Goal: Transaction & Acquisition: Purchase product/service

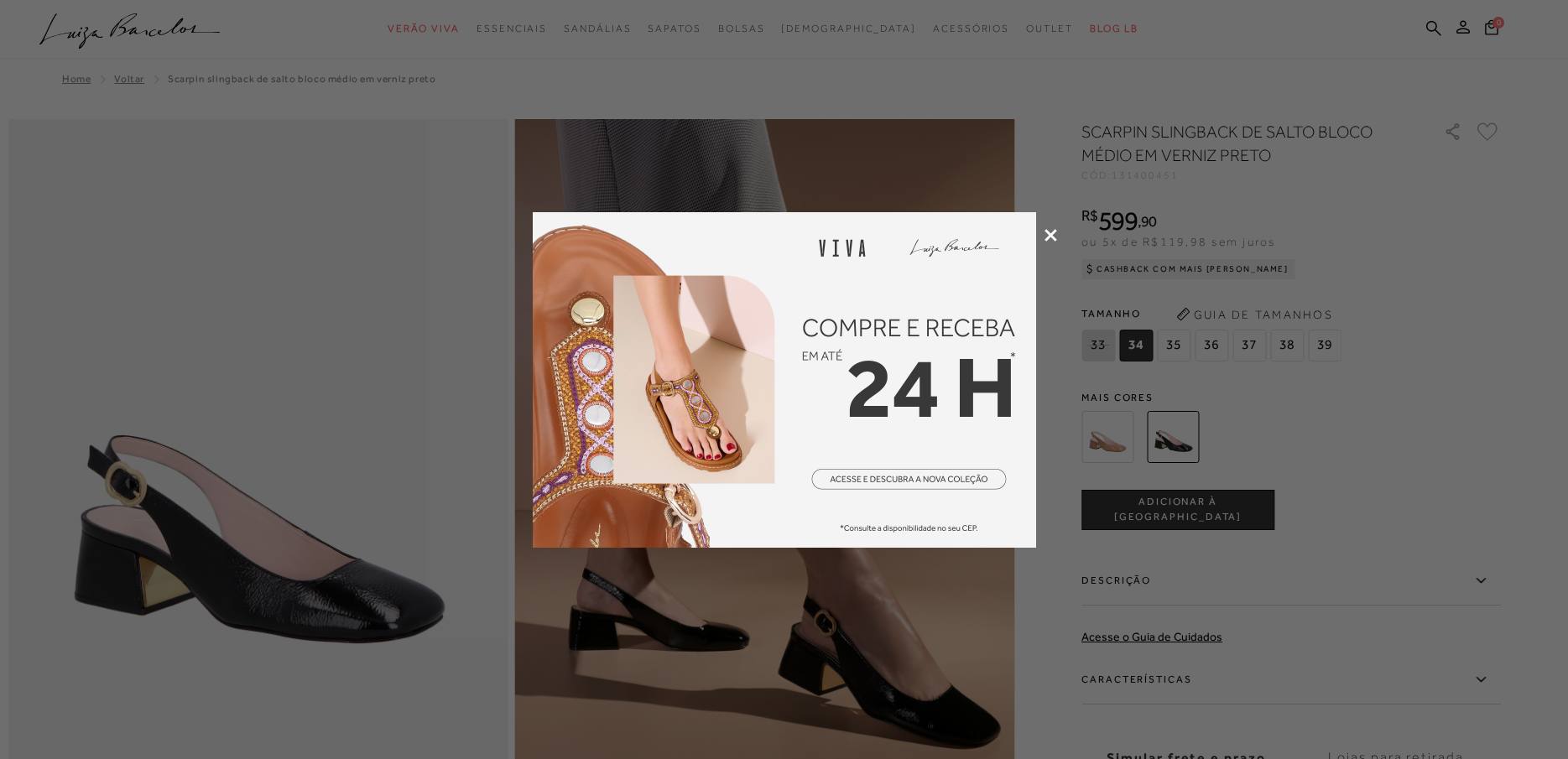
click at [940, 481] on img at bounding box center [784, 380] width 503 height 335
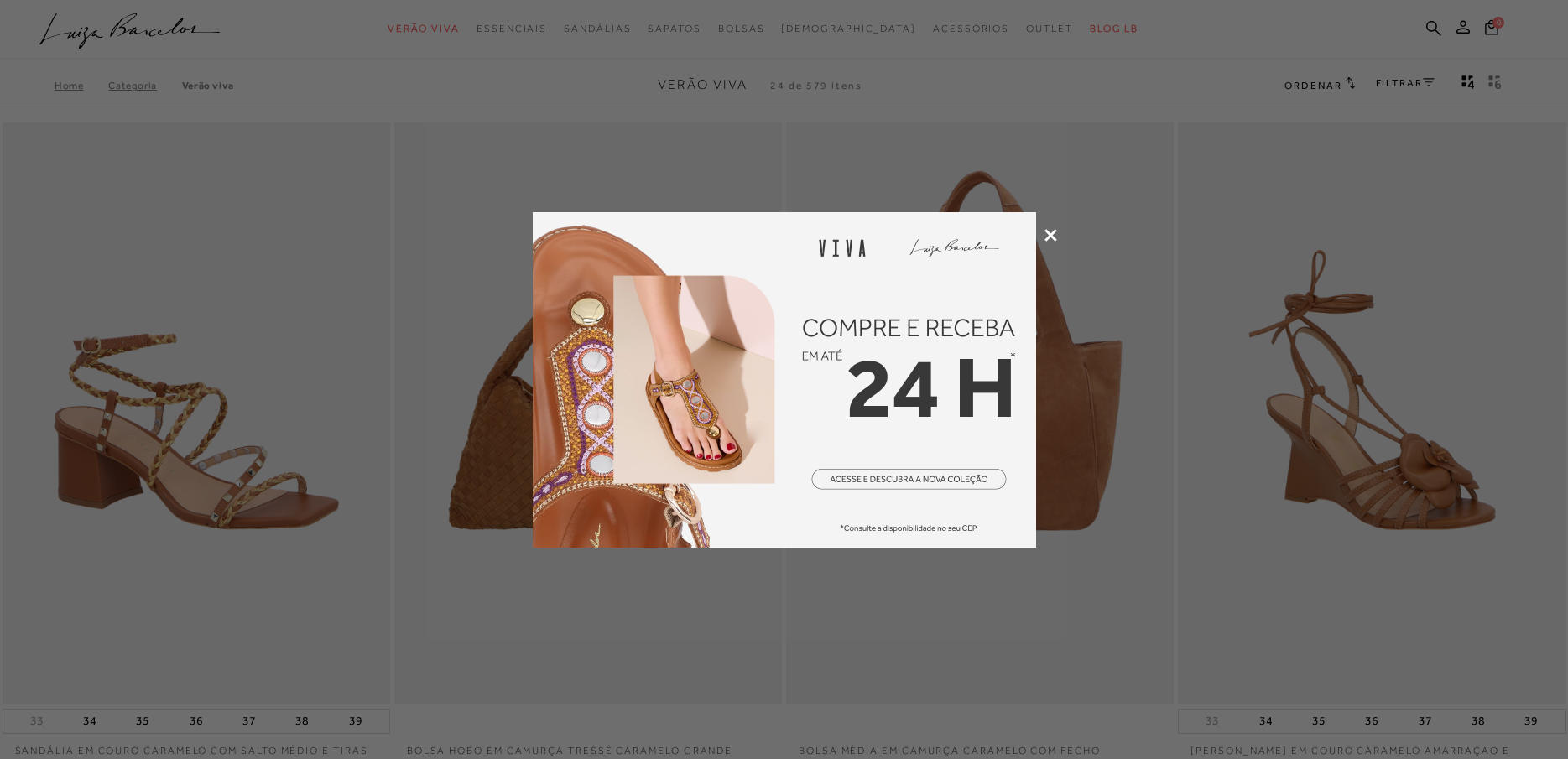
click at [1047, 239] on icon at bounding box center [1051, 235] width 12 height 12
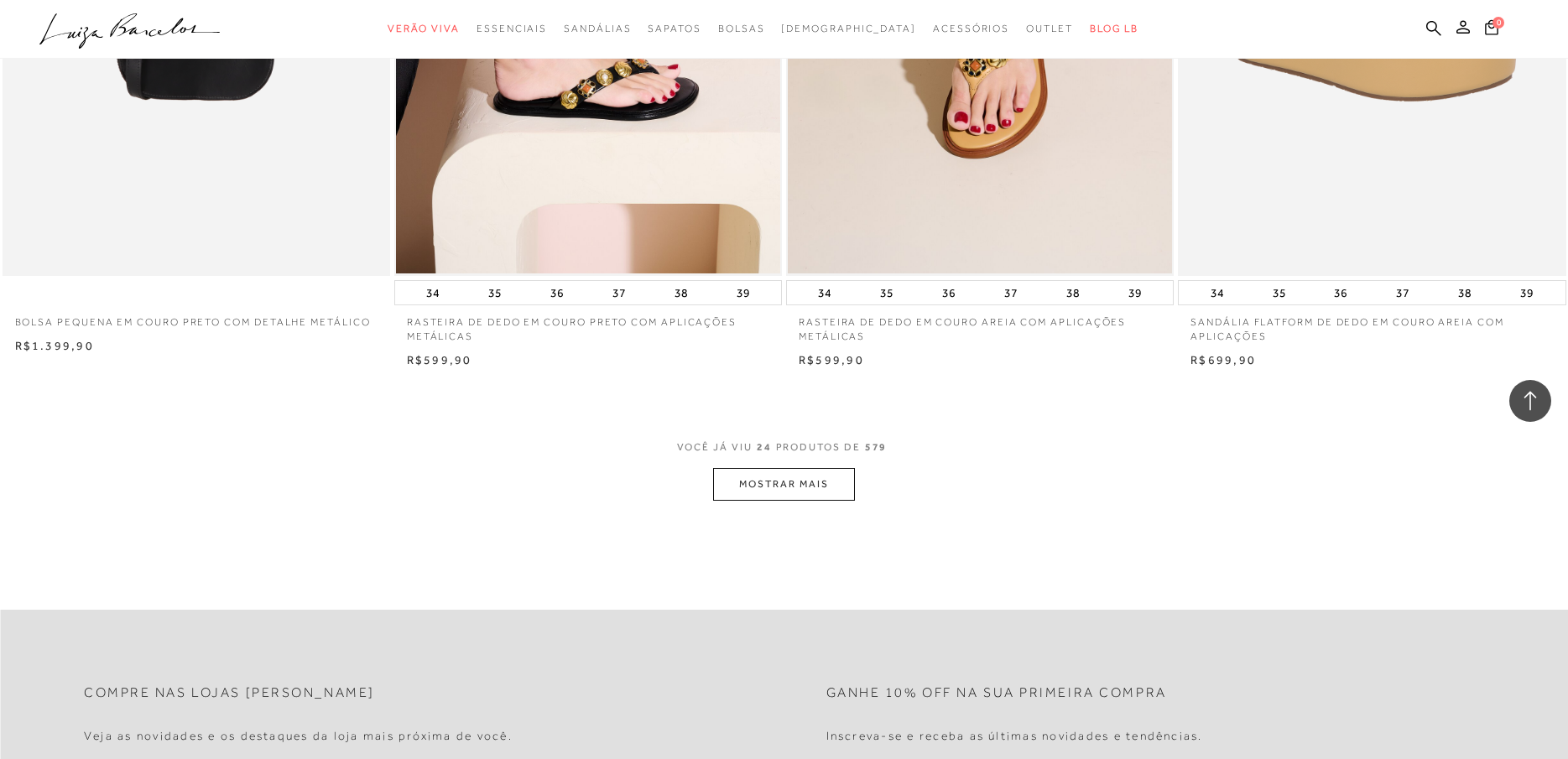
scroll to position [3943, 0]
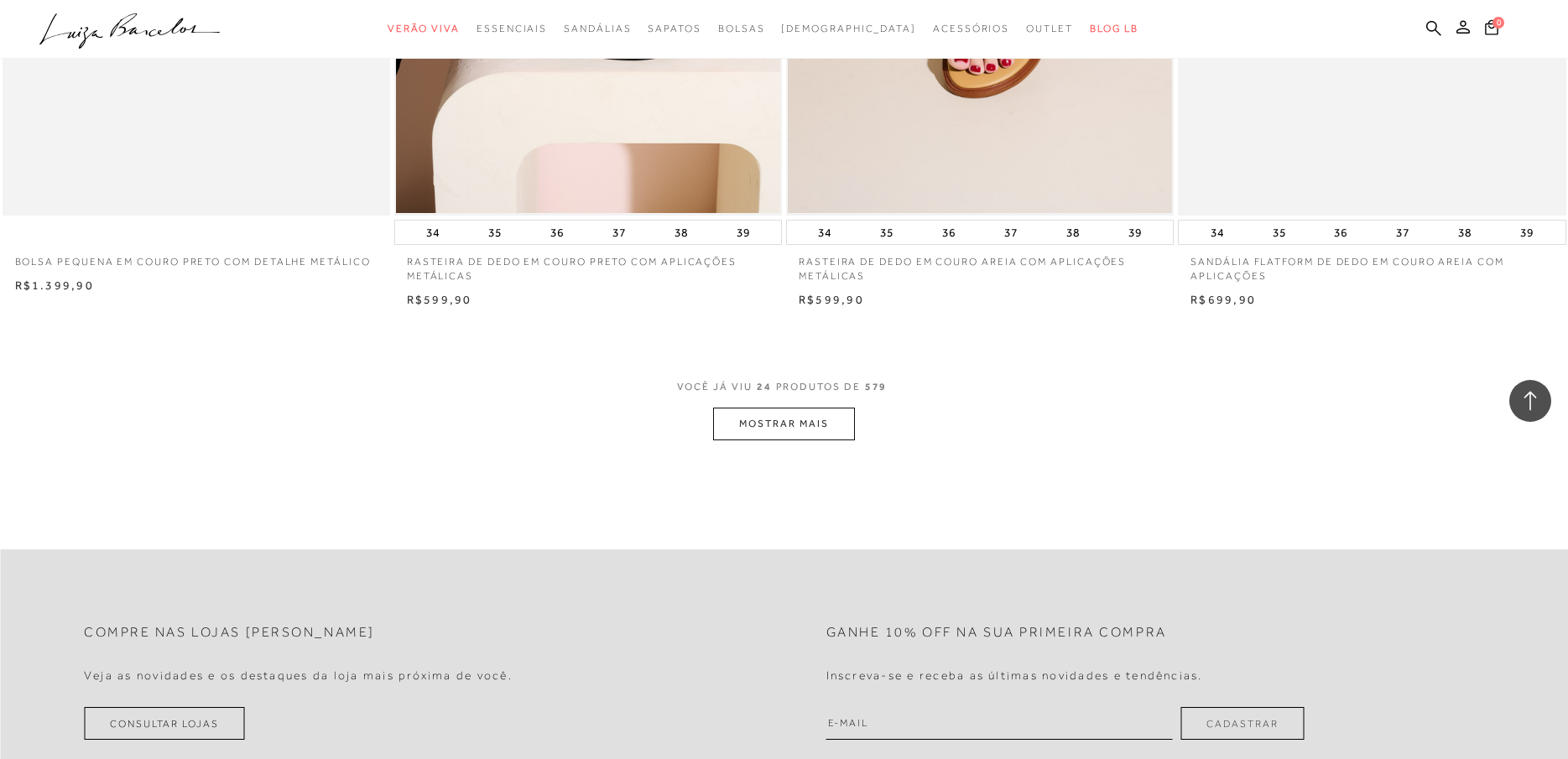
click at [795, 425] on button "MOSTRAR MAIS" at bounding box center [784, 424] width 141 height 33
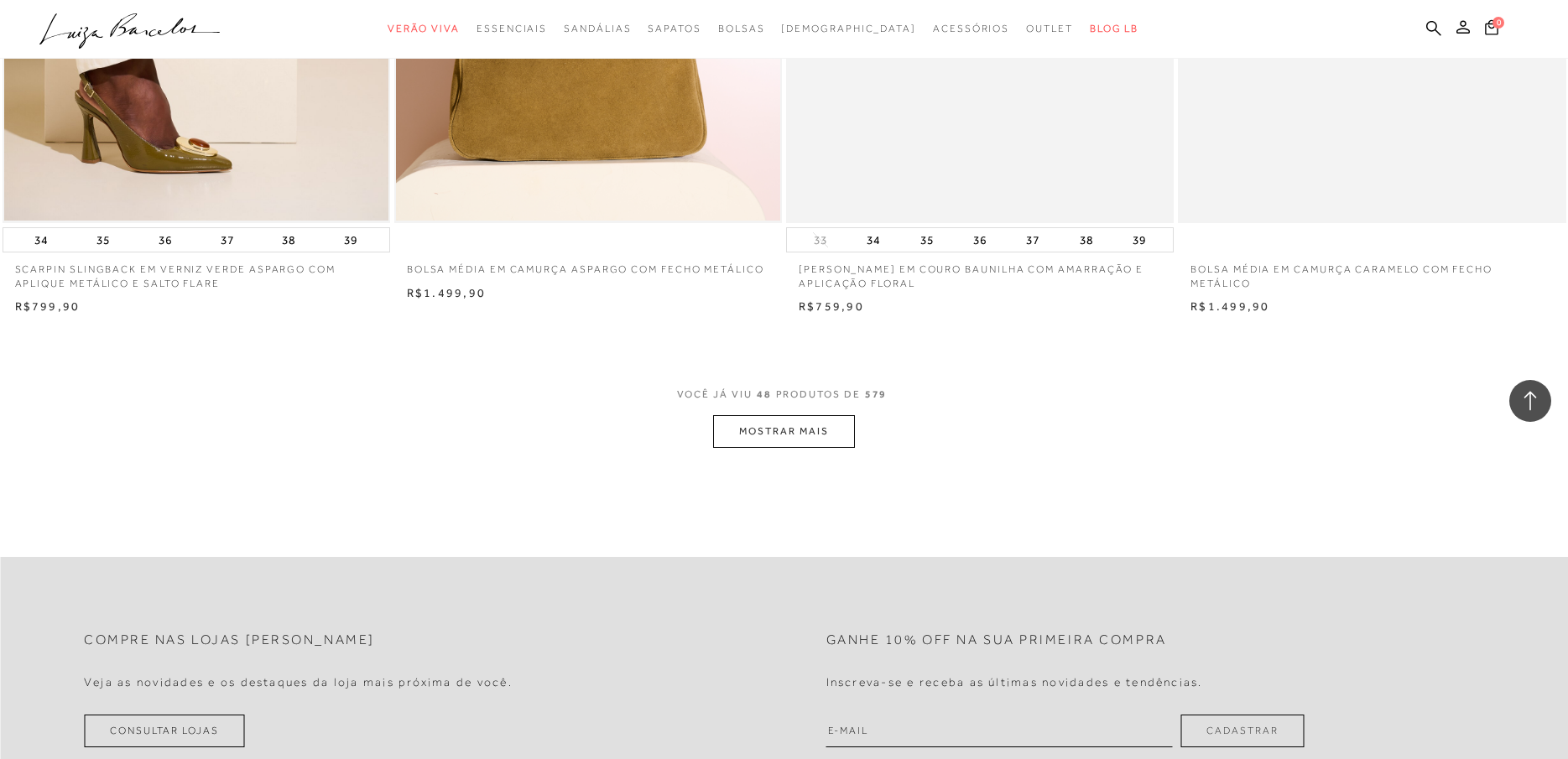
scroll to position [8221, 0]
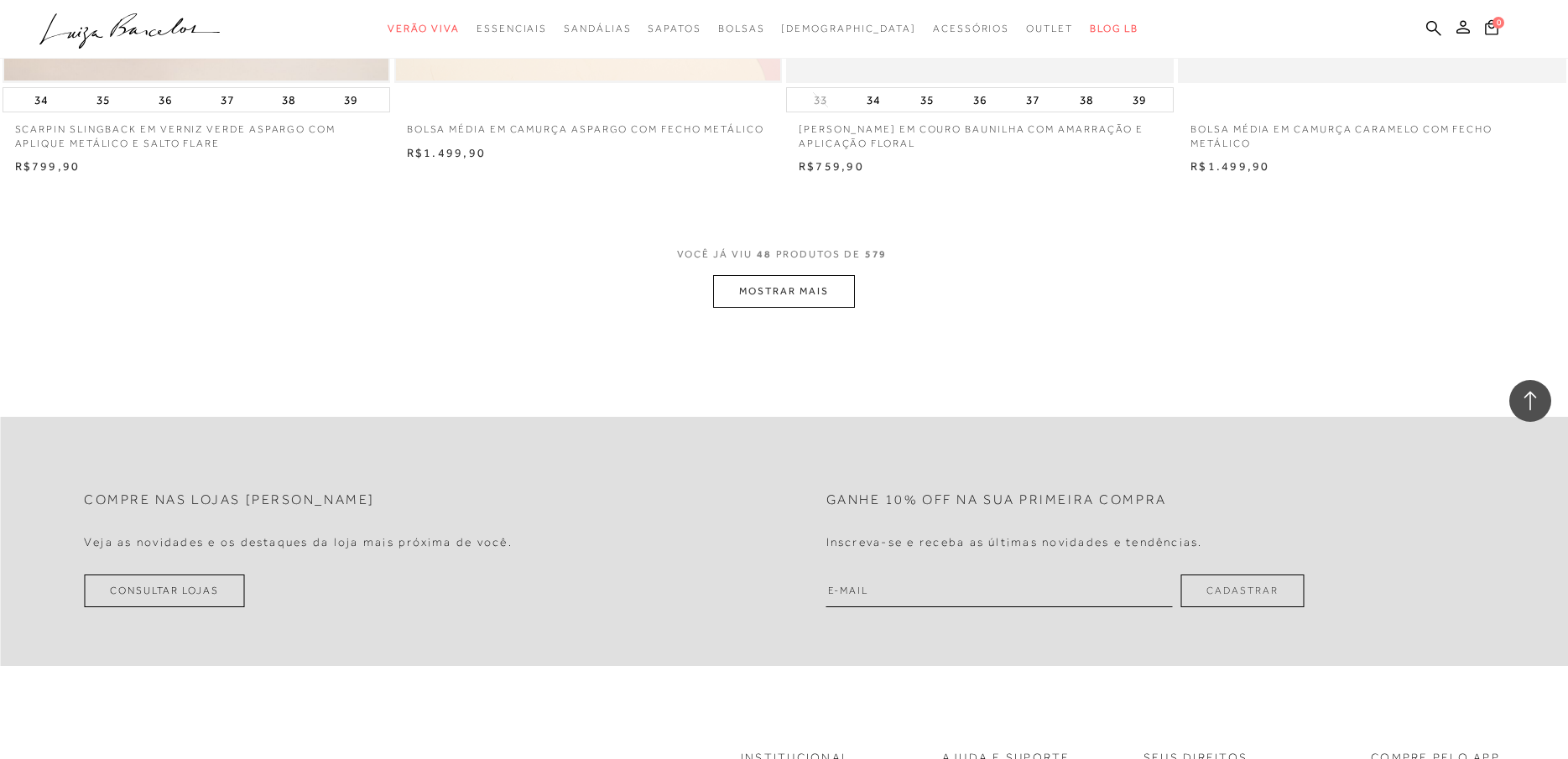
click at [797, 290] on button "MOSTRAR MAIS" at bounding box center [784, 292] width 141 height 33
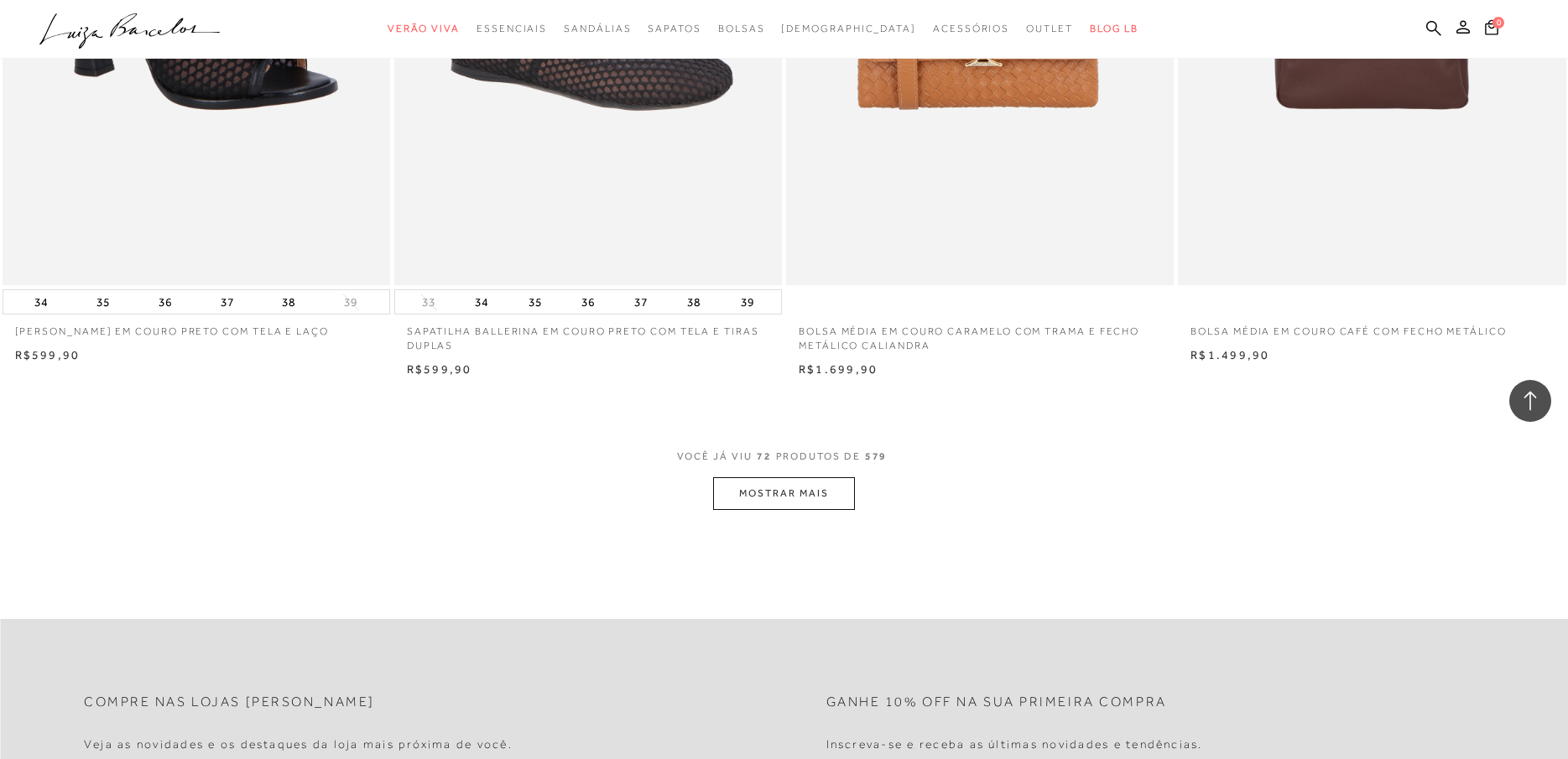
scroll to position [12500, 0]
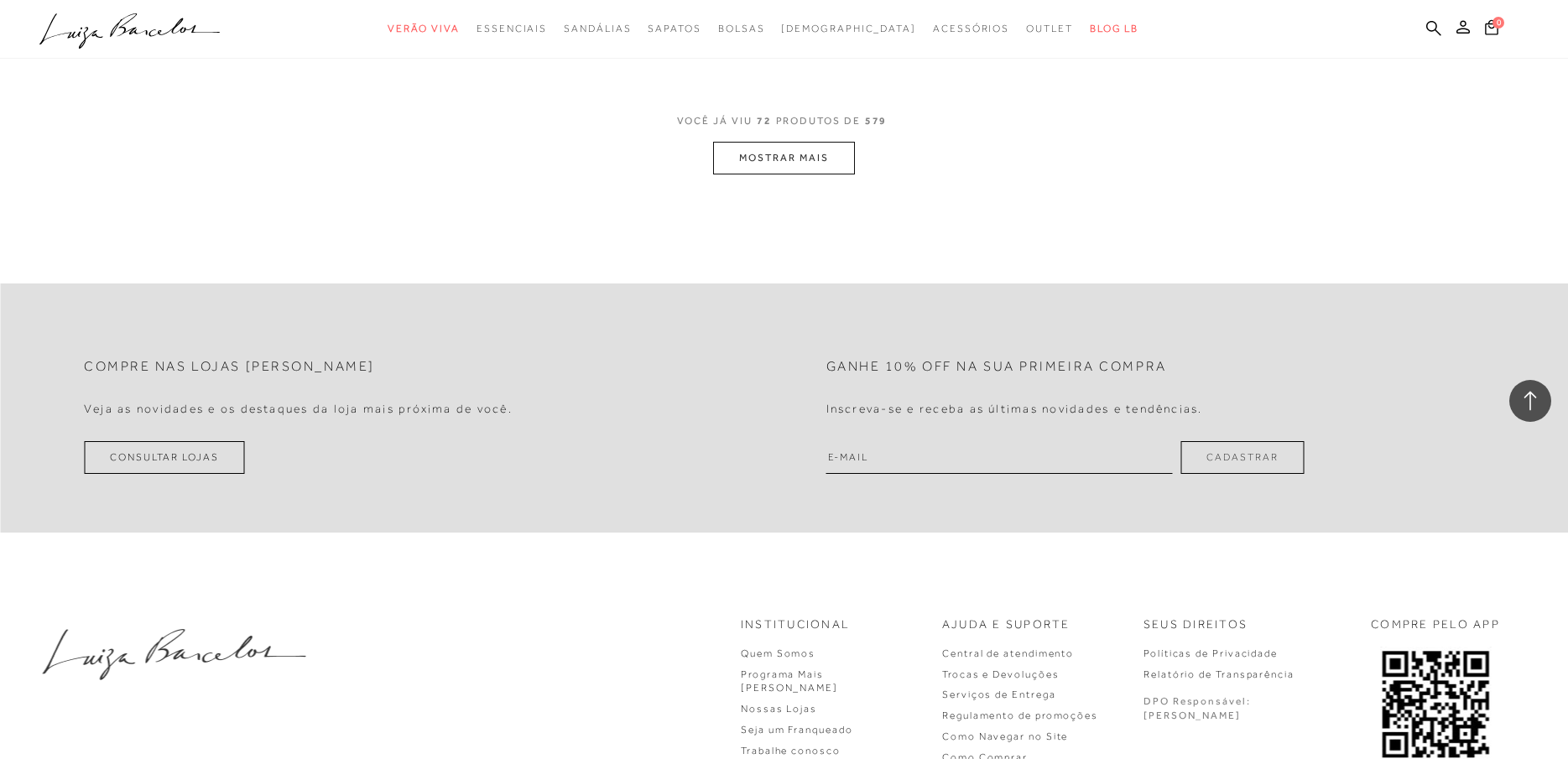
click at [801, 153] on button "MOSTRAR MAIS" at bounding box center [784, 158] width 141 height 33
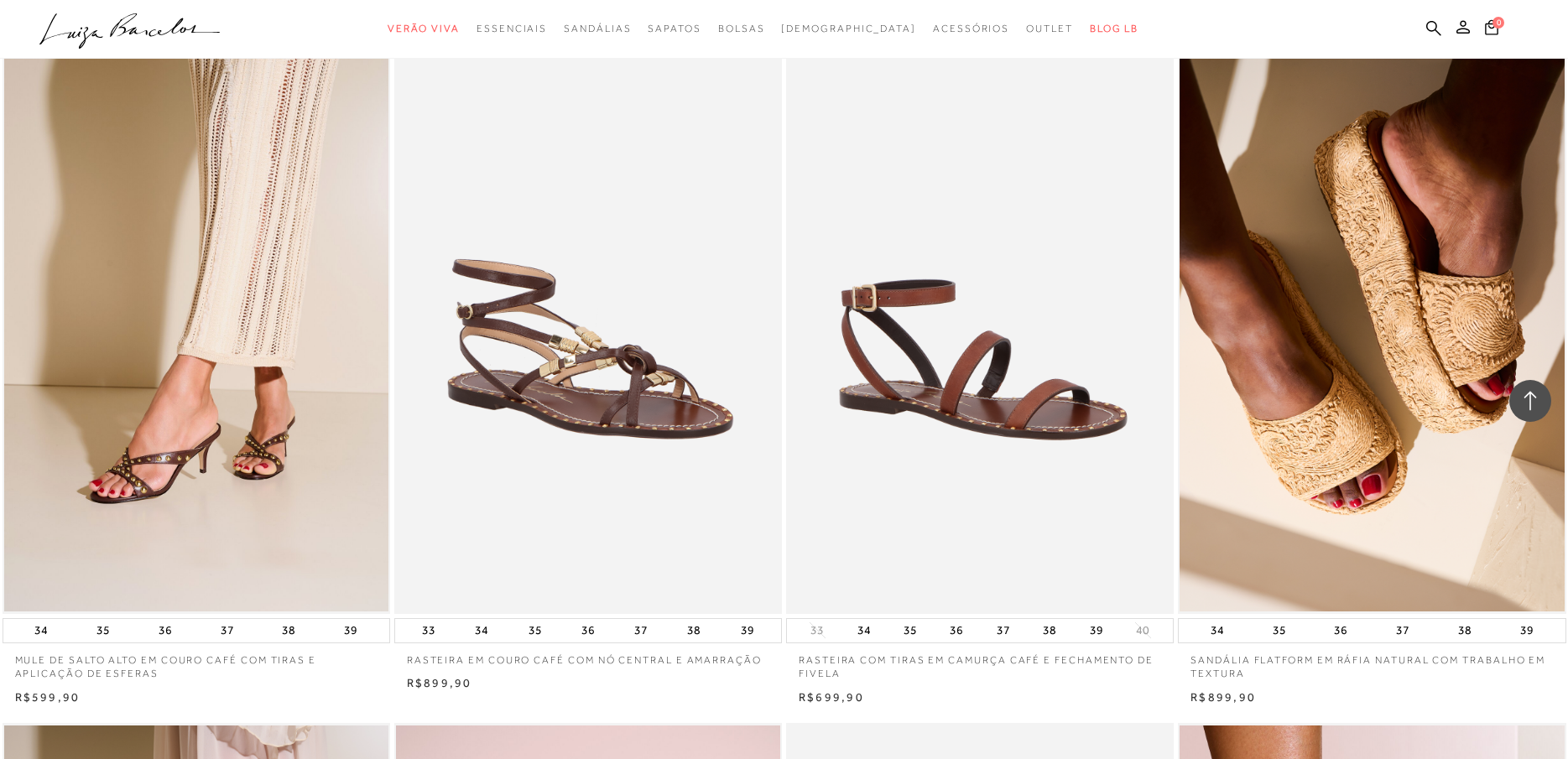
scroll to position [4866, 0]
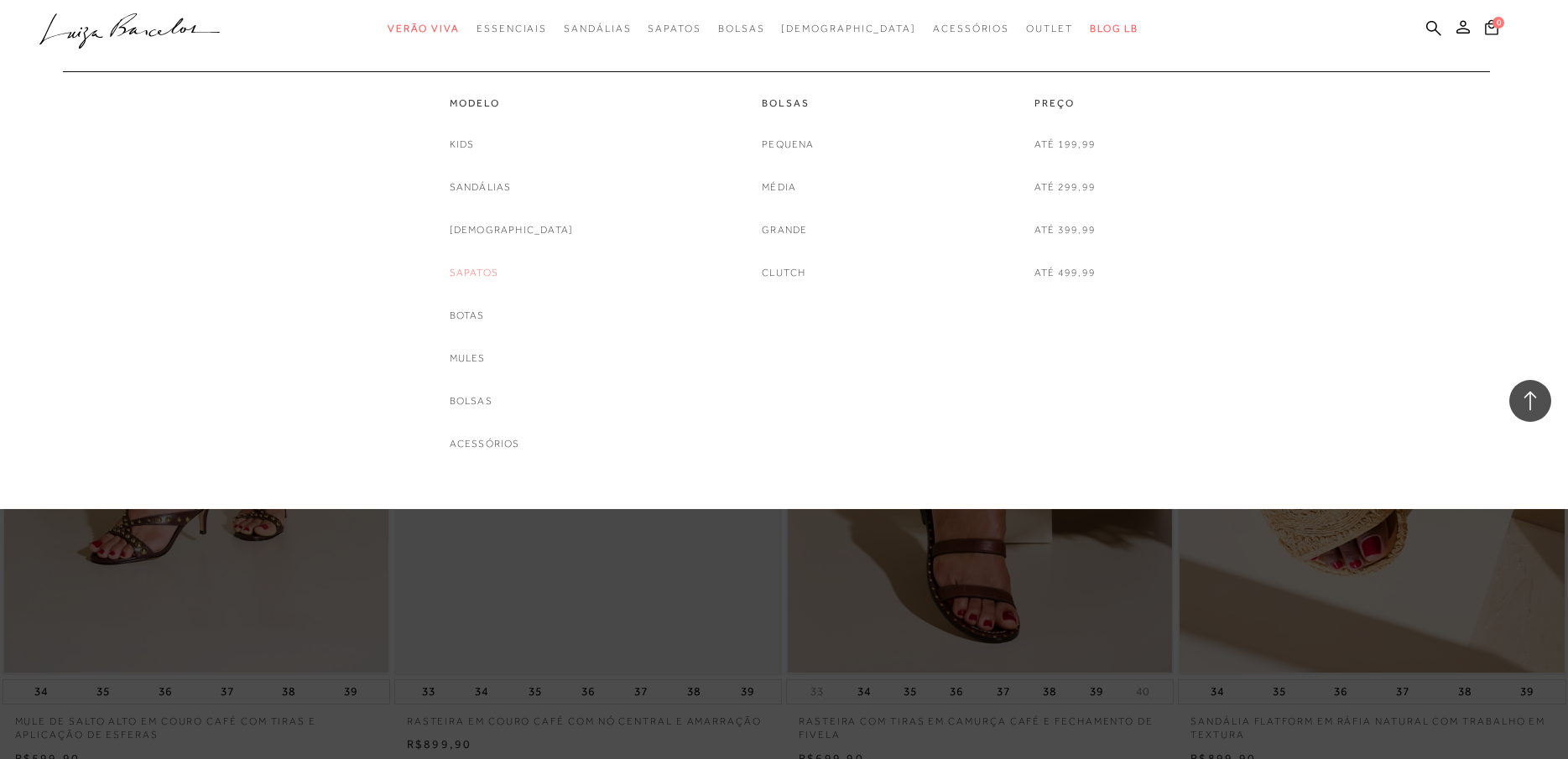
click at [499, 270] on link "Sapatos" at bounding box center [474, 273] width 49 height 18
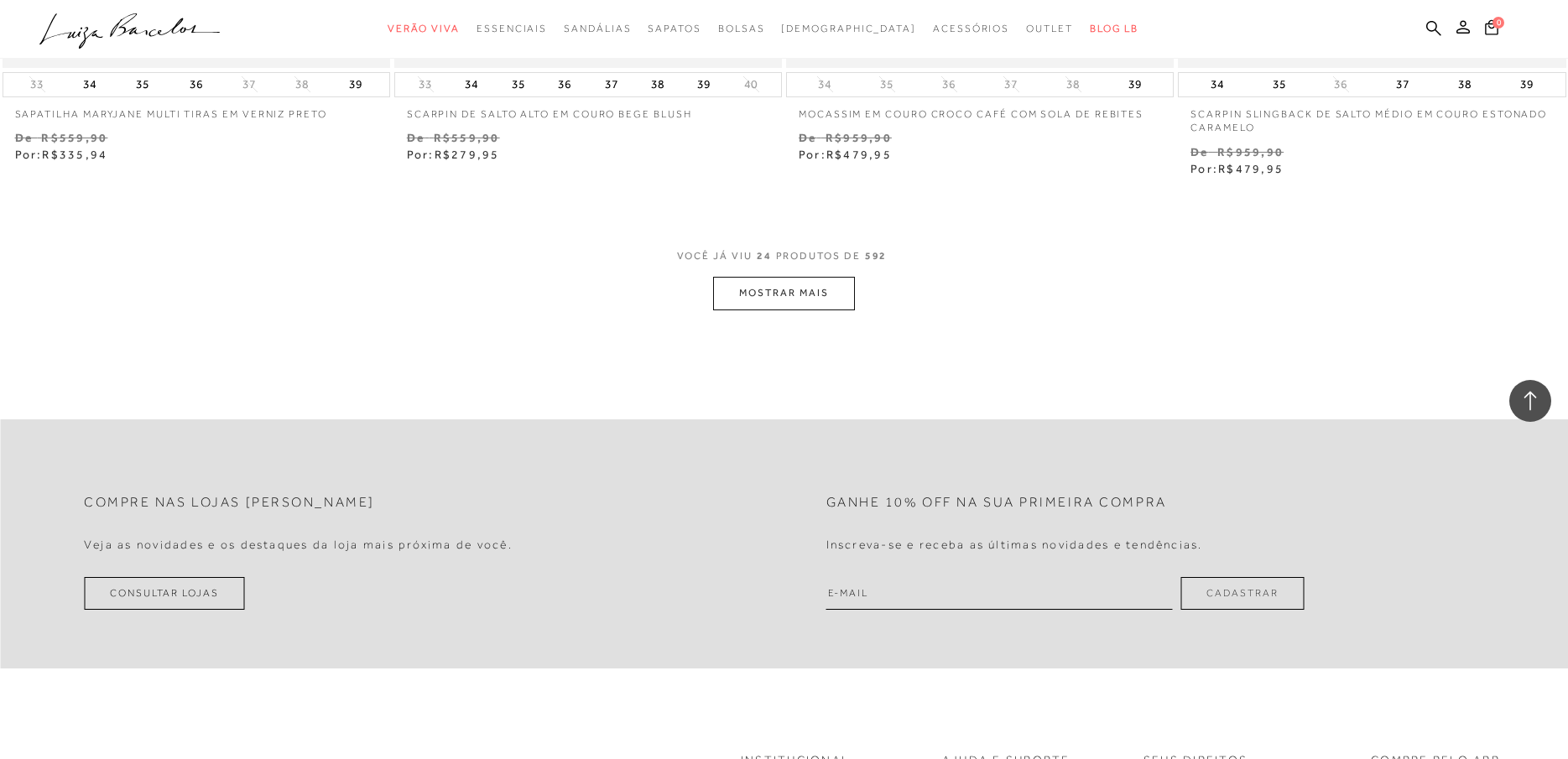
scroll to position [4195, 0]
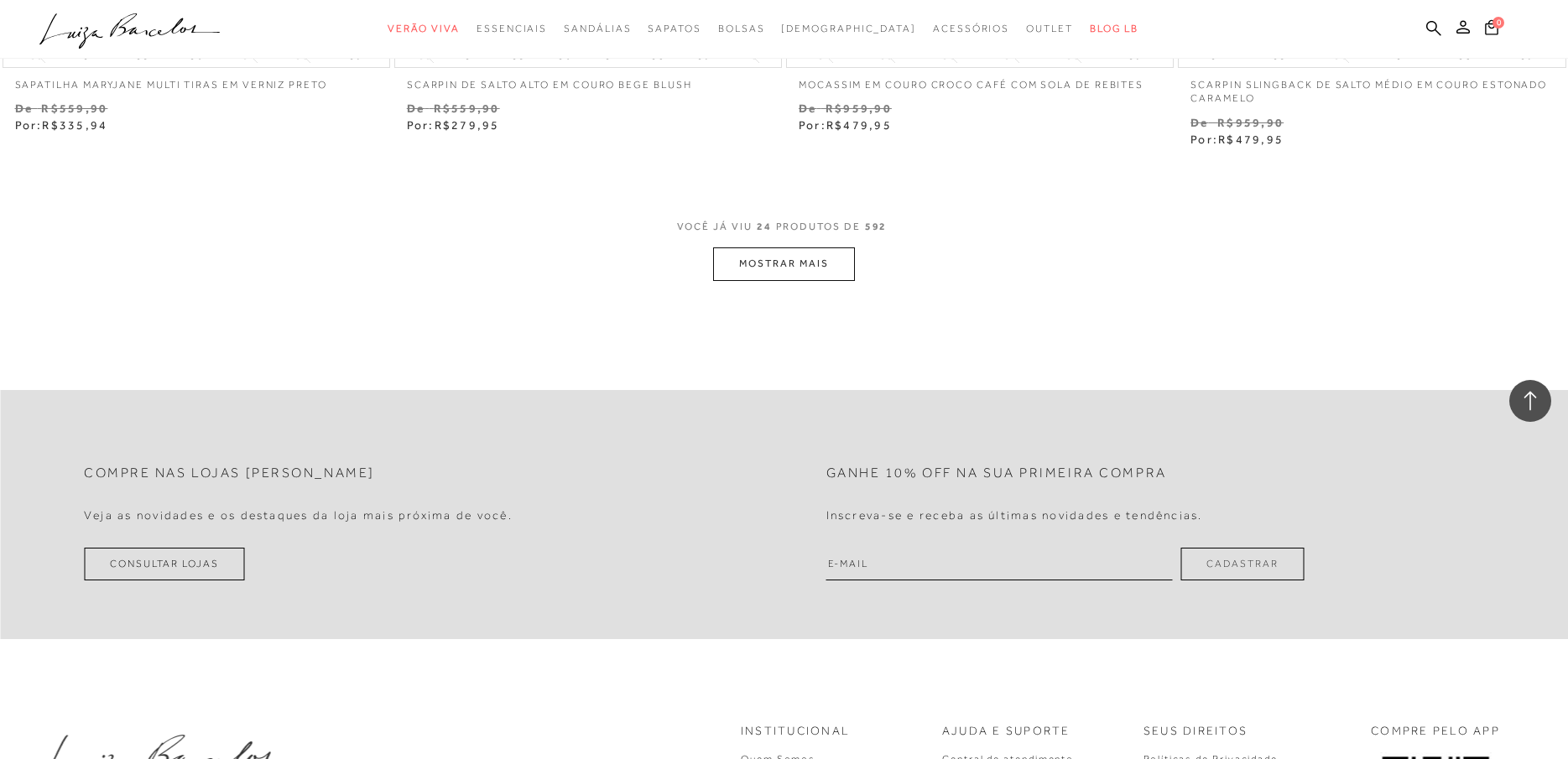
click at [798, 256] on button "MOSTRAR MAIS" at bounding box center [784, 263] width 141 height 33
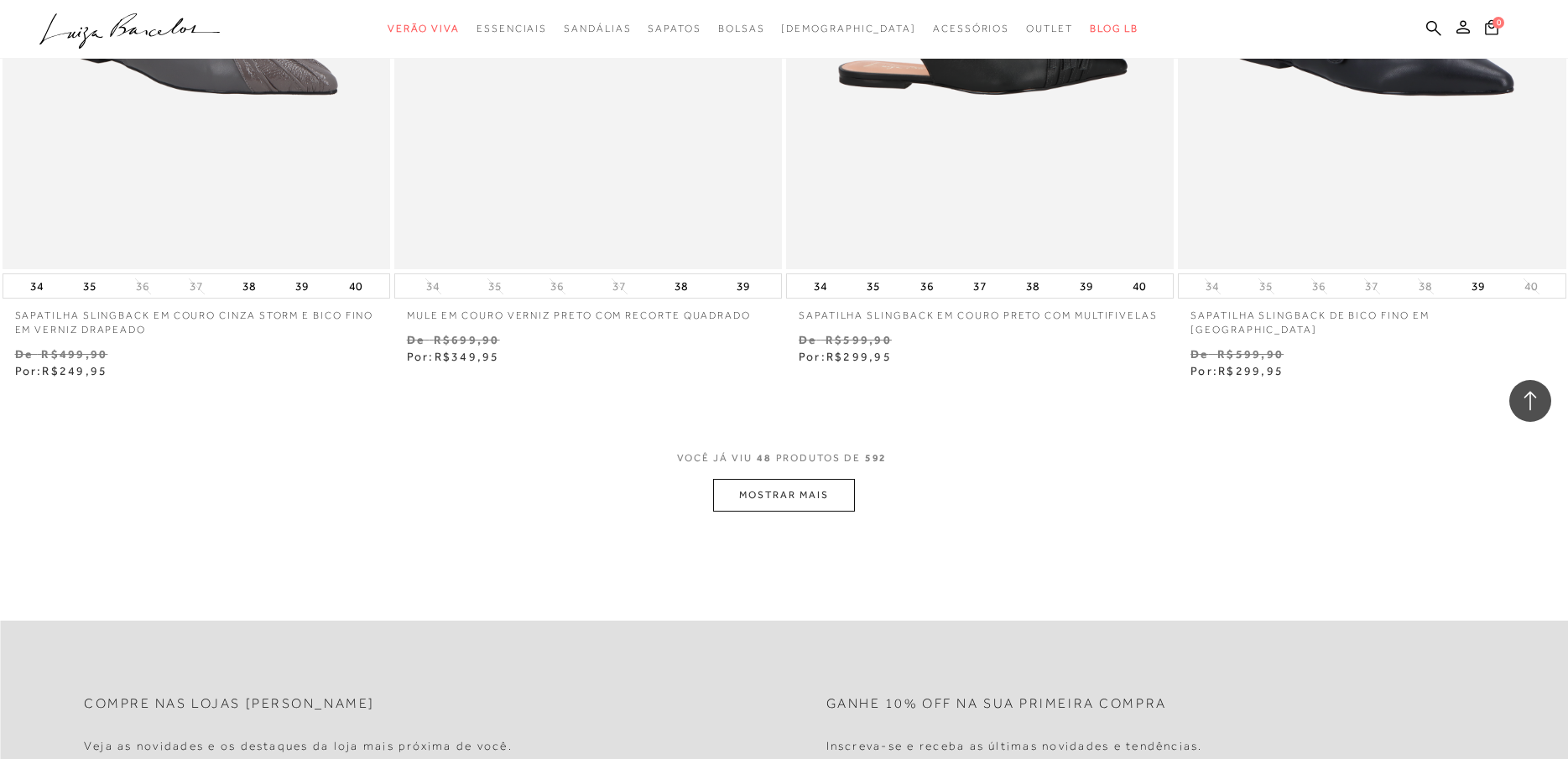
scroll to position [8389, 0]
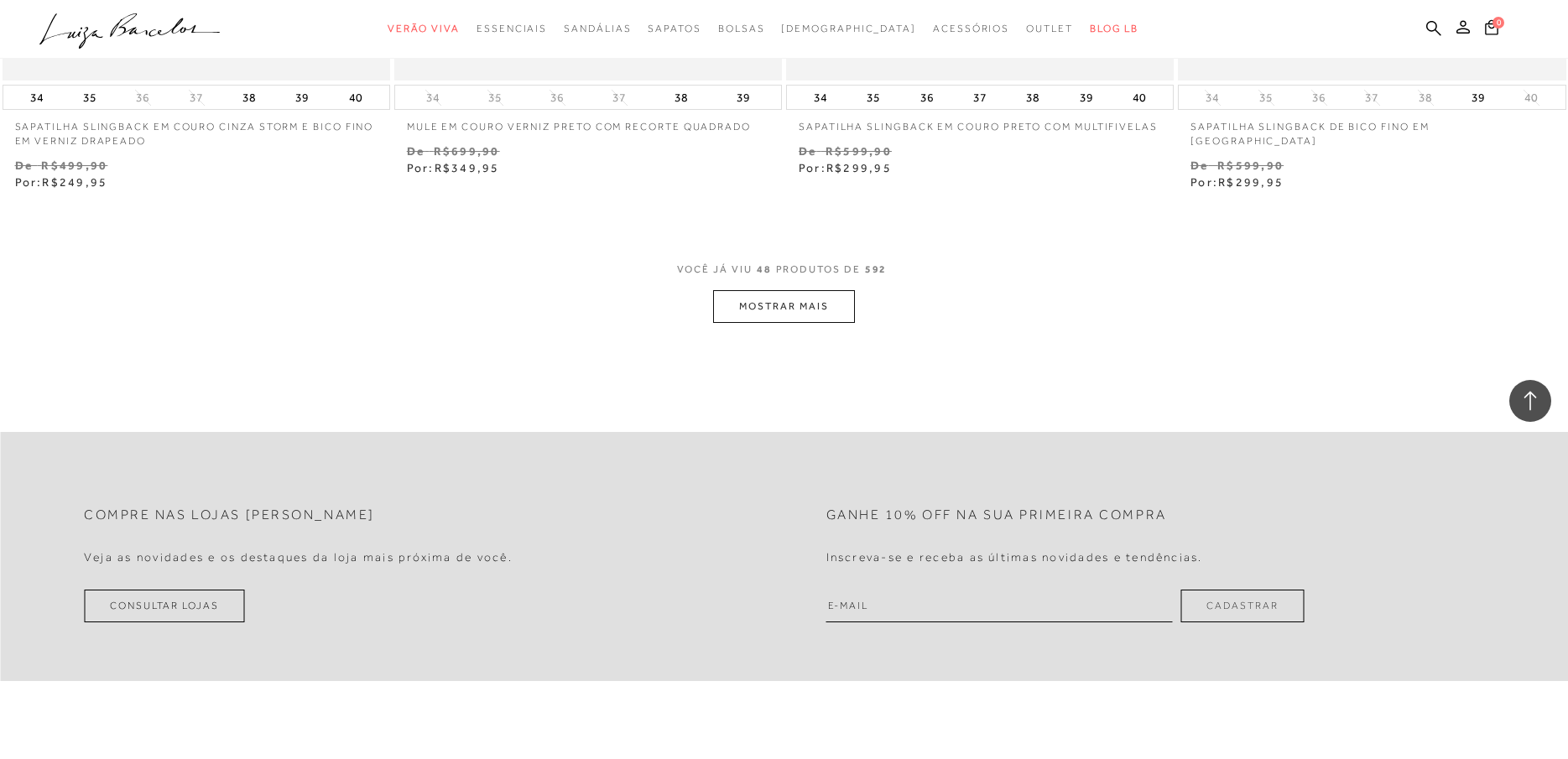
click at [778, 323] on button "MOSTRAR MAIS" at bounding box center [784, 306] width 141 height 33
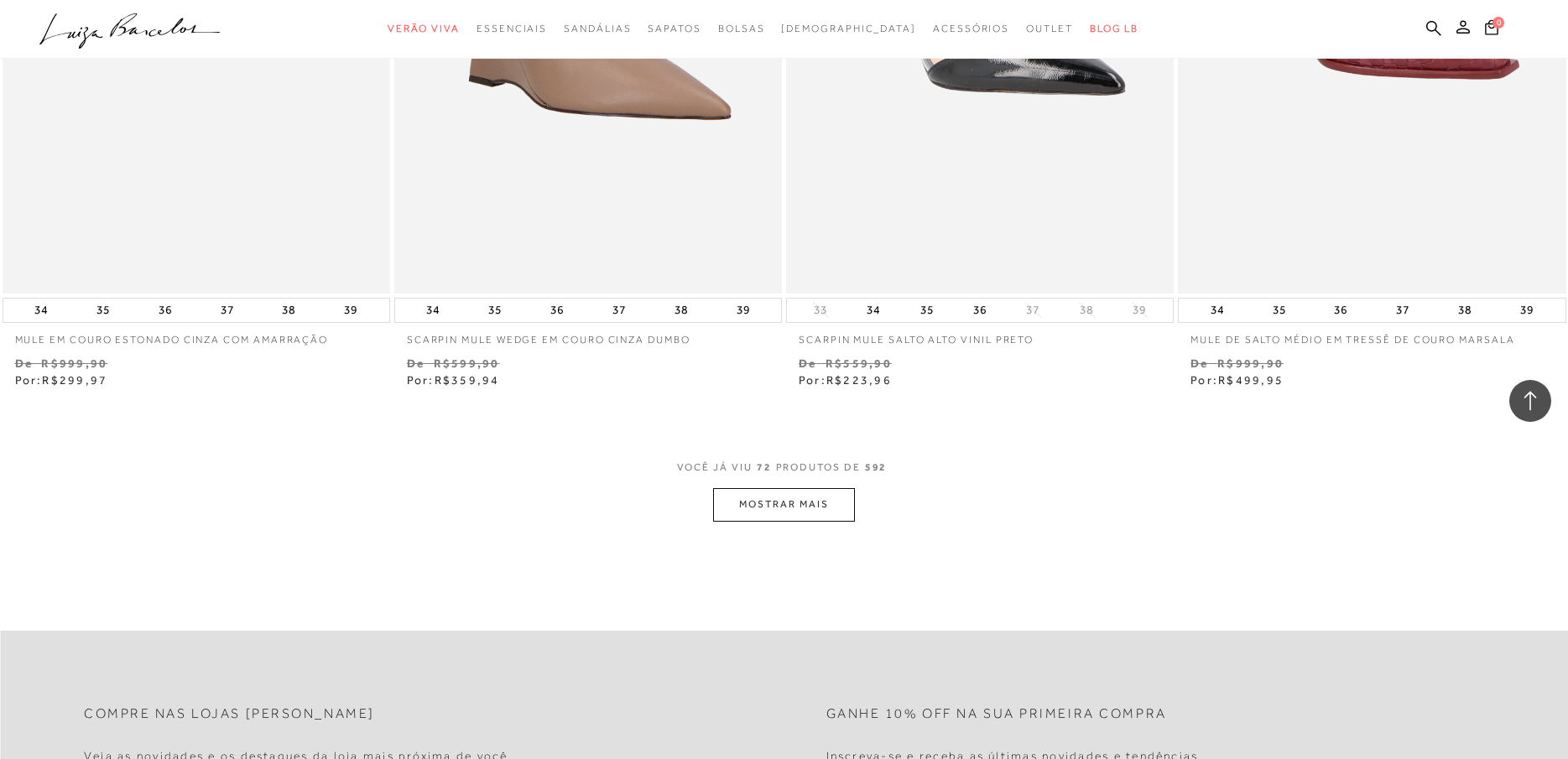
scroll to position [12668, 0]
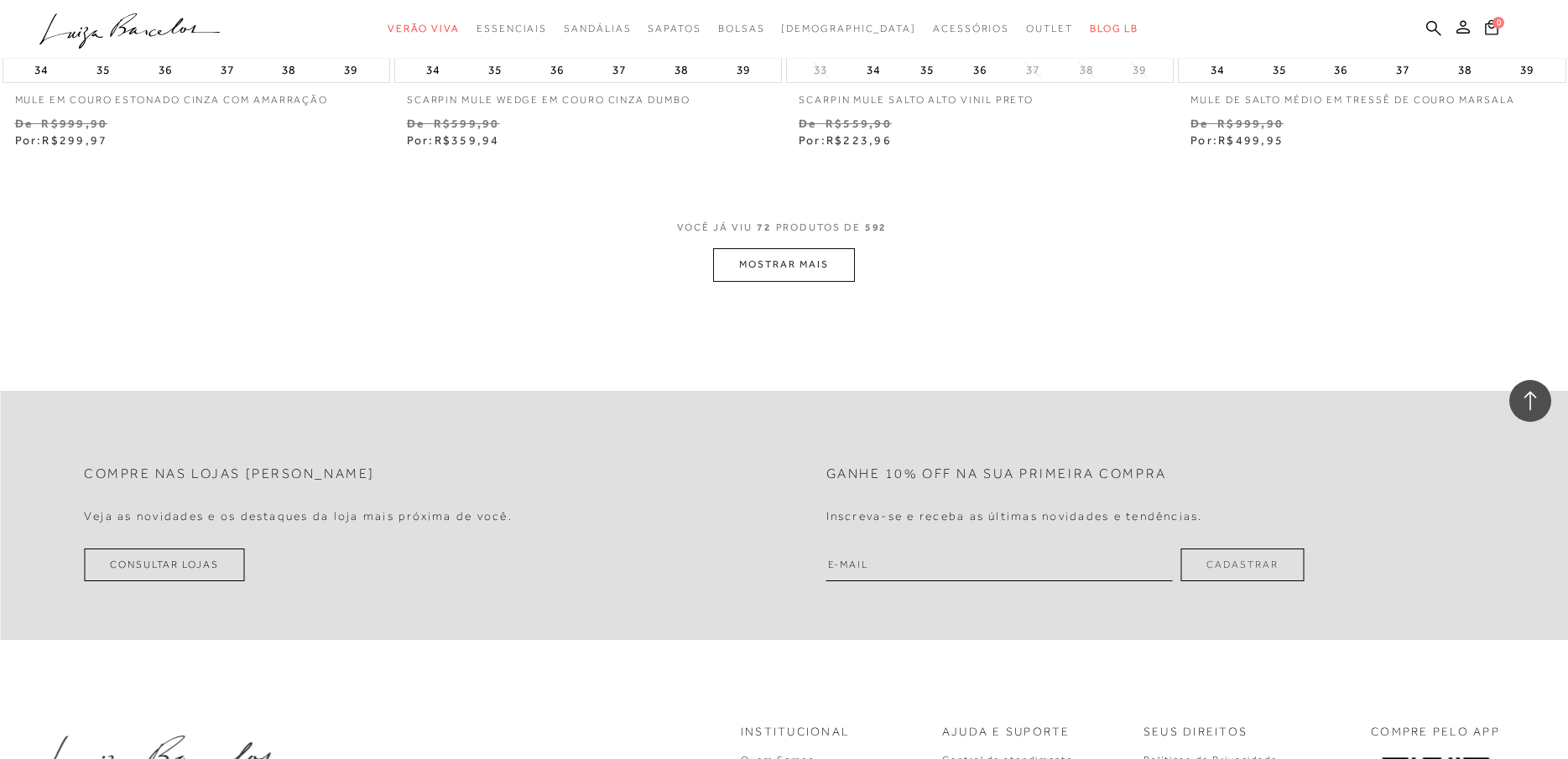
click at [794, 276] on button "MOSTRAR MAIS" at bounding box center [784, 264] width 141 height 33
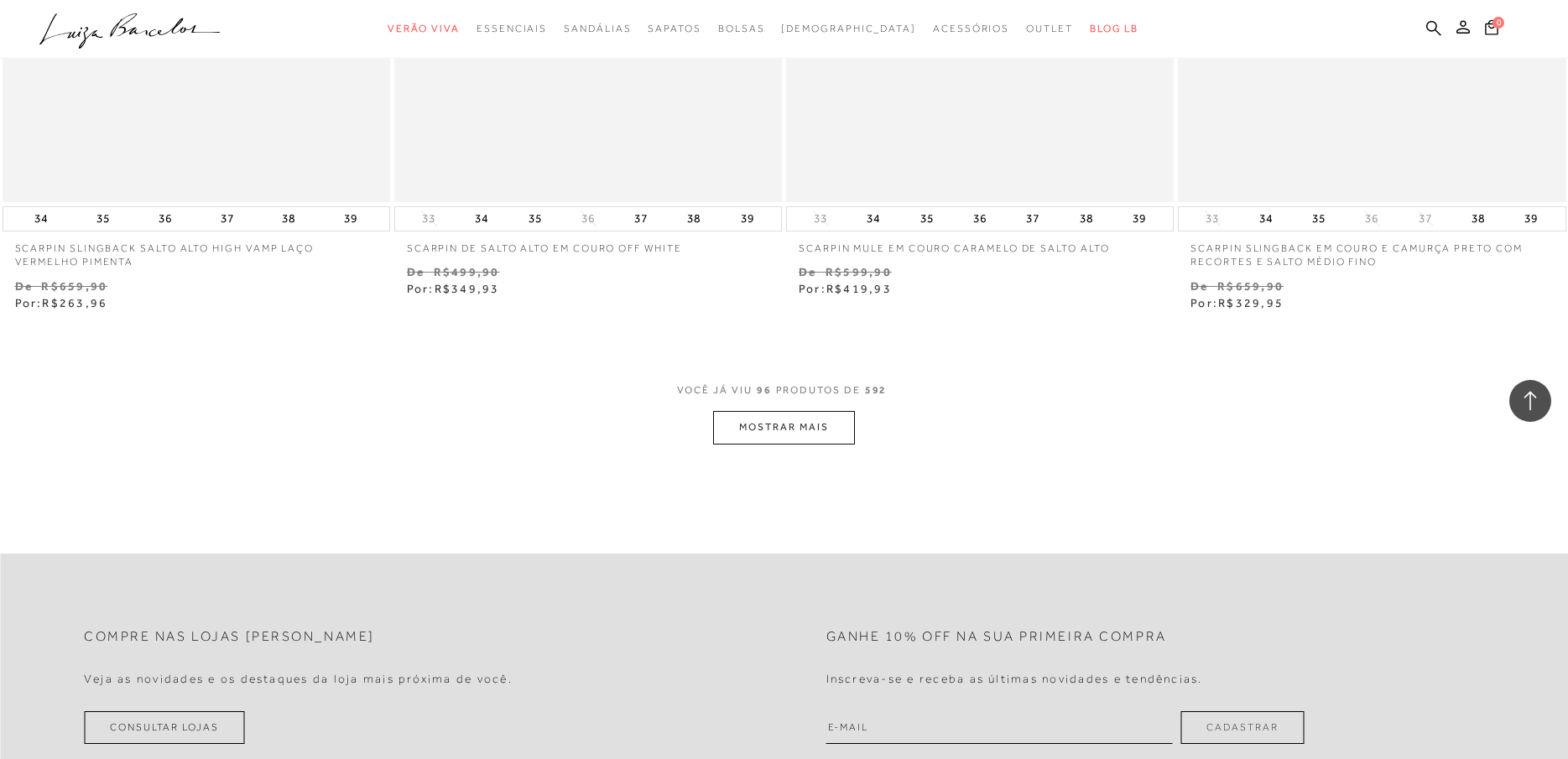
scroll to position [16946, 0]
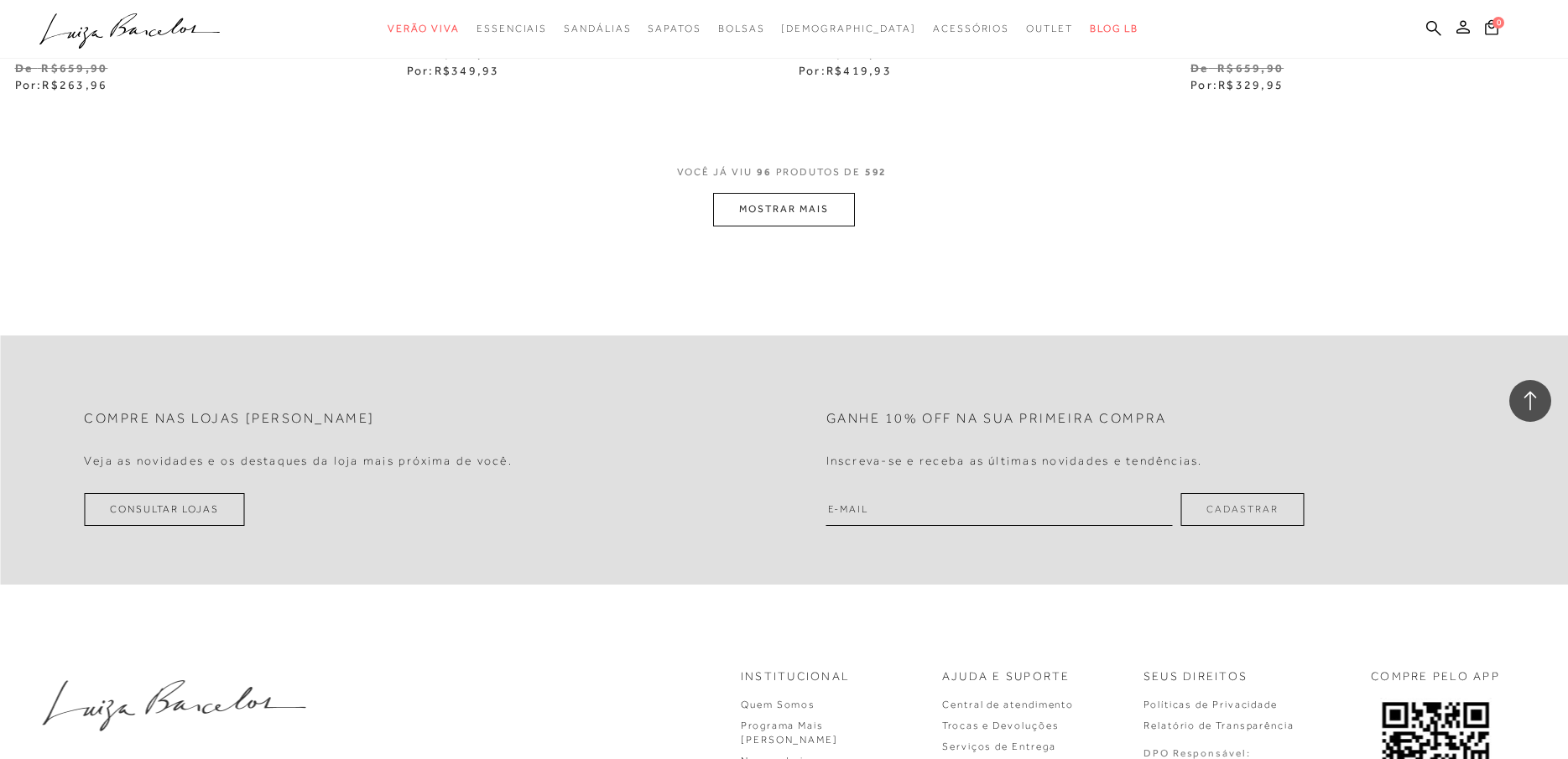
click at [783, 225] on button "MOSTRAR MAIS" at bounding box center [784, 209] width 141 height 33
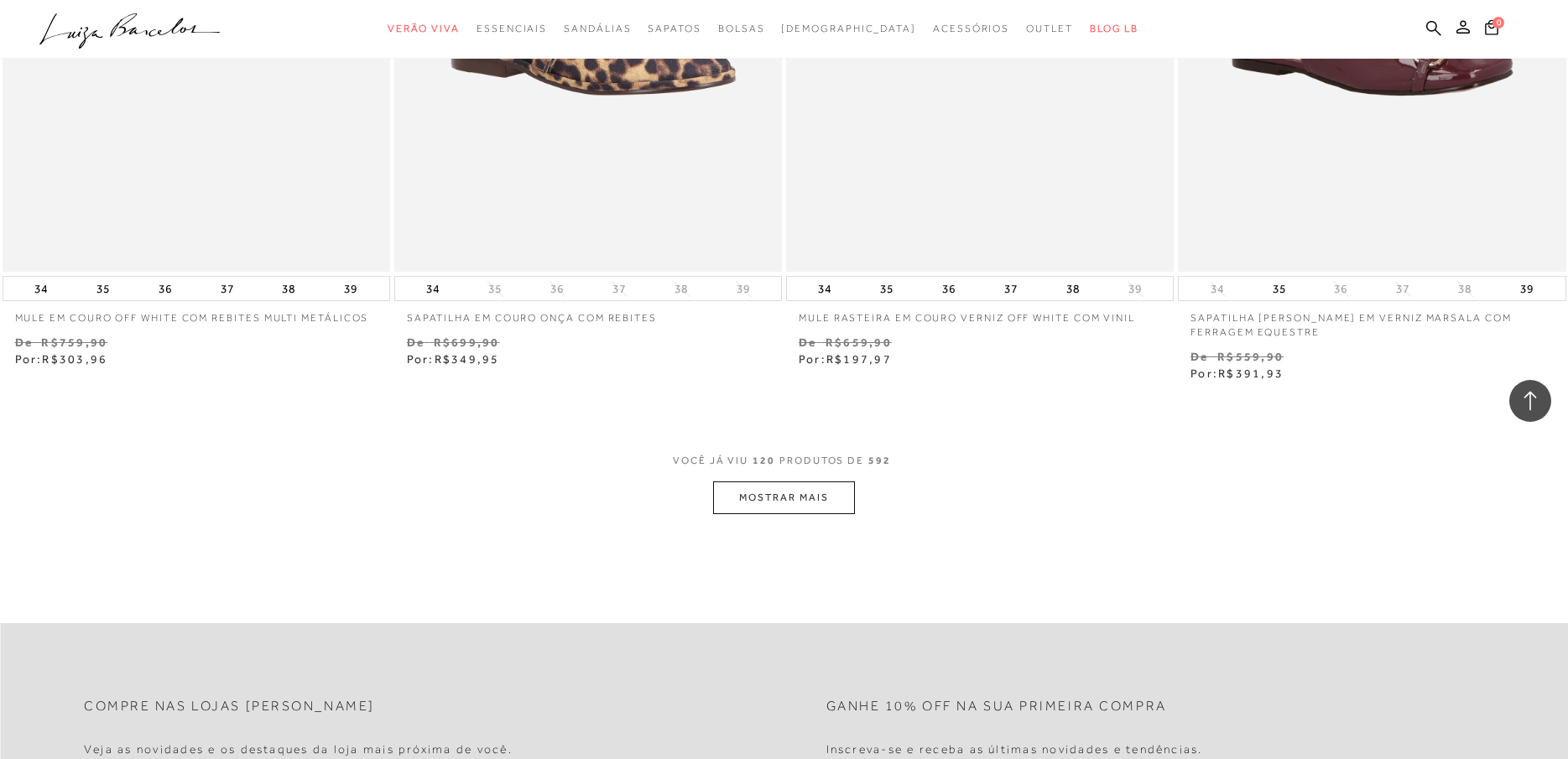
scroll to position [20880, 0]
click at [785, 514] on button "MOSTRAR MAIS" at bounding box center [784, 499] width 141 height 33
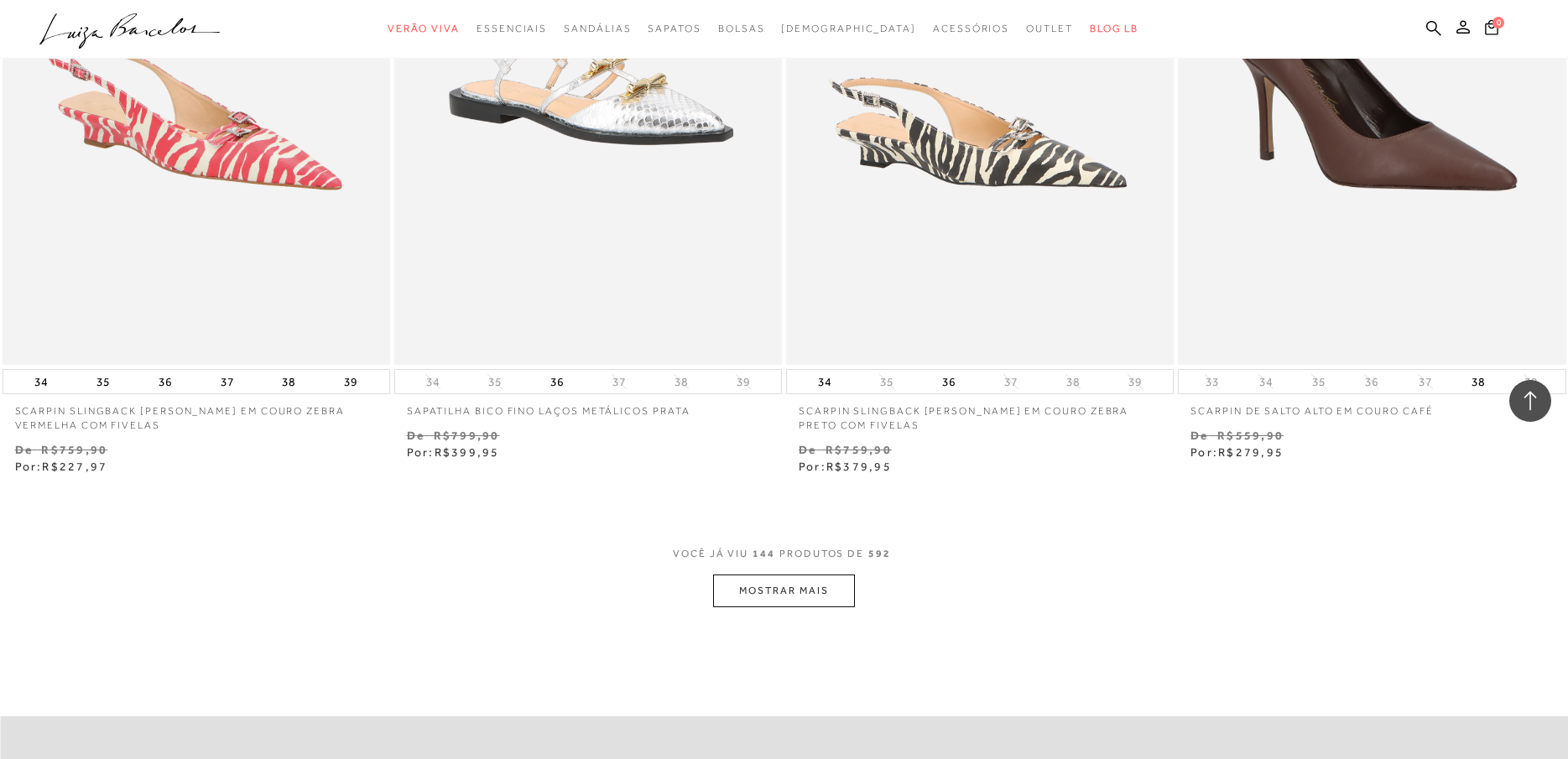
scroll to position [25158, 0]
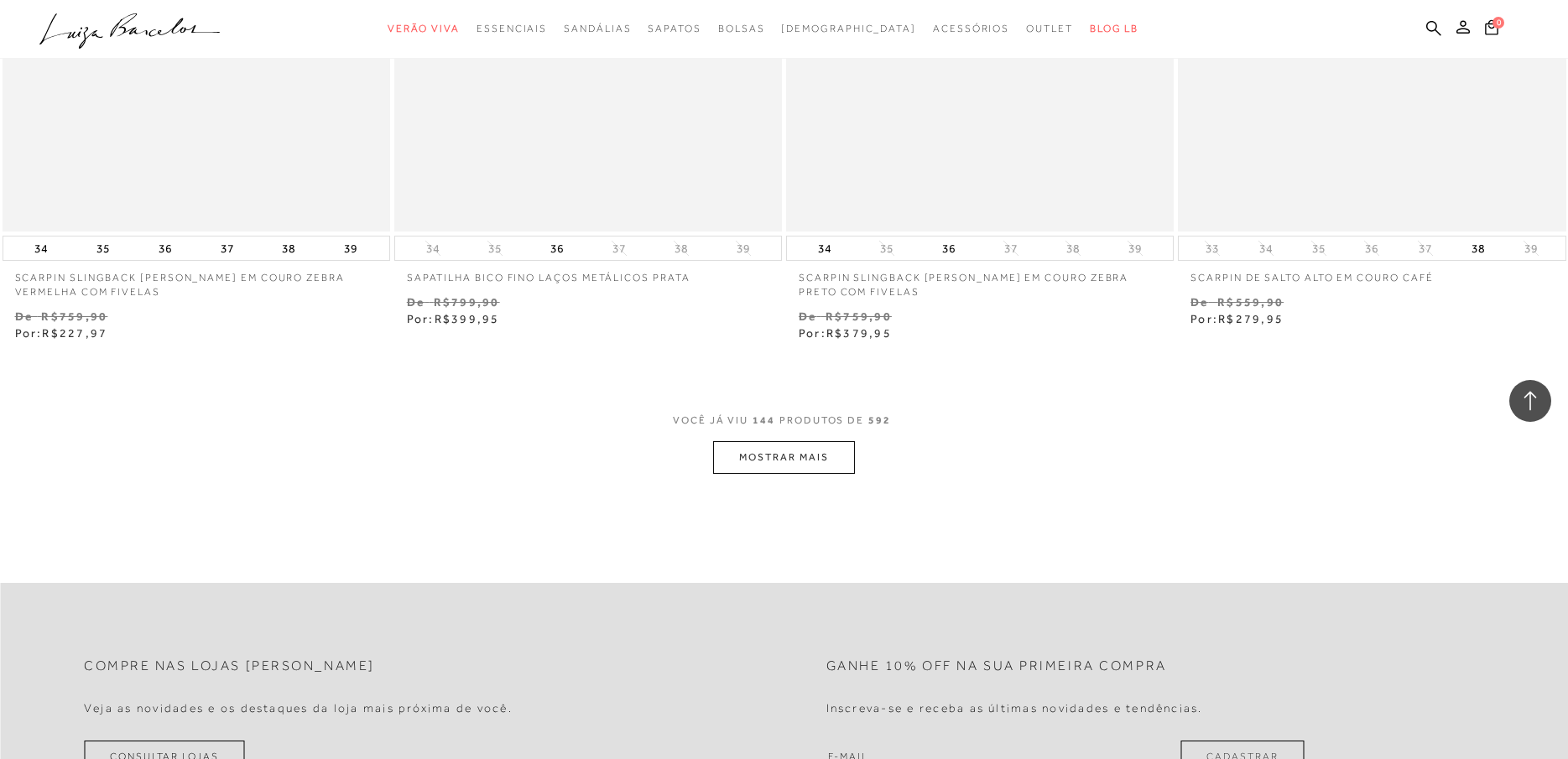
click at [780, 474] on button "MOSTRAR MAIS" at bounding box center [784, 458] width 141 height 33
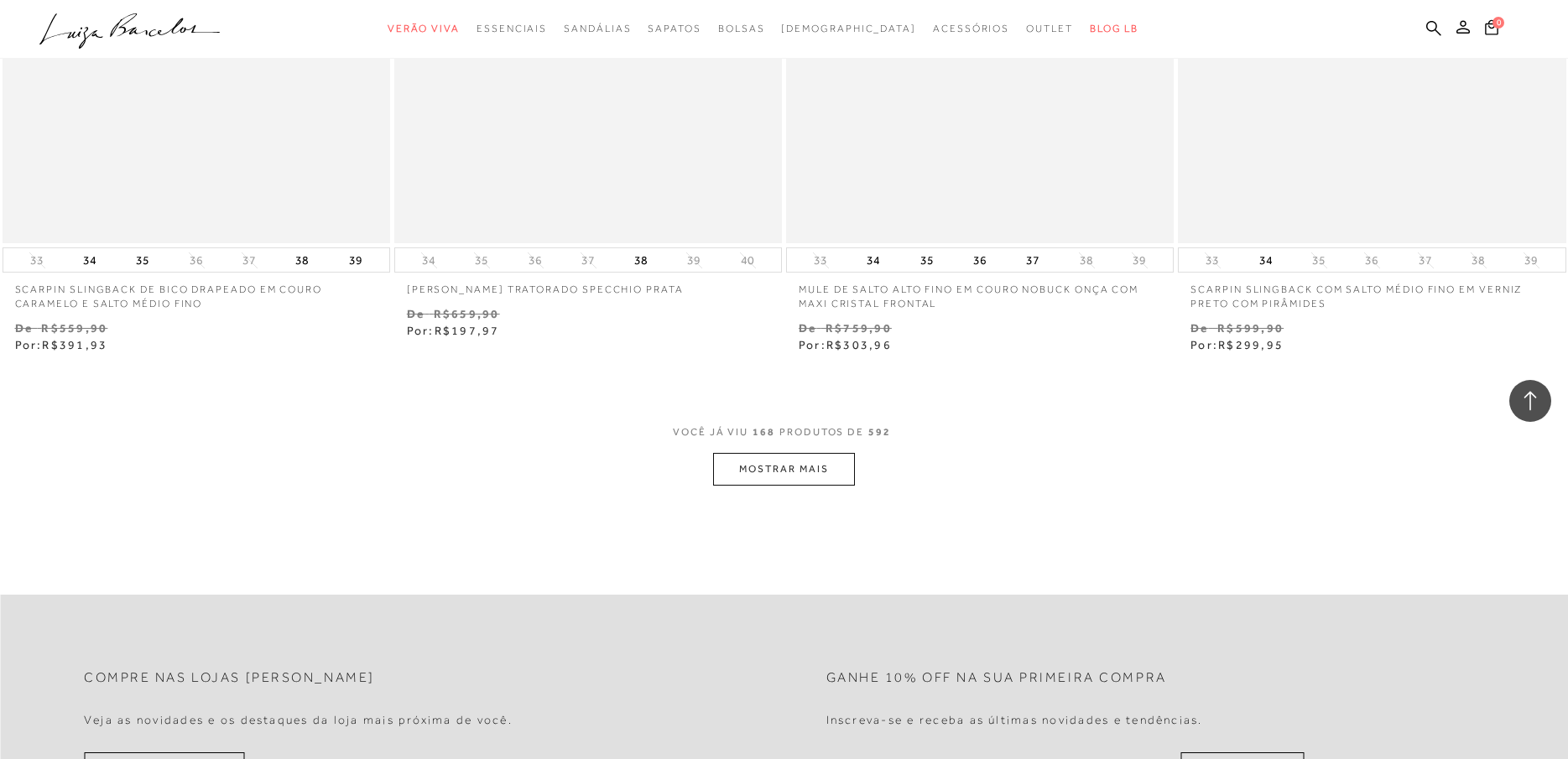
scroll to position [29688, 0]
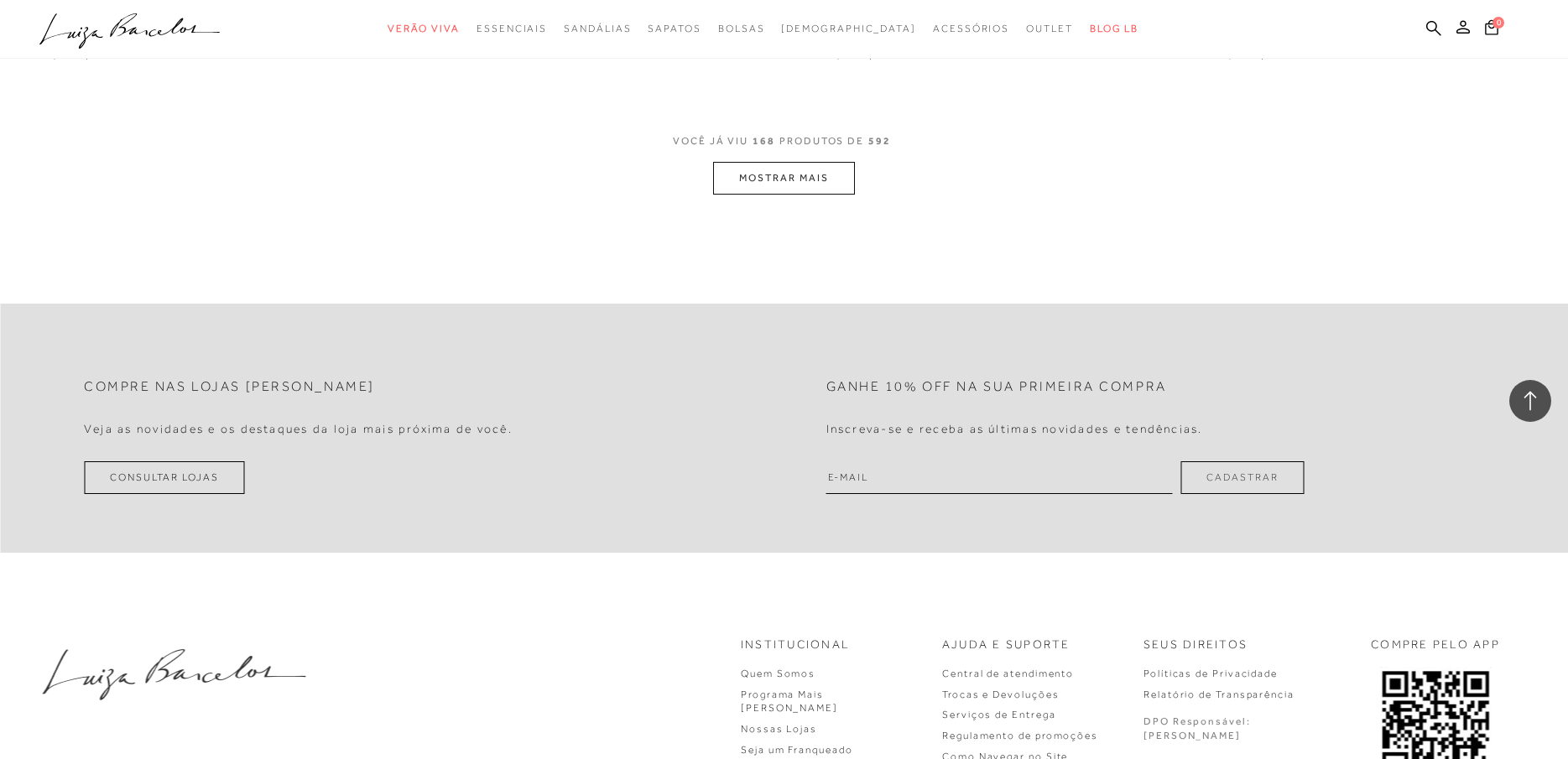
click at [812, 191] on button "MOSTRAR MAIS" at bounding box center [784, 178] width 141 height 33
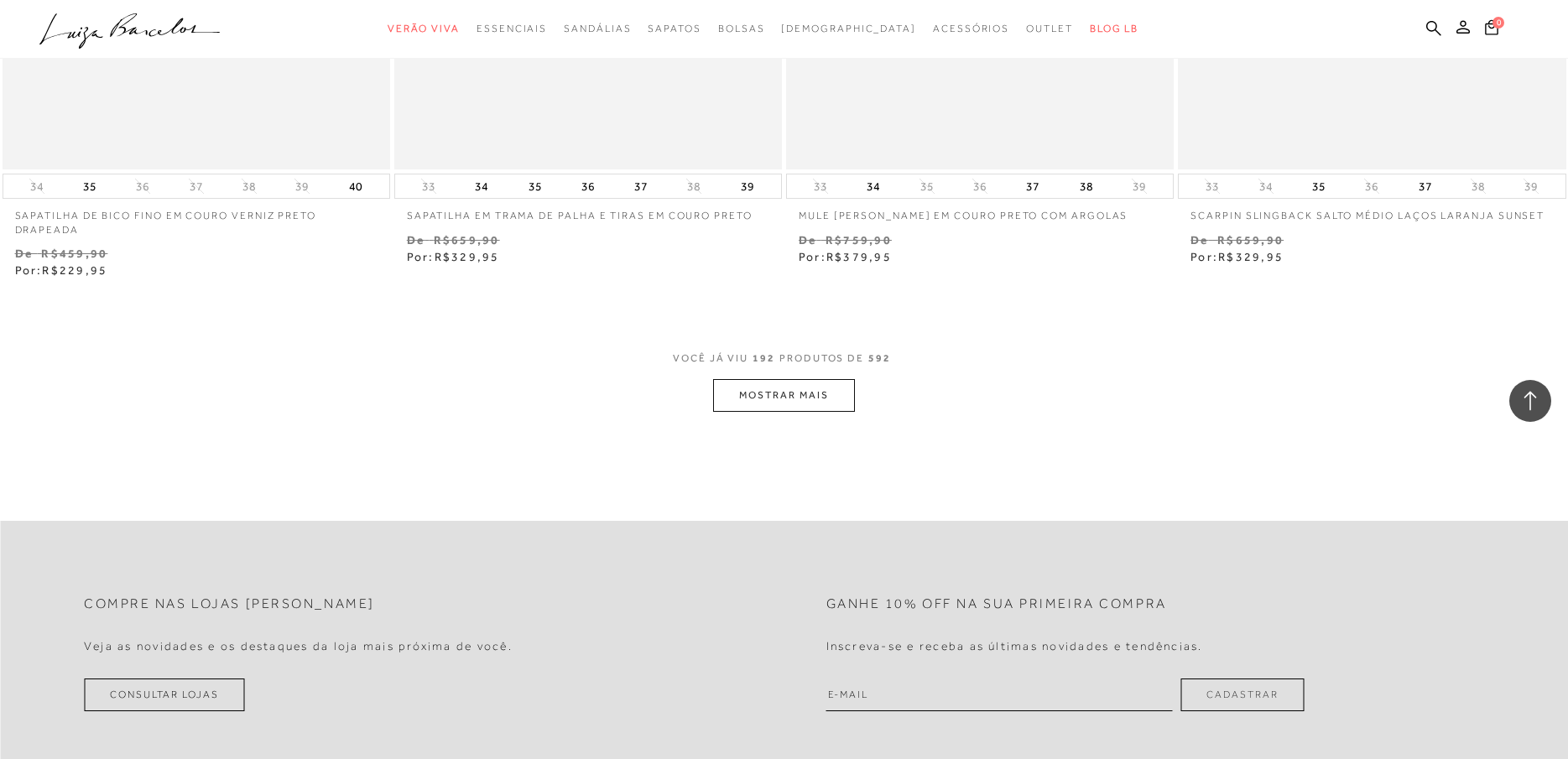
scroll to position [33715, 0]
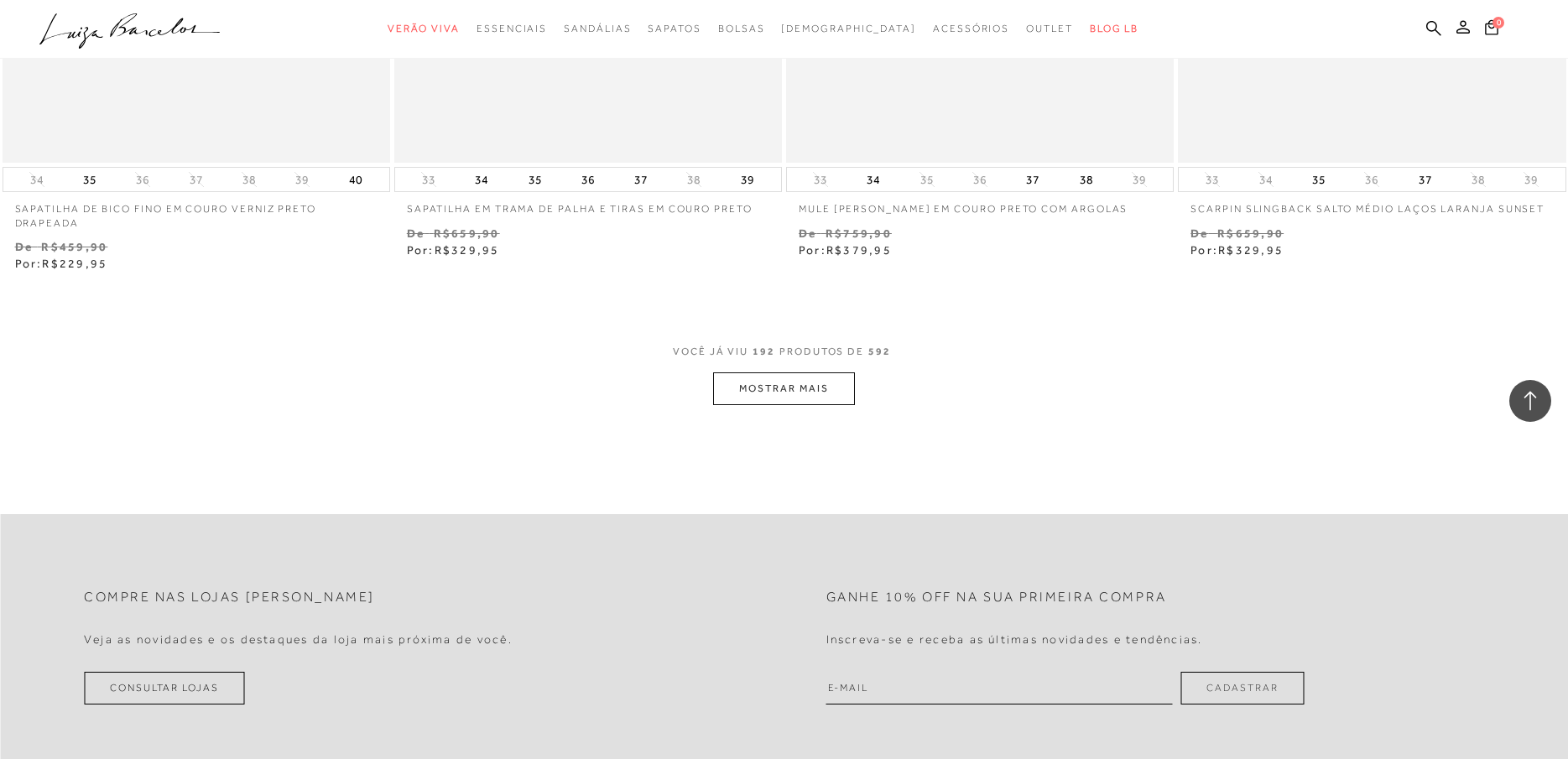
click at [791, 405] on button "MOSTRAR MAIS" at bounding box center [784, 389] width 141 height 33
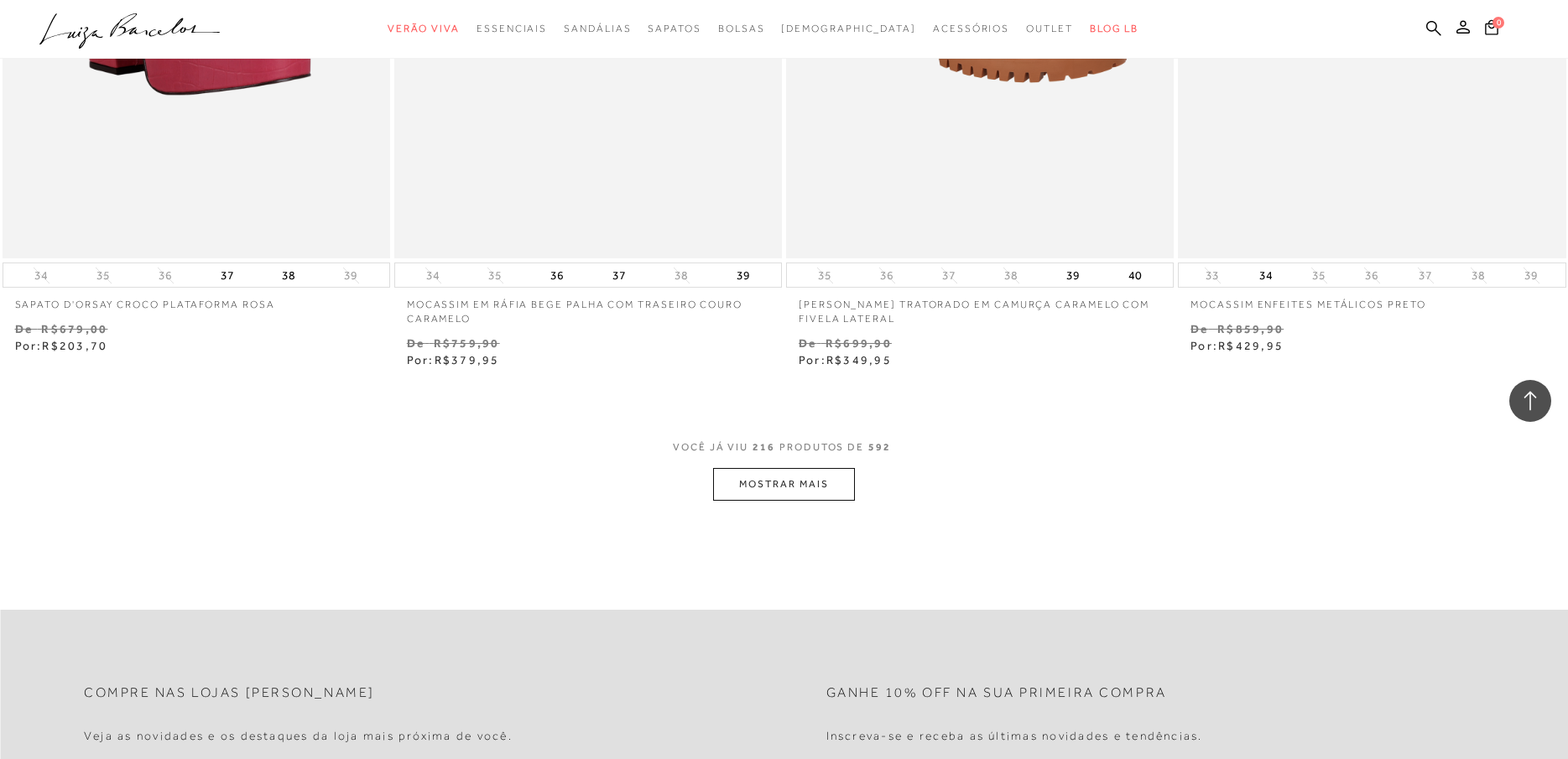
scroll to position [38078, 0]
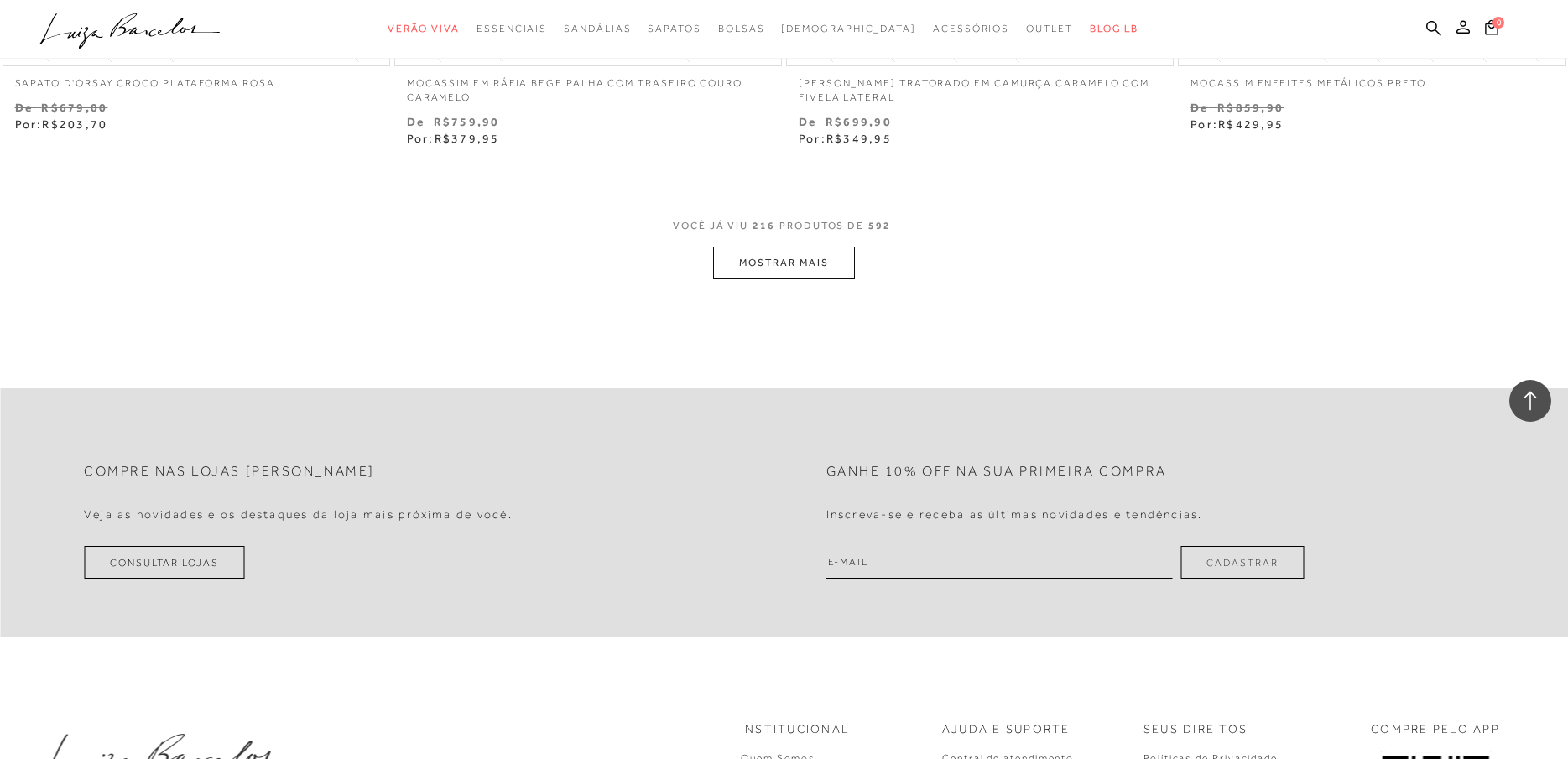
click at [784, 267] on button "MOSTRAR MAIS" at bounding box center [784, 263] width 141 height 33
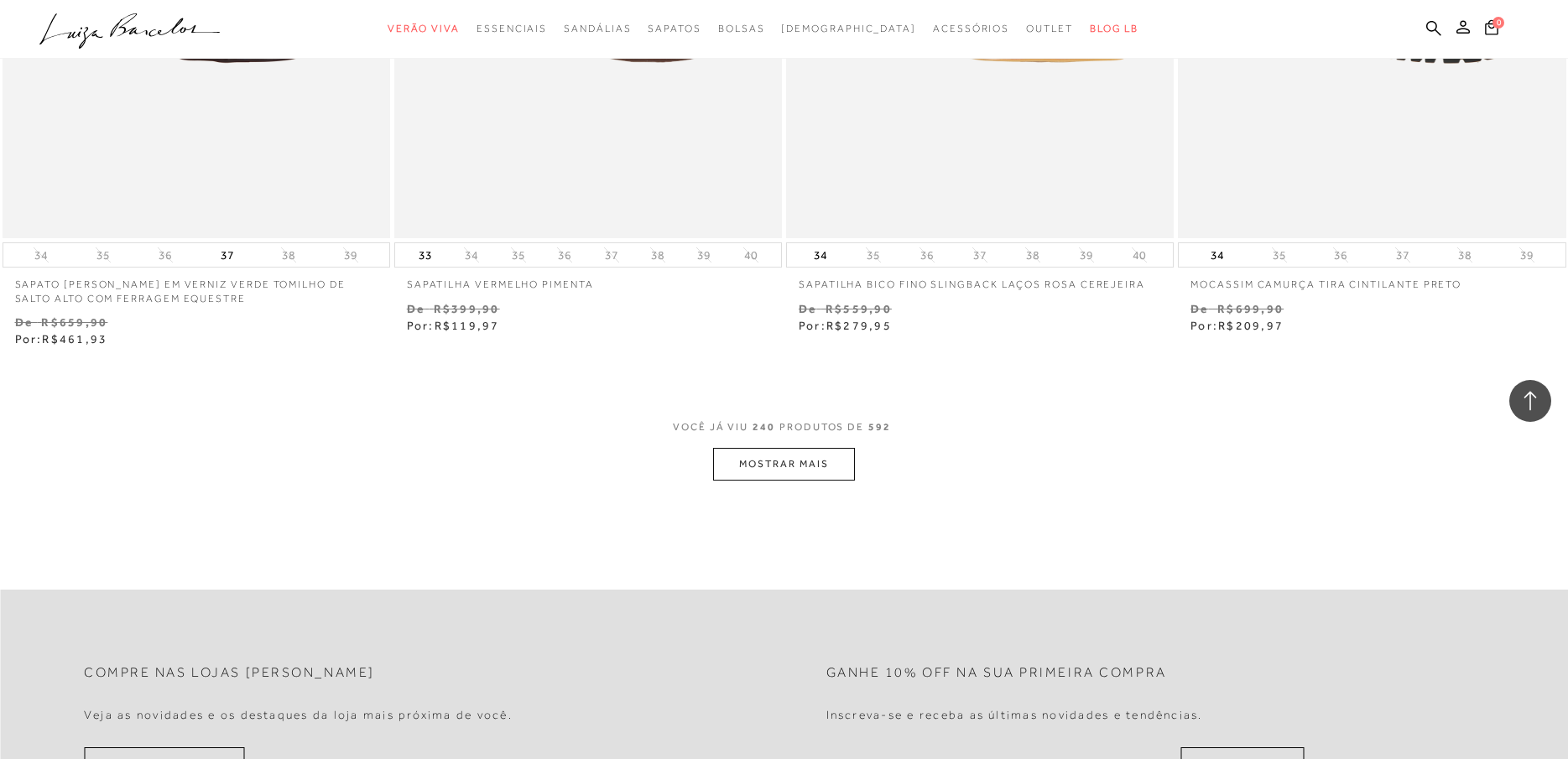
scroll to position [42272, 0]
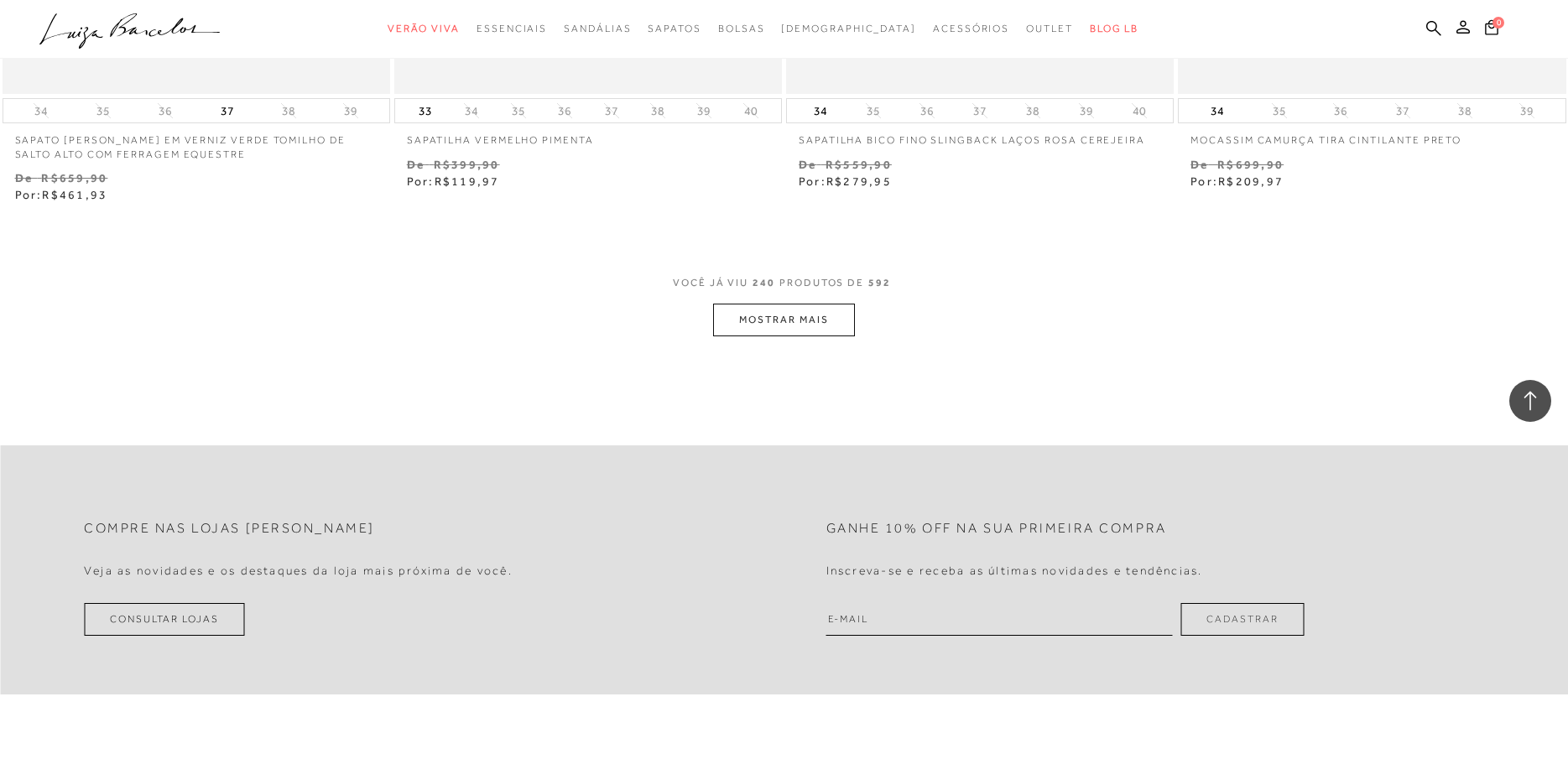
click at [766, 322] on button "MOSTRAR MAIS" at bounding box center [784, 319] width 141 height 33
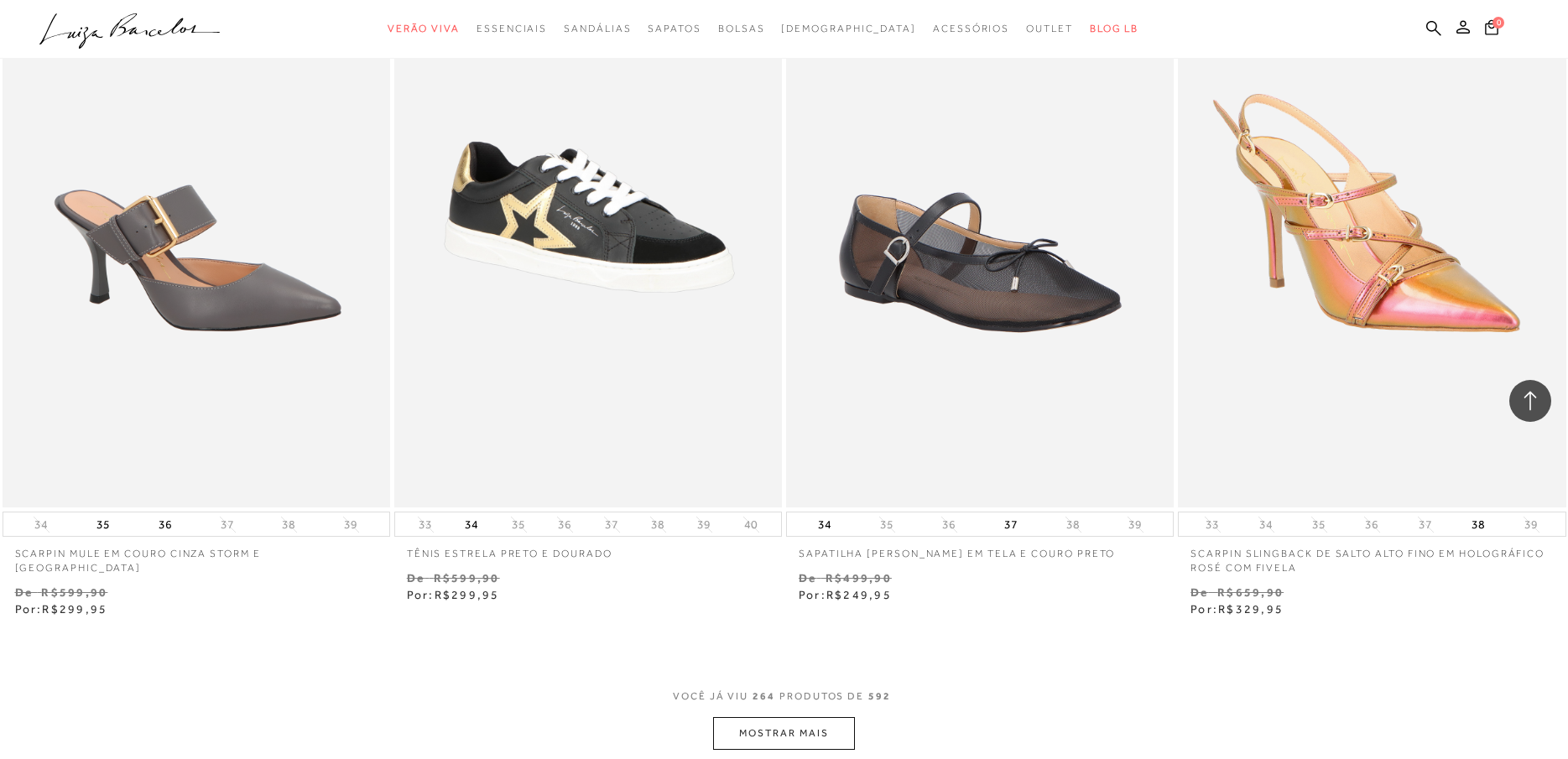
scroll to position [46383, 0]
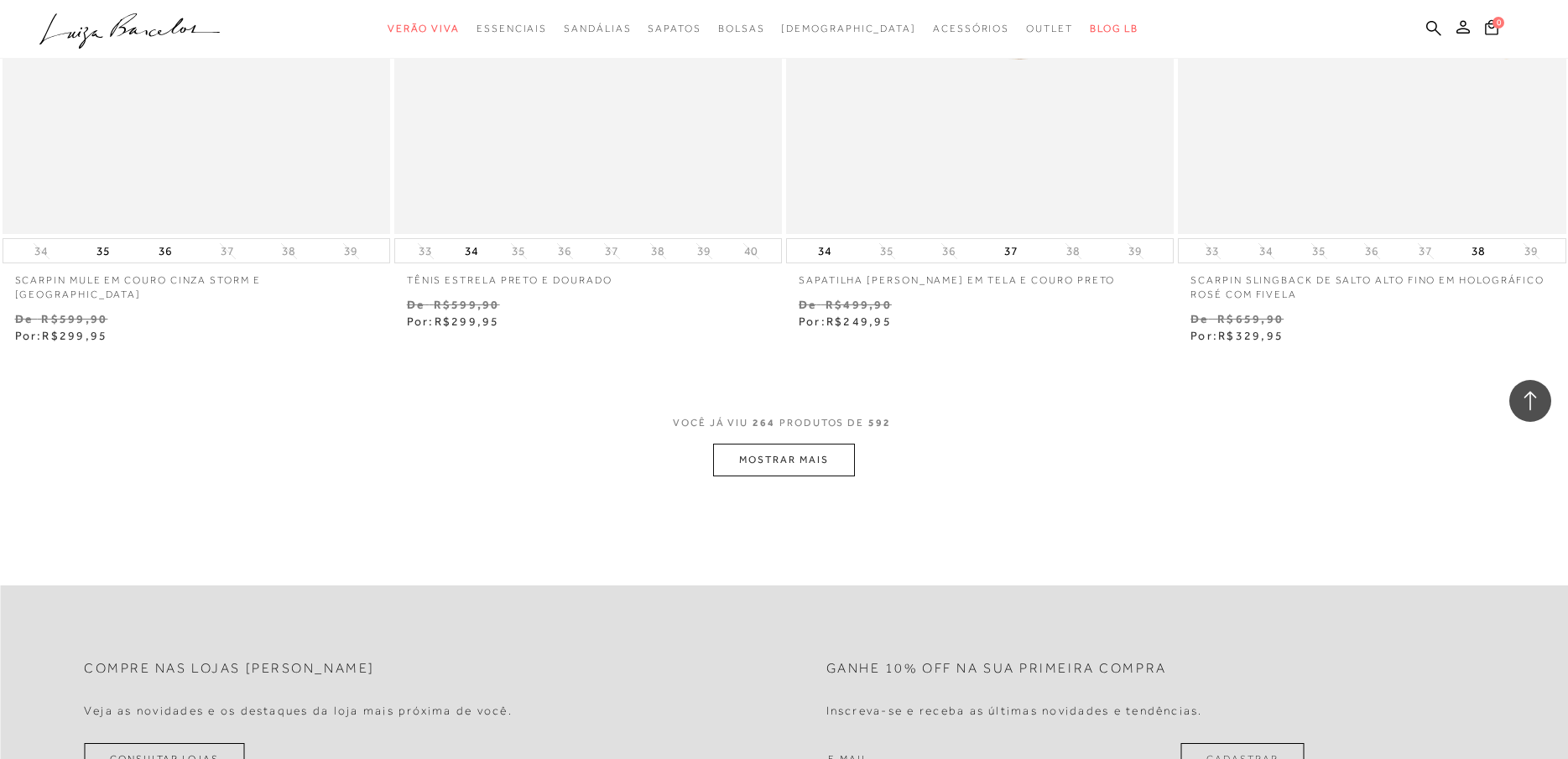
click at [755, 466] on button "MOSTRAR MAIS" at bounding box center [784, 460] width 141 height 33
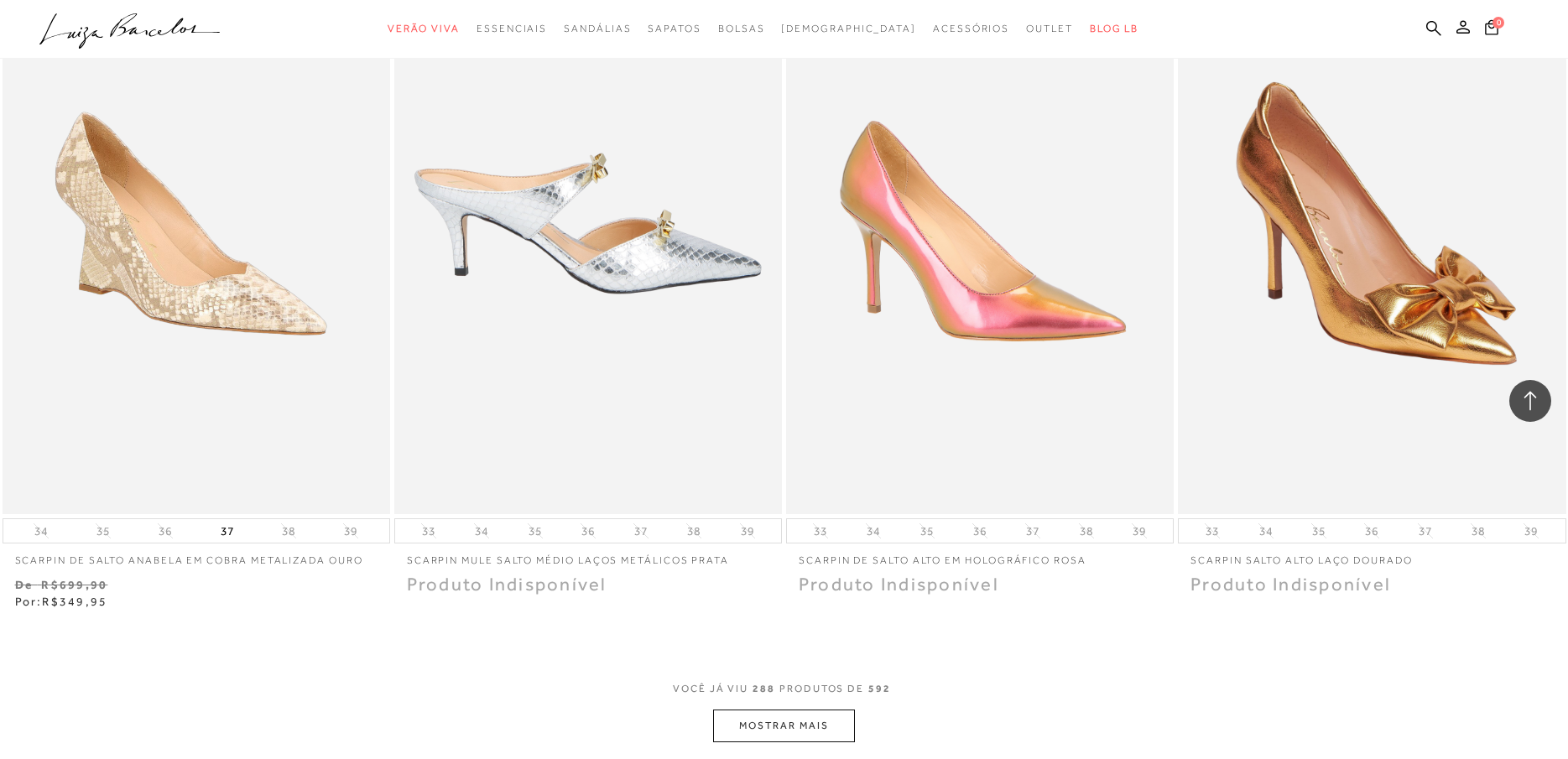
scroll to position [50661, 0]
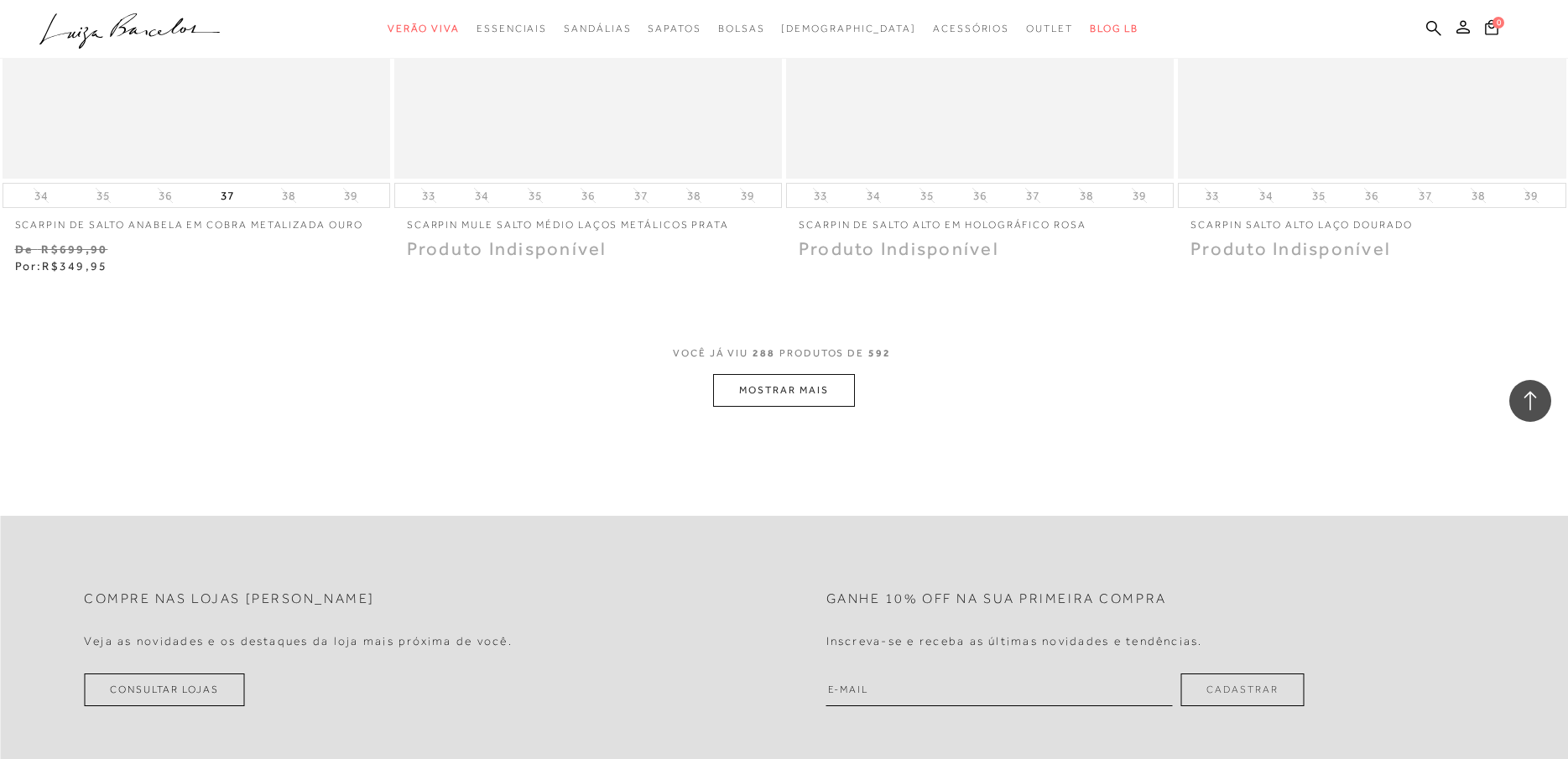
click at [758, 399] on button "MOSTRAR MAIS" at bounding box center [784, 391] width 141 height 33
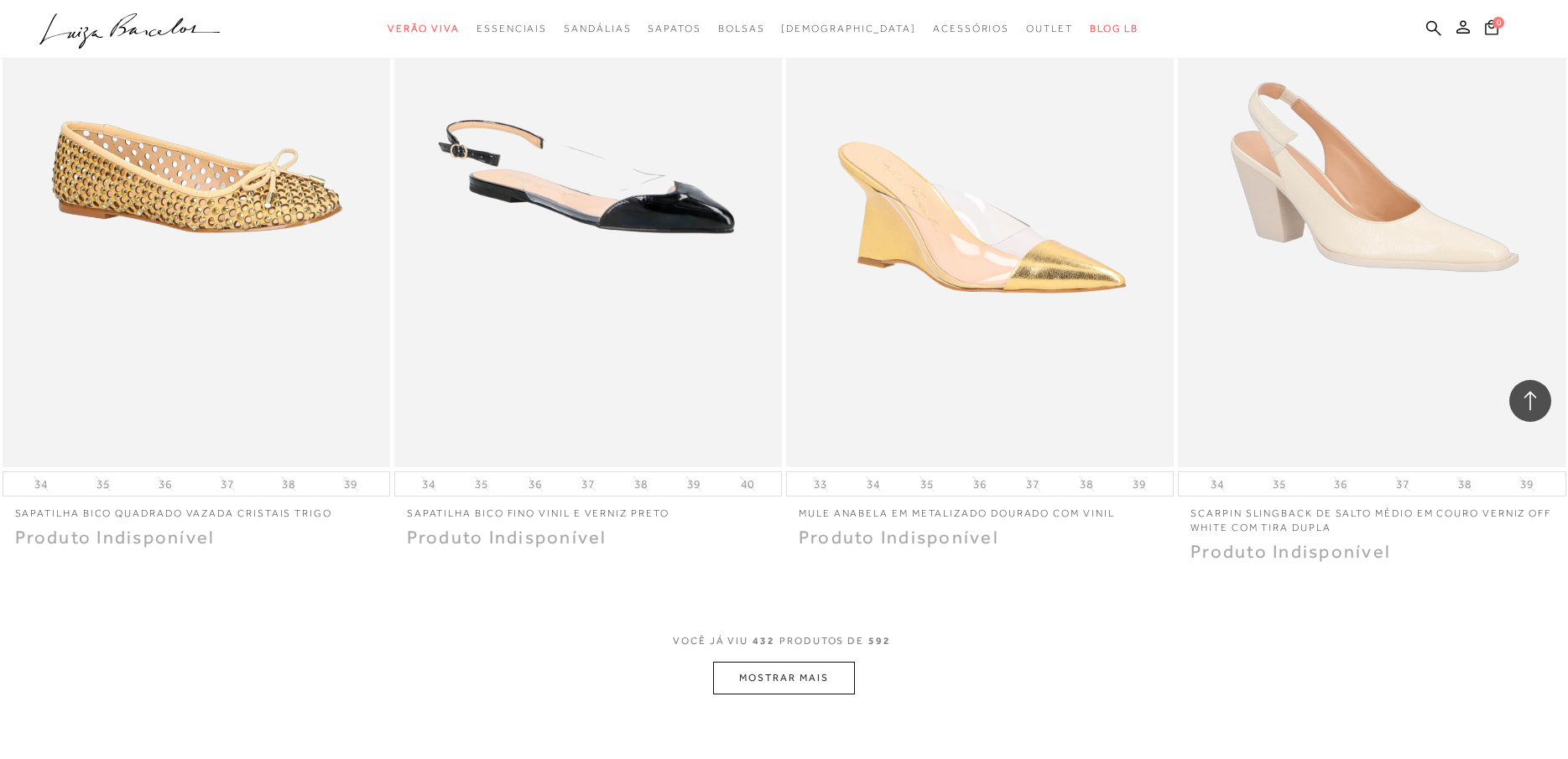
scroll to position [75501, 0]
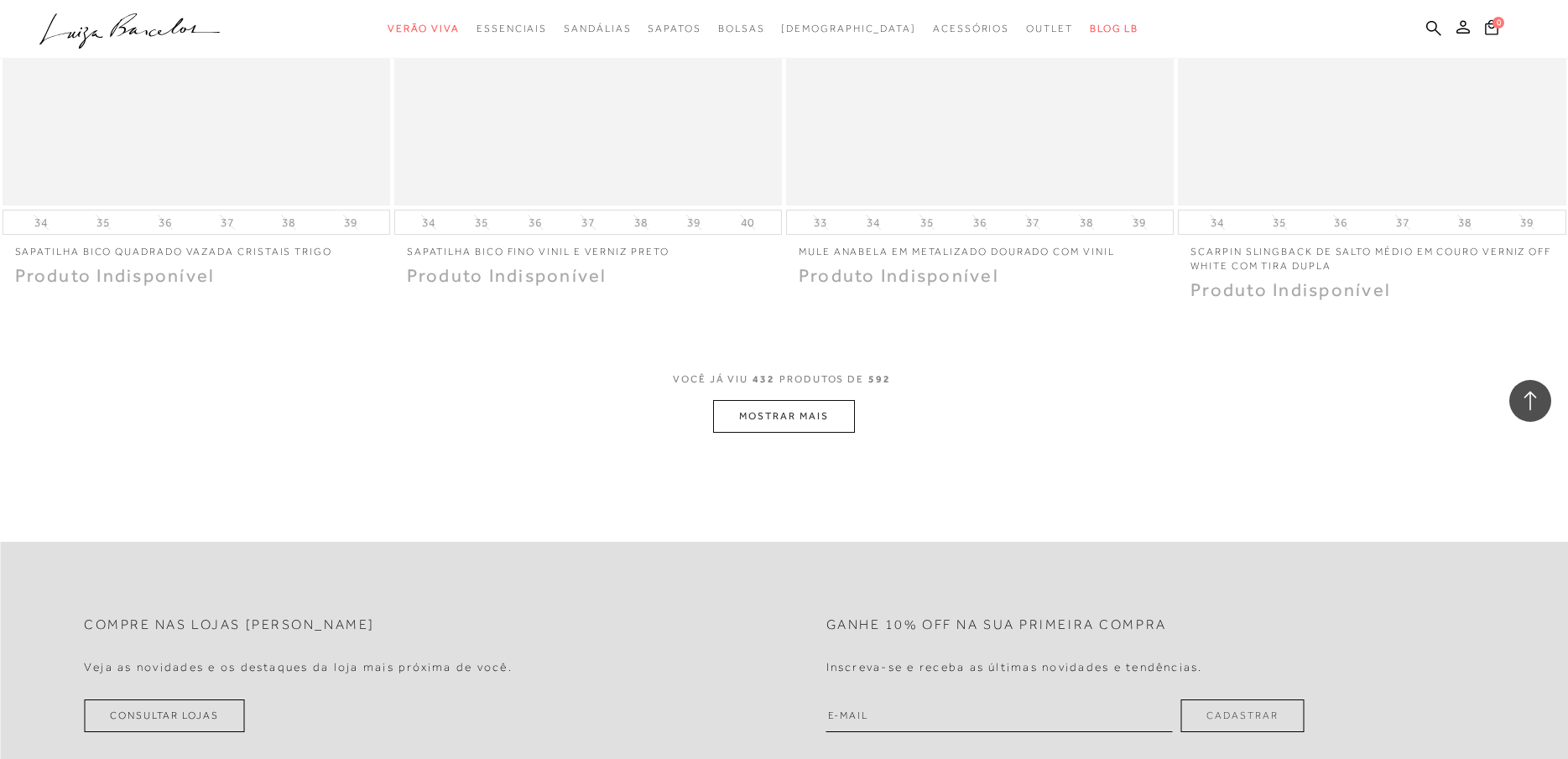
click at [799, 400] on button "MOSTRAR MAIS" at bounding box center [784, 417] width 141 height 33
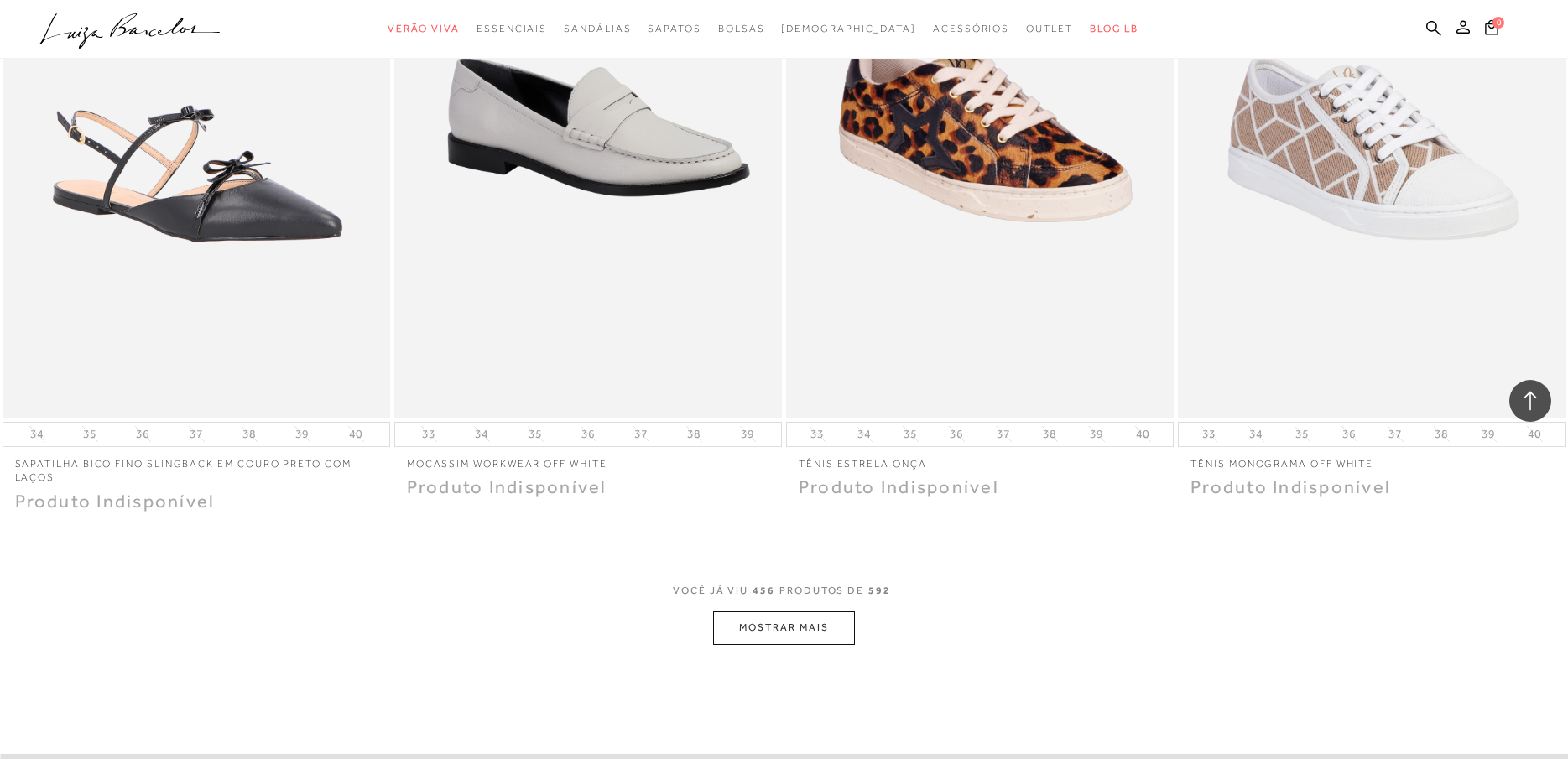
scroll to position [79612, 0]
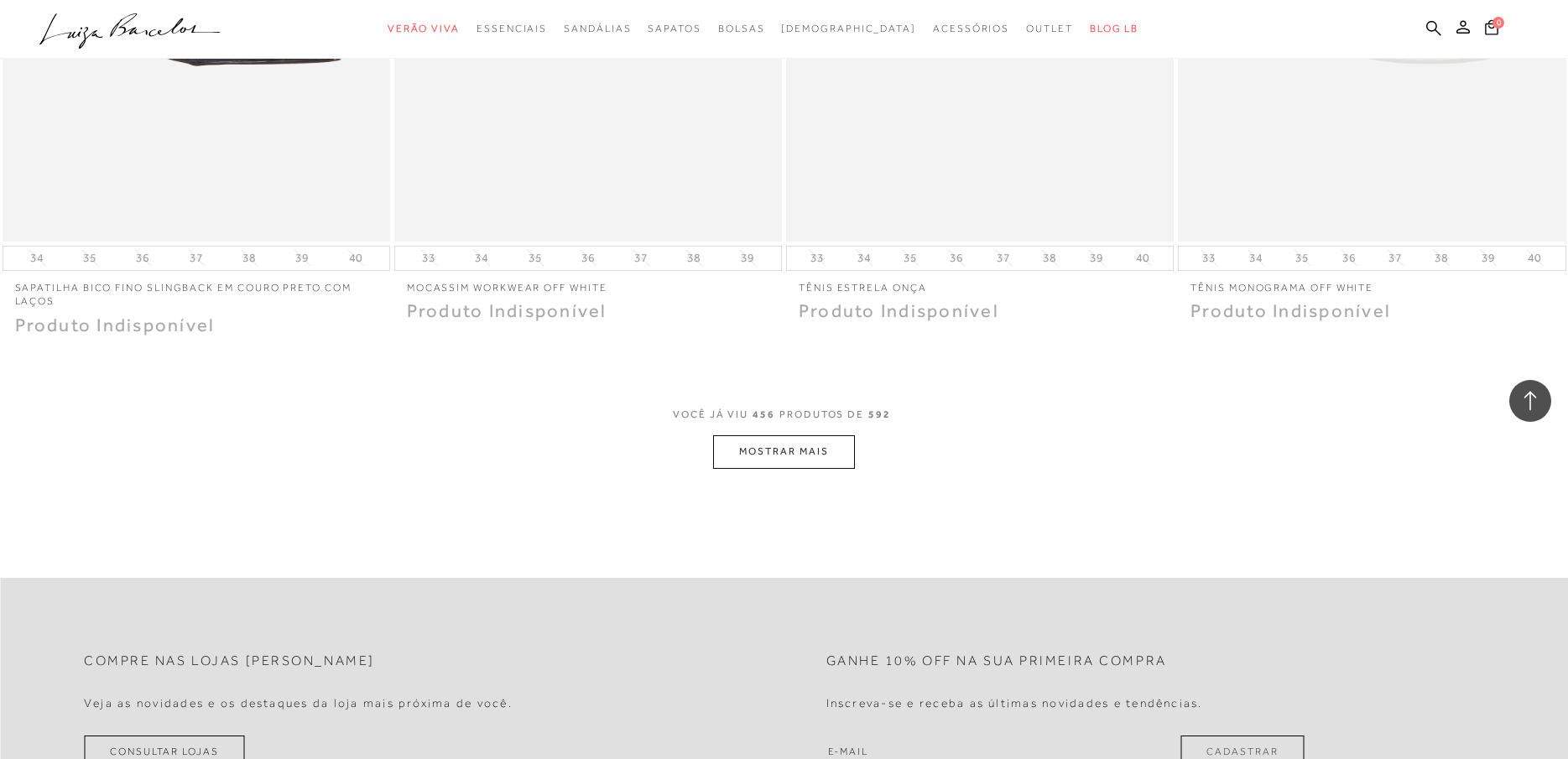
click at [807, 435] on button "MOSTRAR MAIS" at bounding box center [784, 451] width 141 height 33
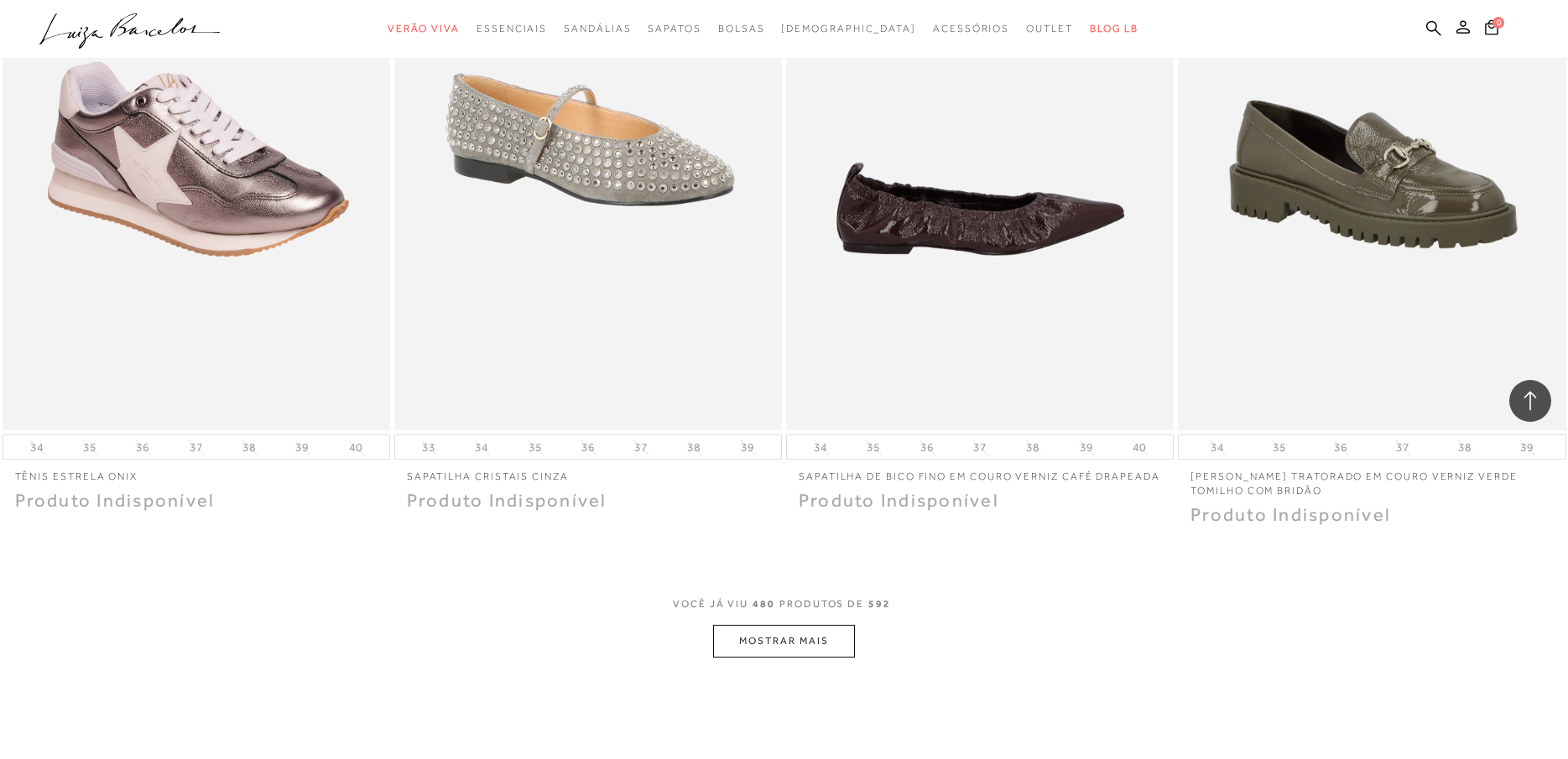
scroll to position [83890, 0]
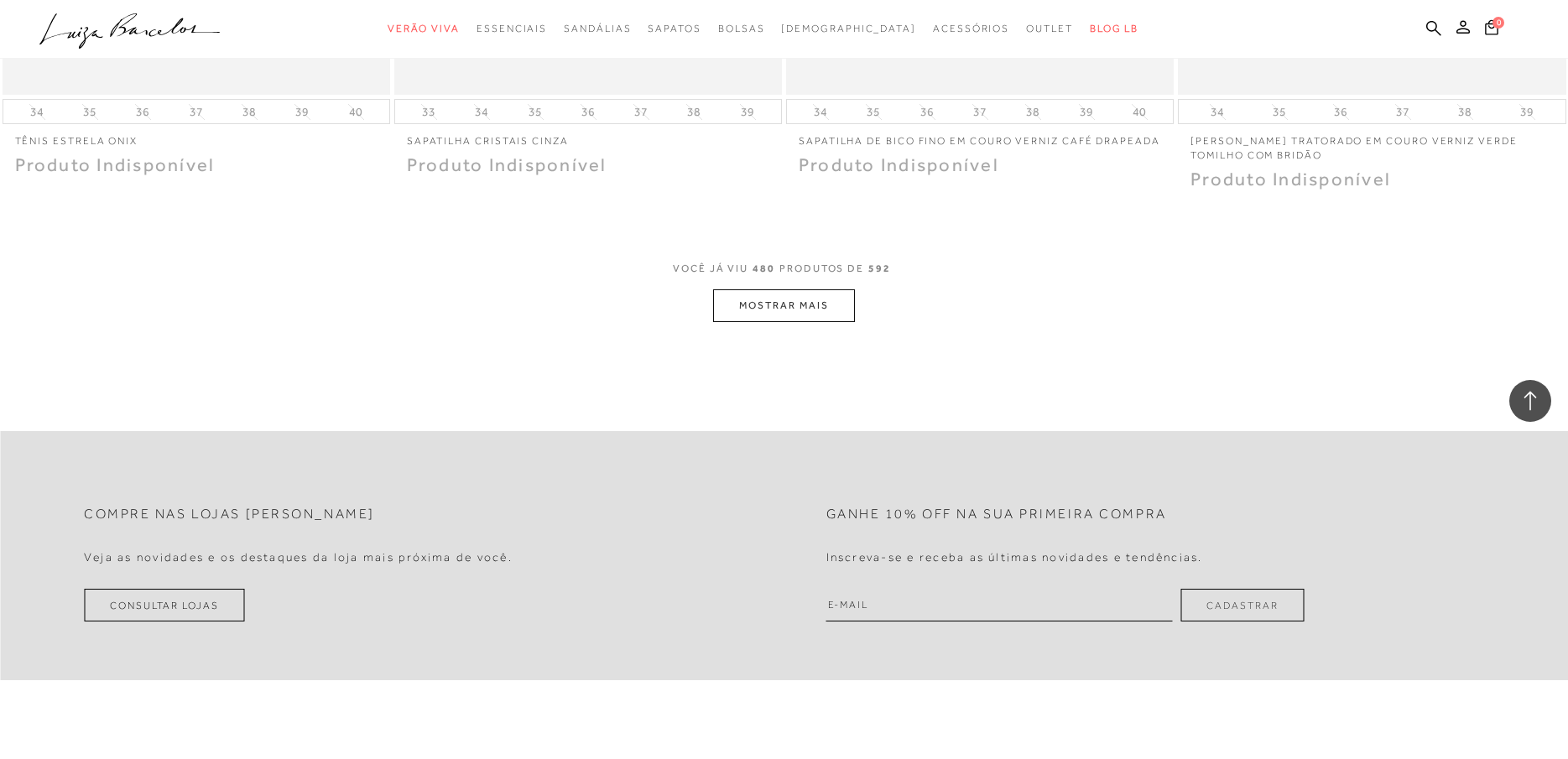
click at [782, 290] on button "MOSTRAR MAIS" at bounding box center [784, 306] width 141 height 33
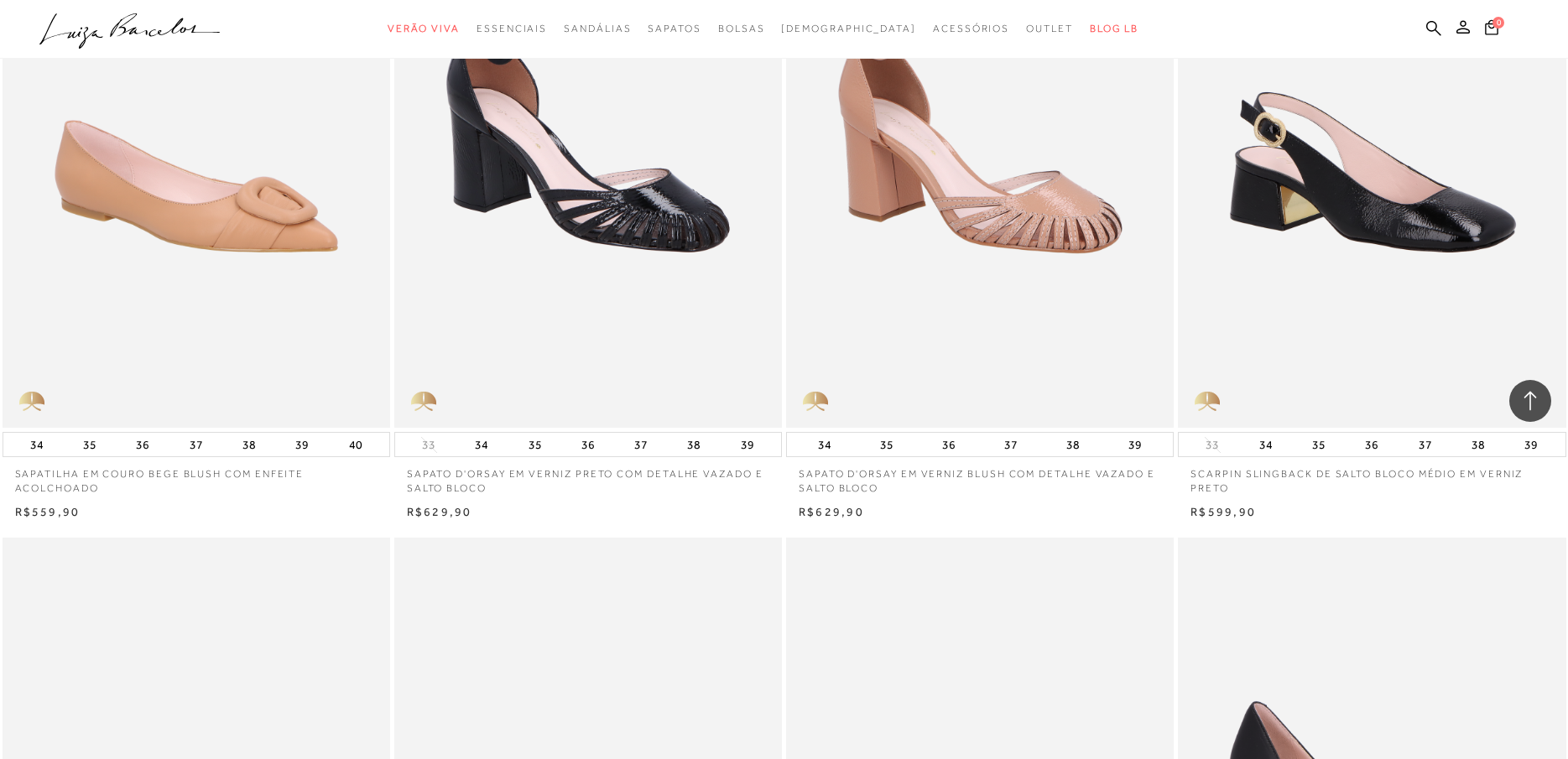
scroll to position [2768, 0]
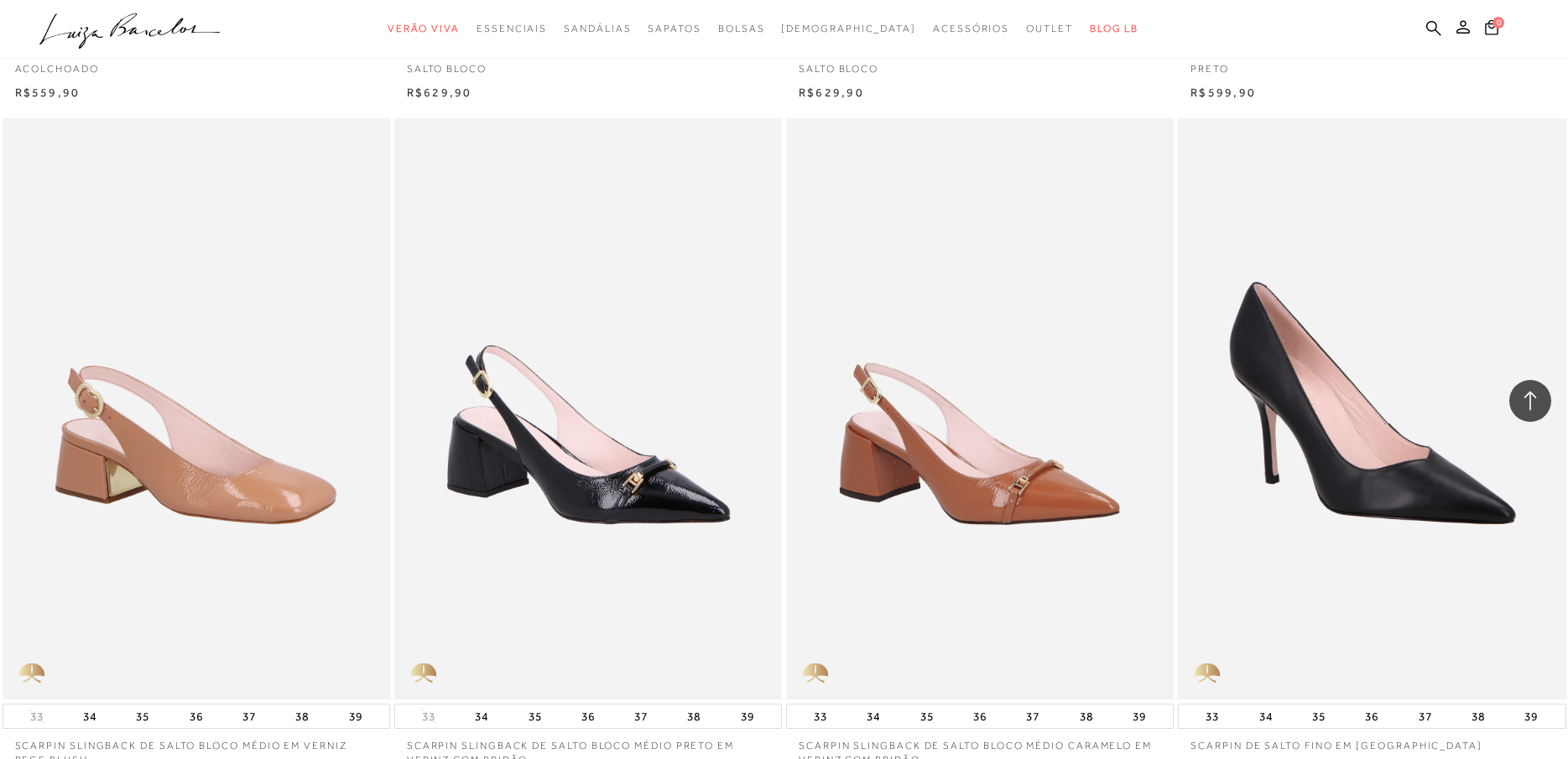
click at [96, 36] on icon at bounding box center [90, 37] width 24 height 21
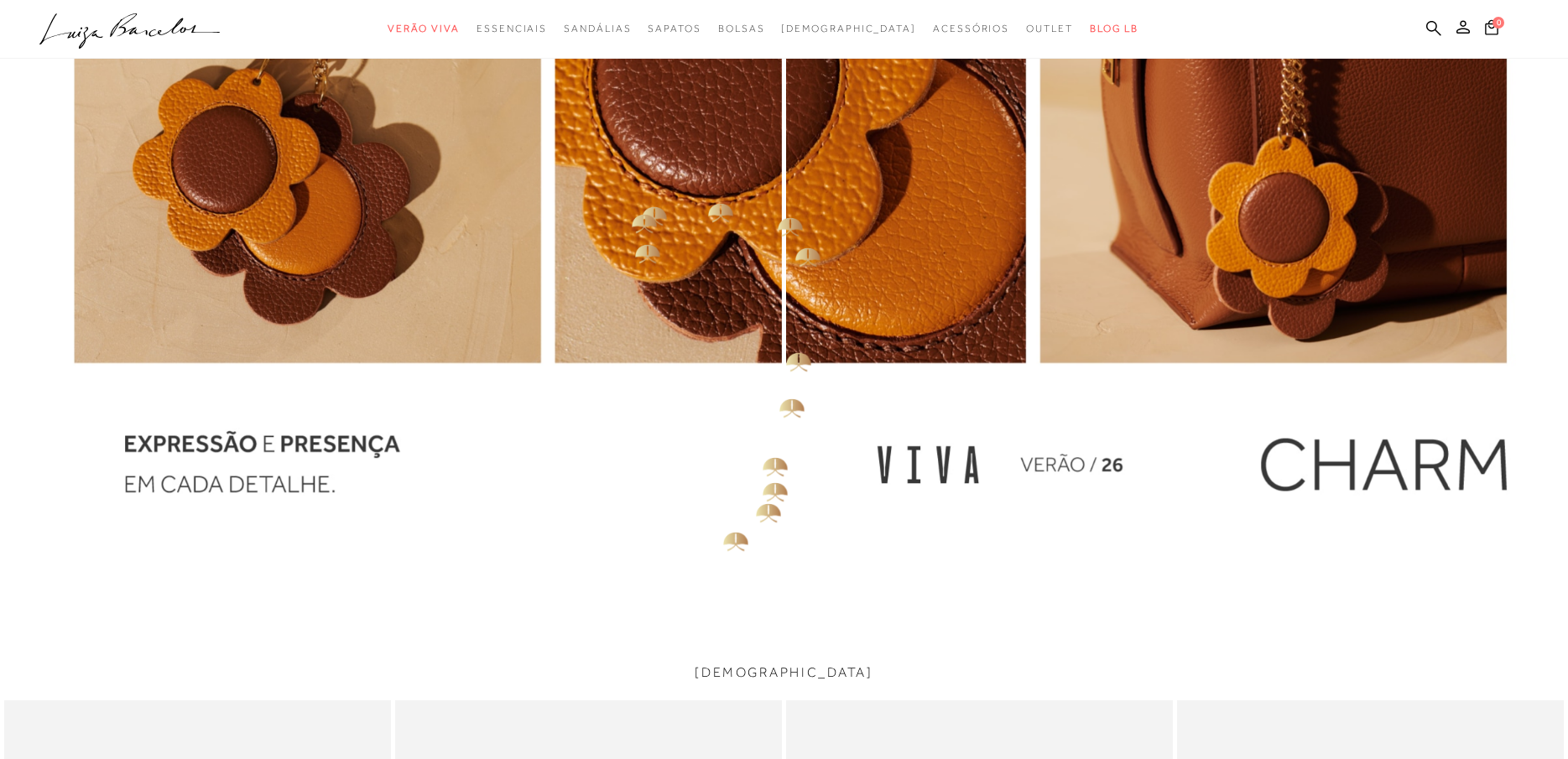
scroll to position [2265, 0]
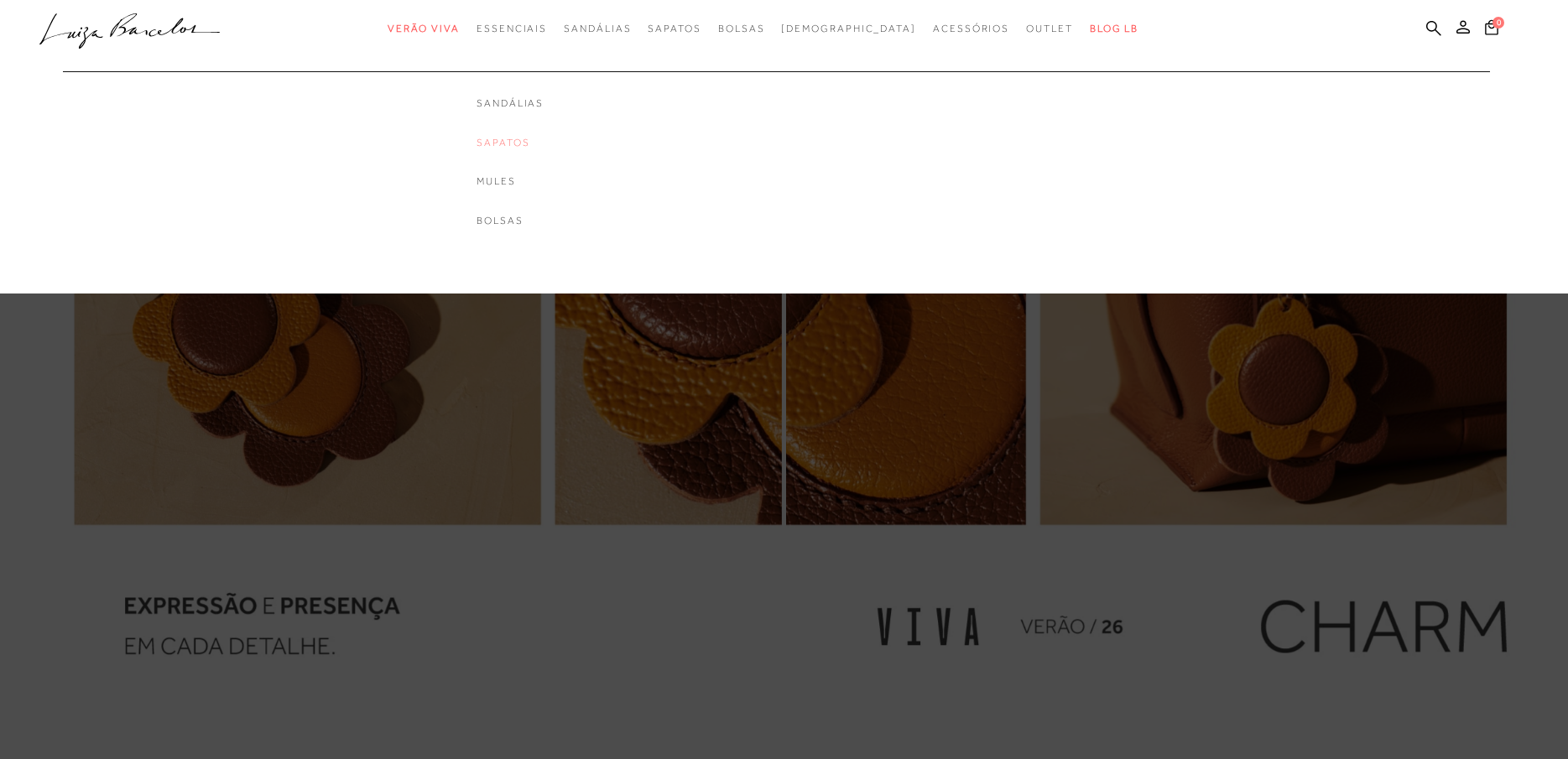
click at [533, 140] on link "Sapatos" at bounding box center [509, 143] width 67 height 14
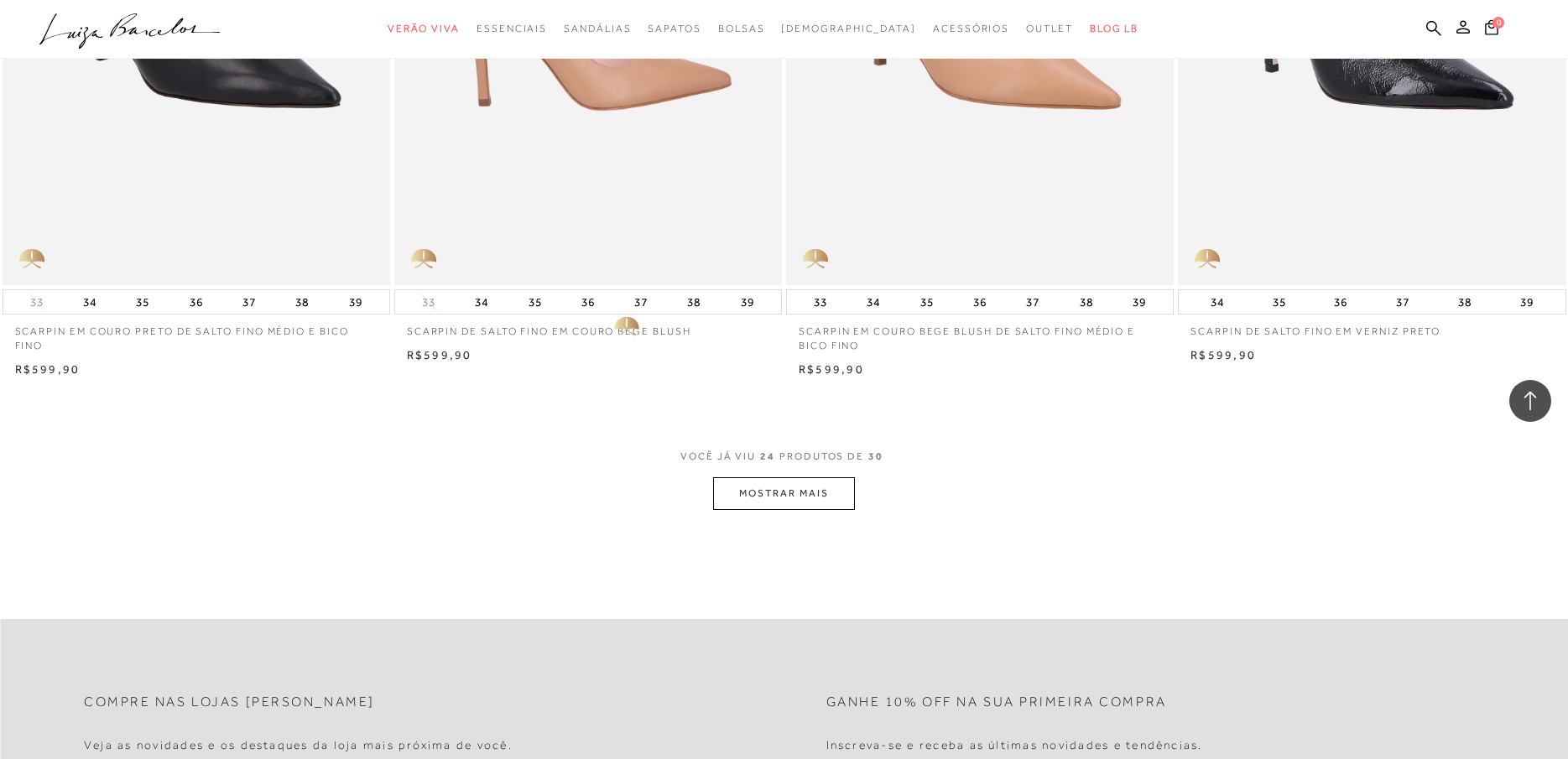
scroll to position [3983, 0]
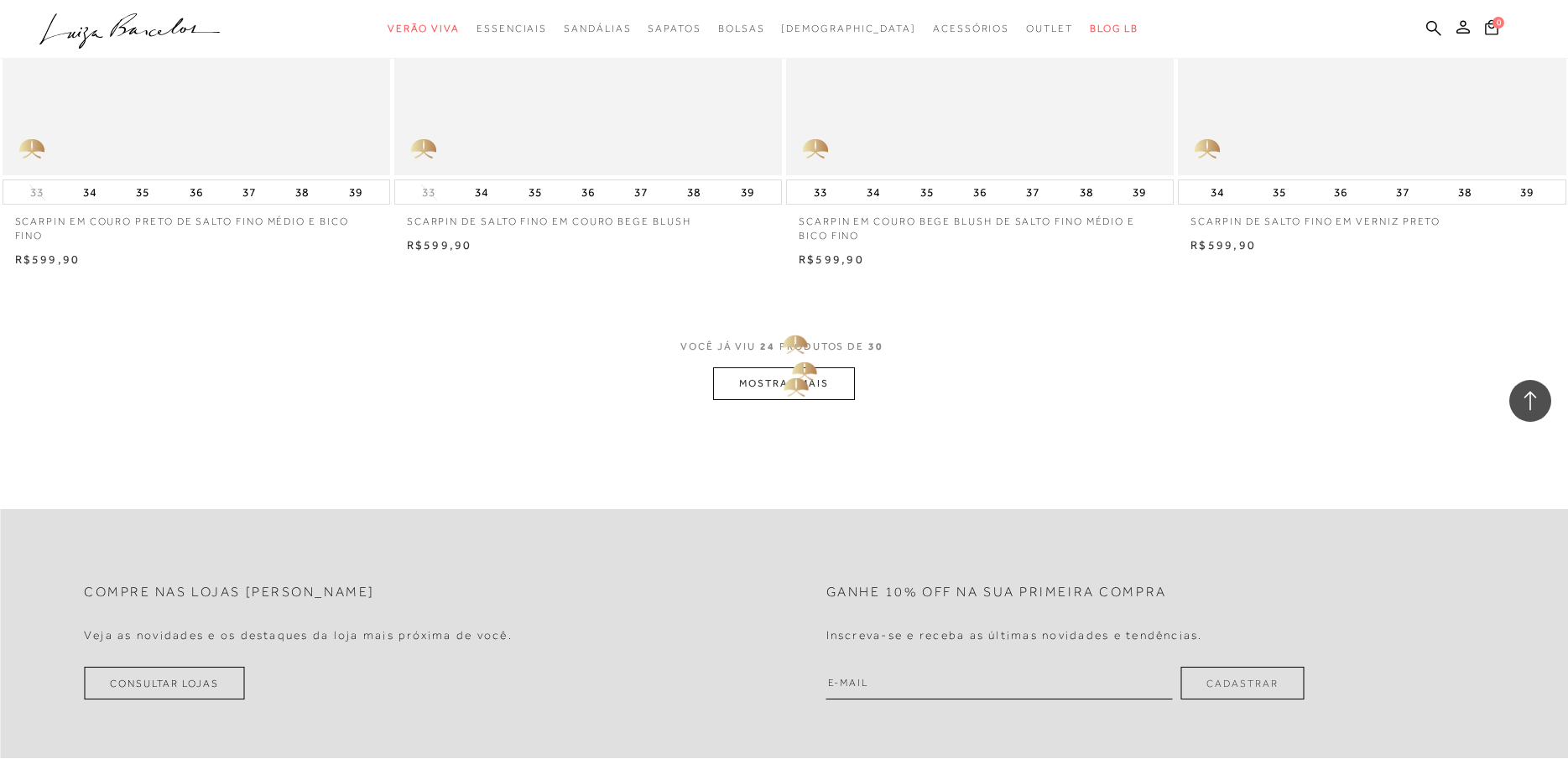
click at [788, 380] on button "MOSTRAR MAIS" at bounding box center [784, 384] width 141 height 33
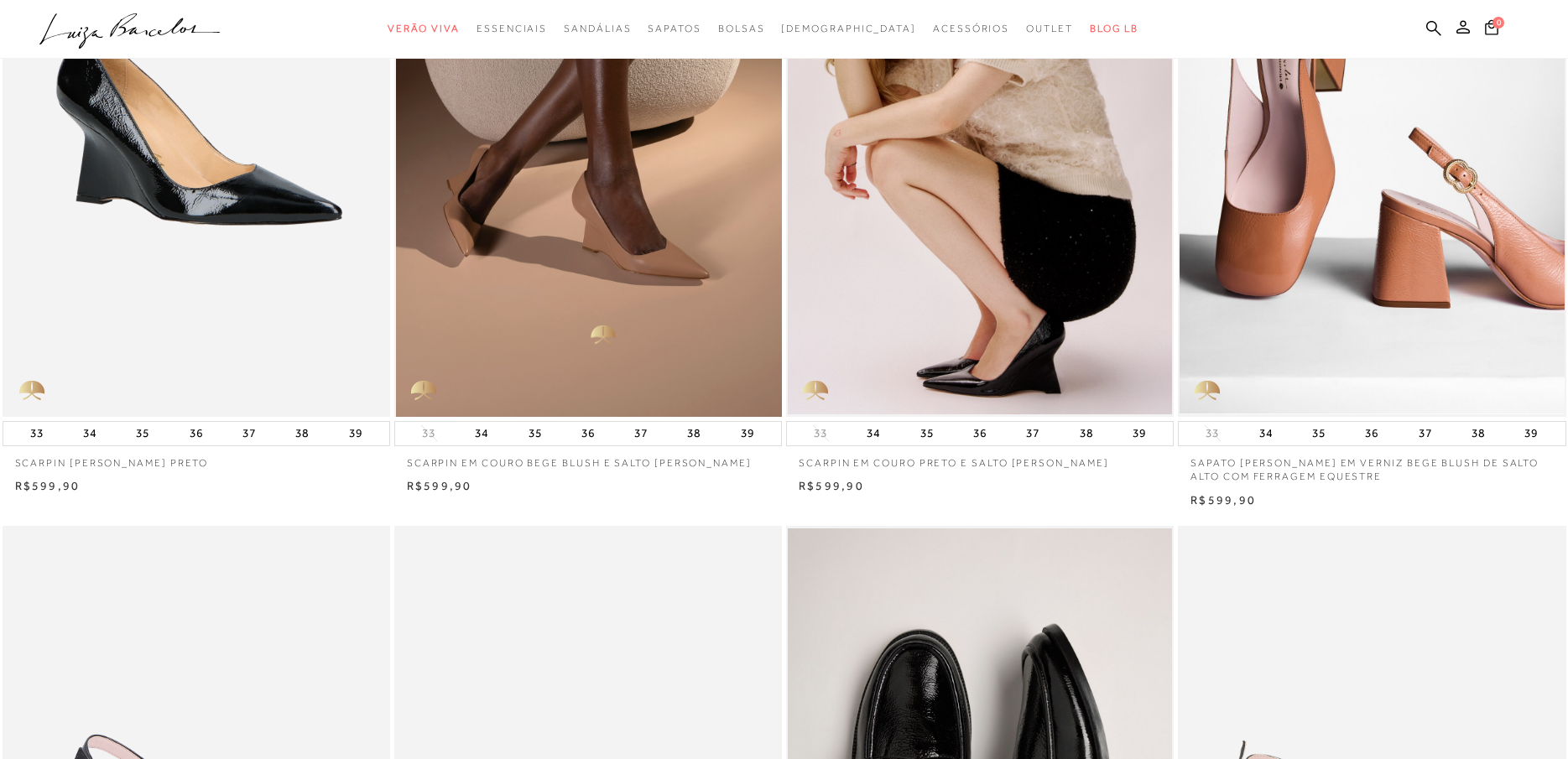
scroll to position [124, 0]
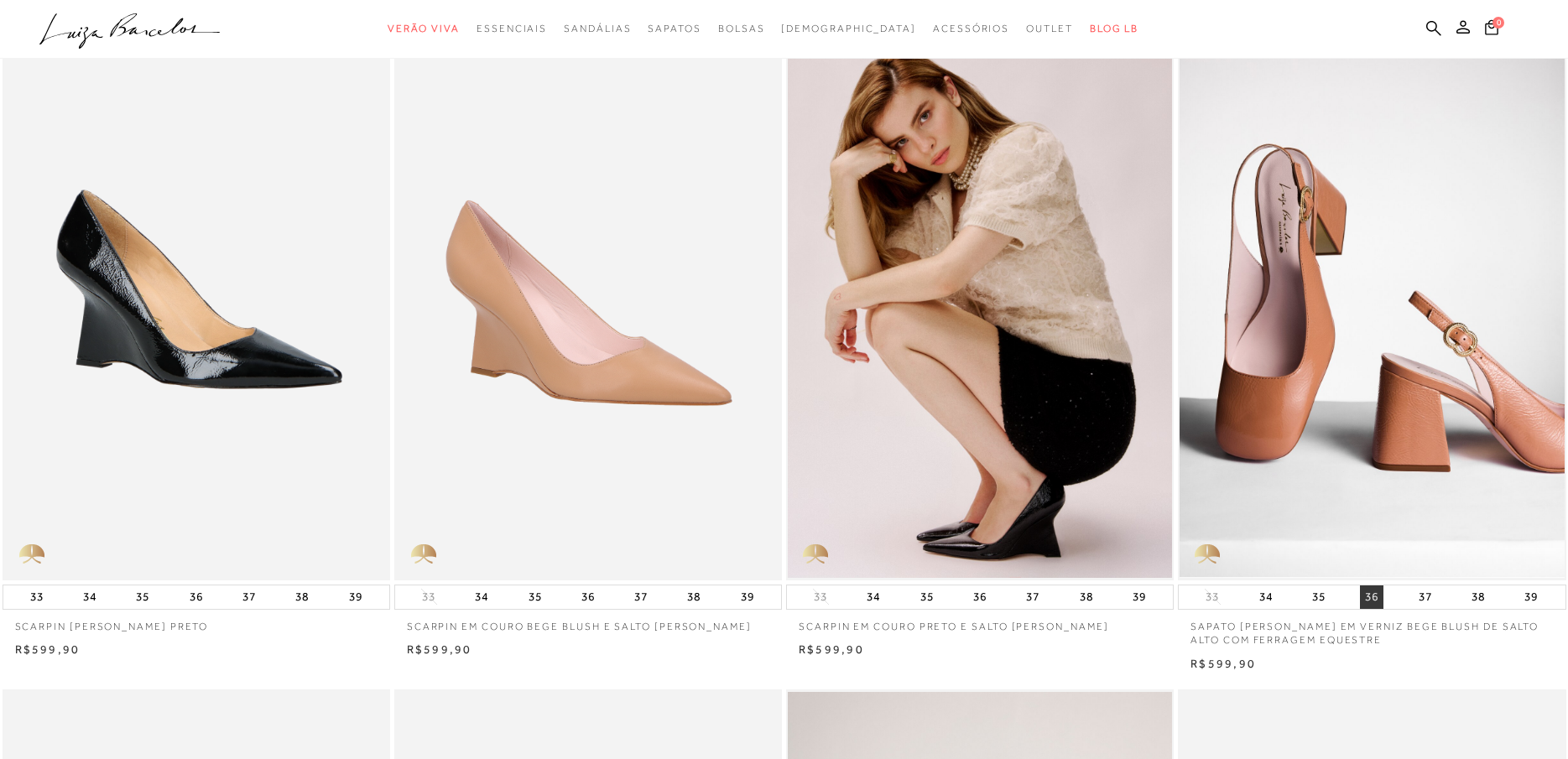
click at [1373, 593] on button "36" at bounding box center [1372, 598] width 23 height 23
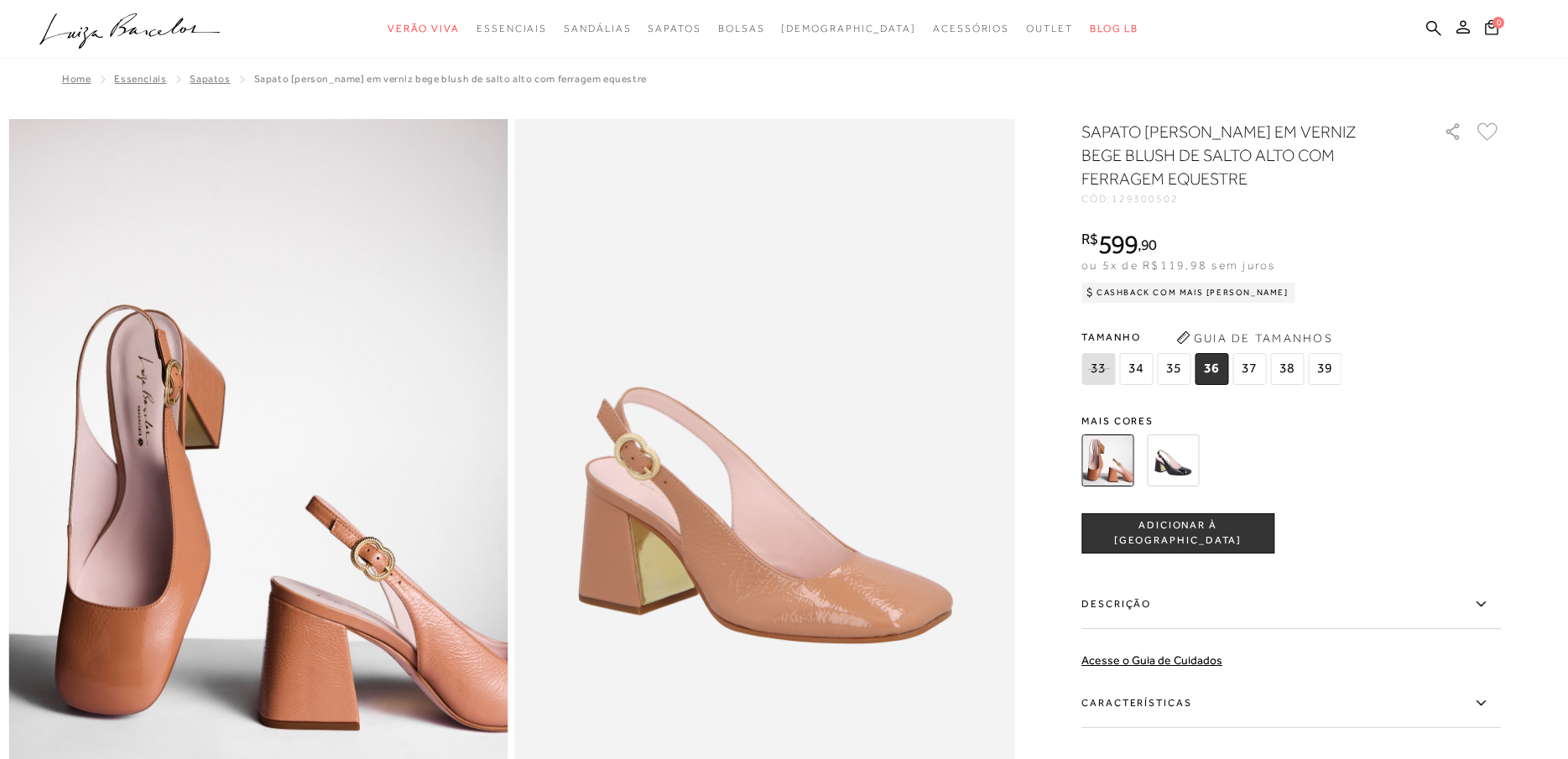
click at [1490, 700] on icon at bounding box center [1481, 704] width 21 height 21
click at [0, 0] on input "Características" at bounding box center [0, 0] width 0 height 0
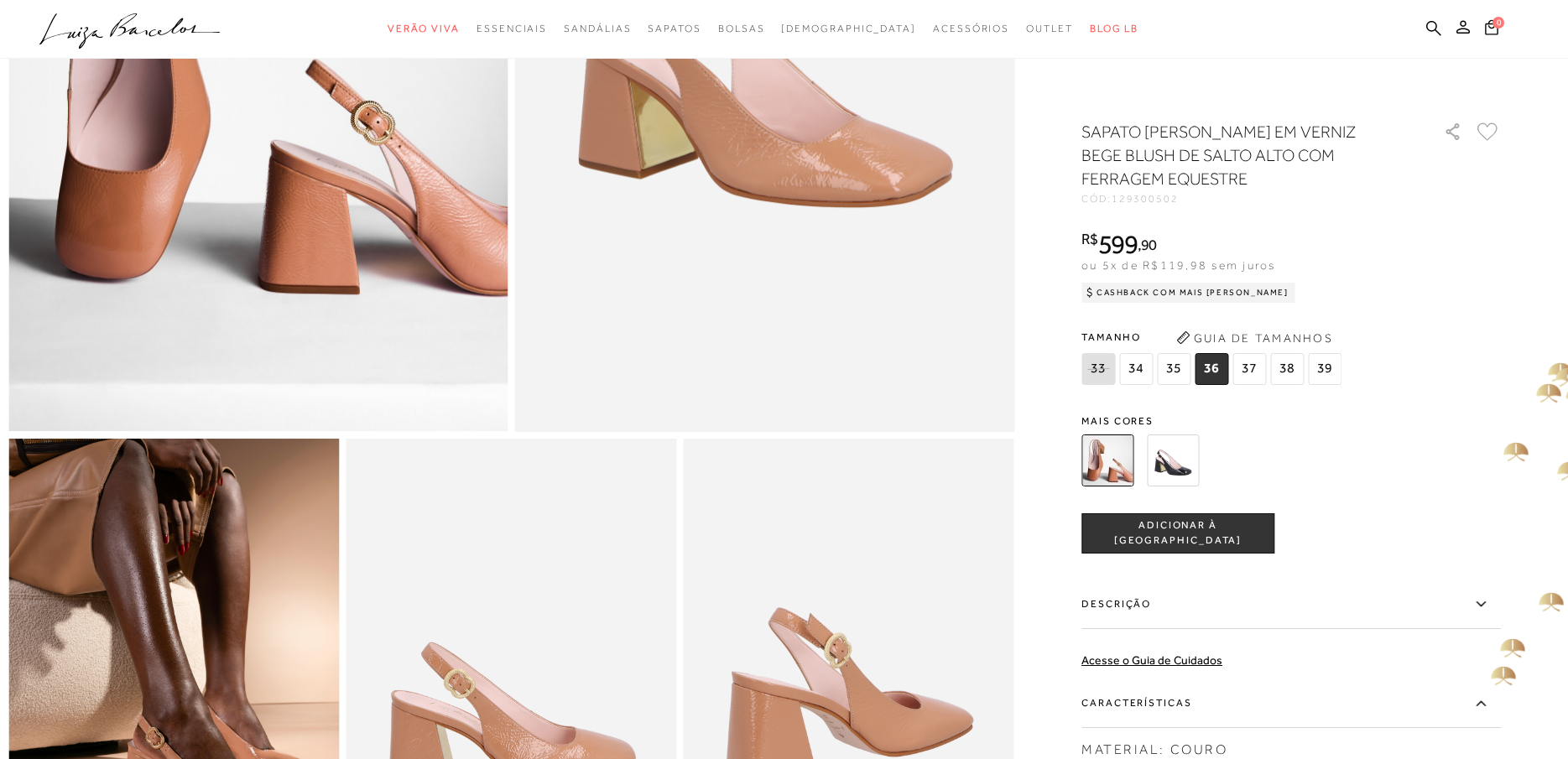
scroll to position [722, 0]
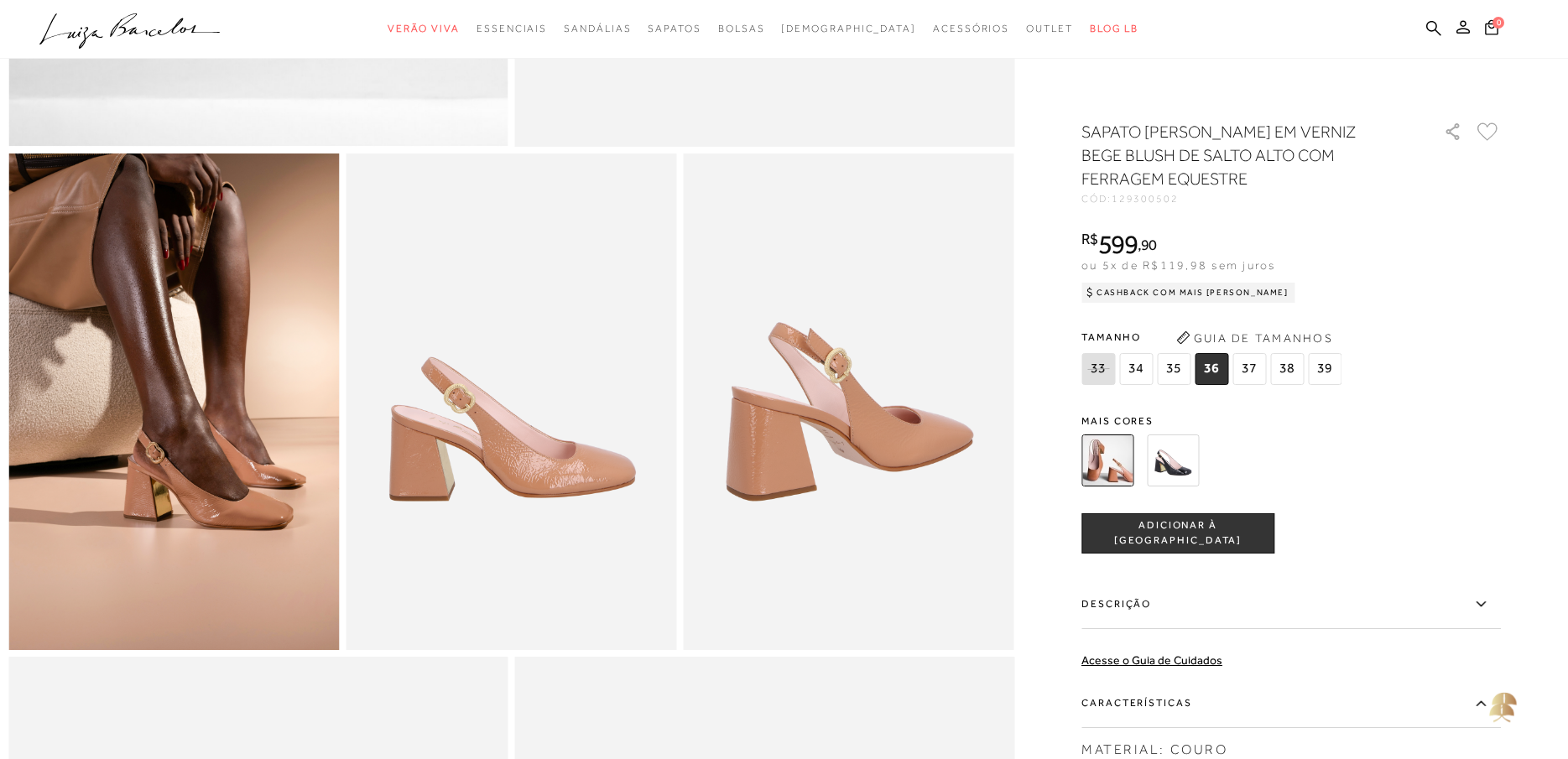
click at [1485, 703] on icon at bounding box center [1481, 703] width 9 height 5
click at [0, 0] on input "Características" at bounding box center [0, 0] width 0 height 0
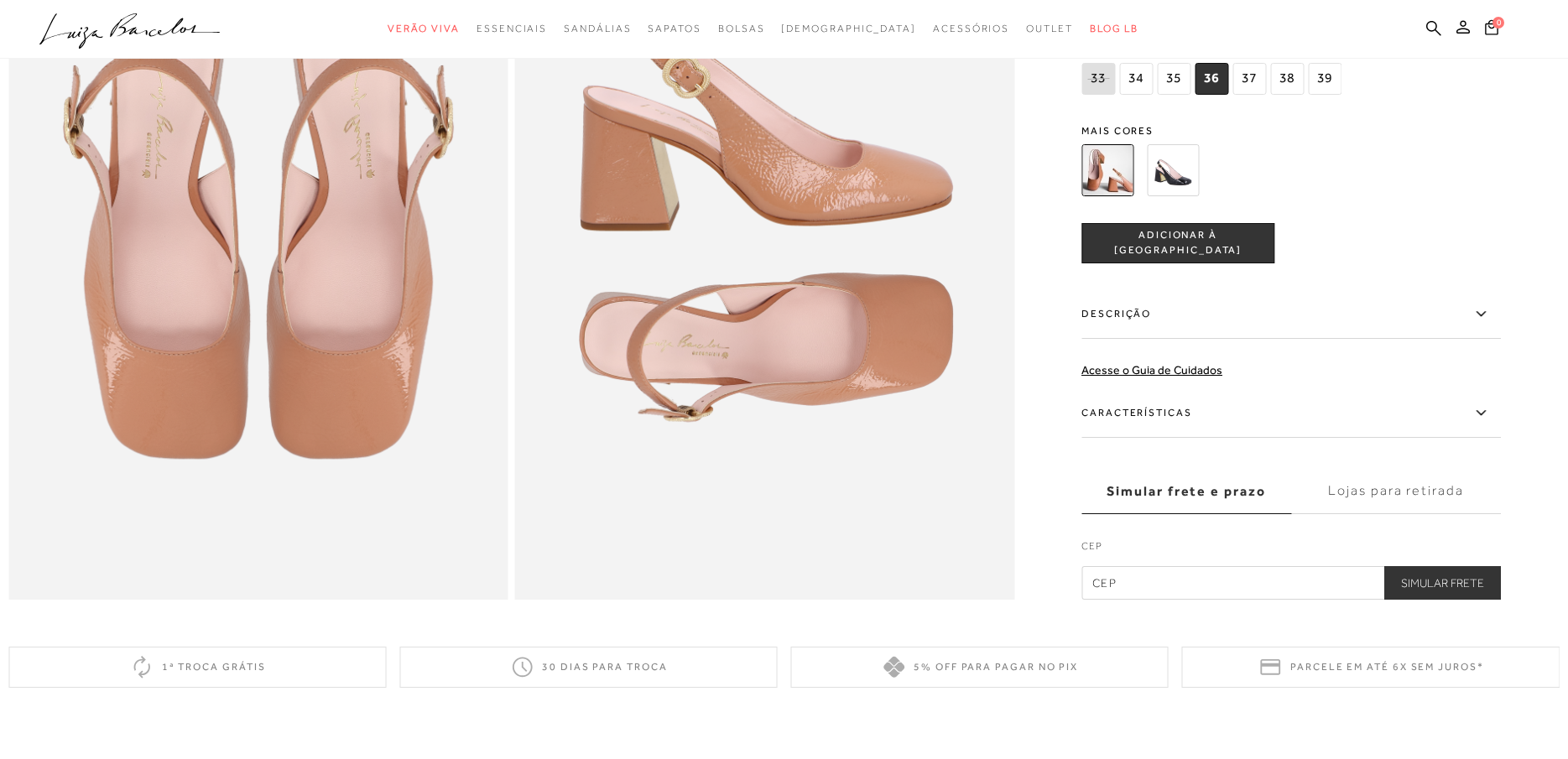
scroll to position [1514, 0]
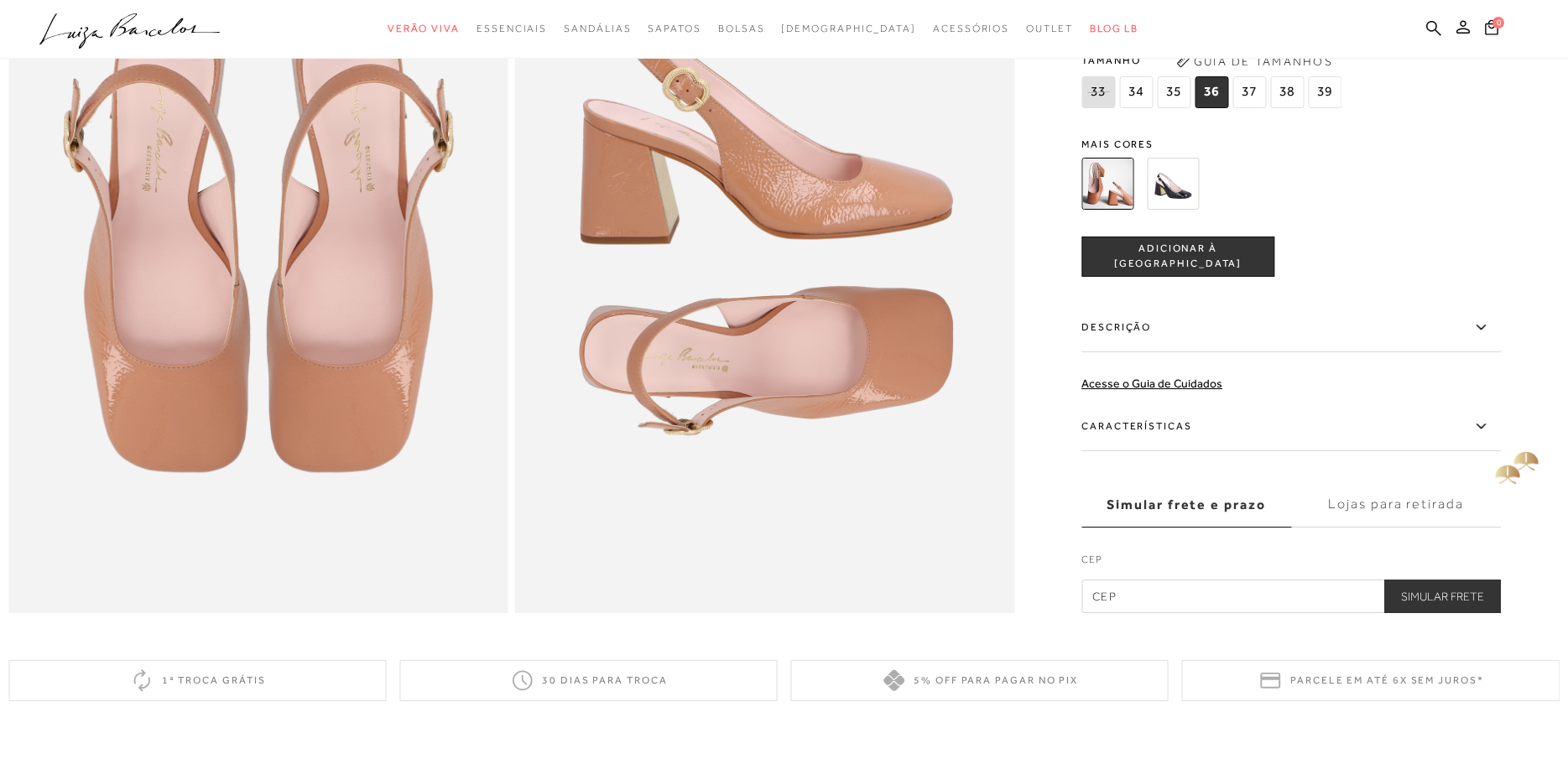
click at [1490, 437] on icon at bounding box center [1481, 427] width 21 height 21
click at [0, 0] on input "Características" at bounding box center [0, 0] width 0 height 0
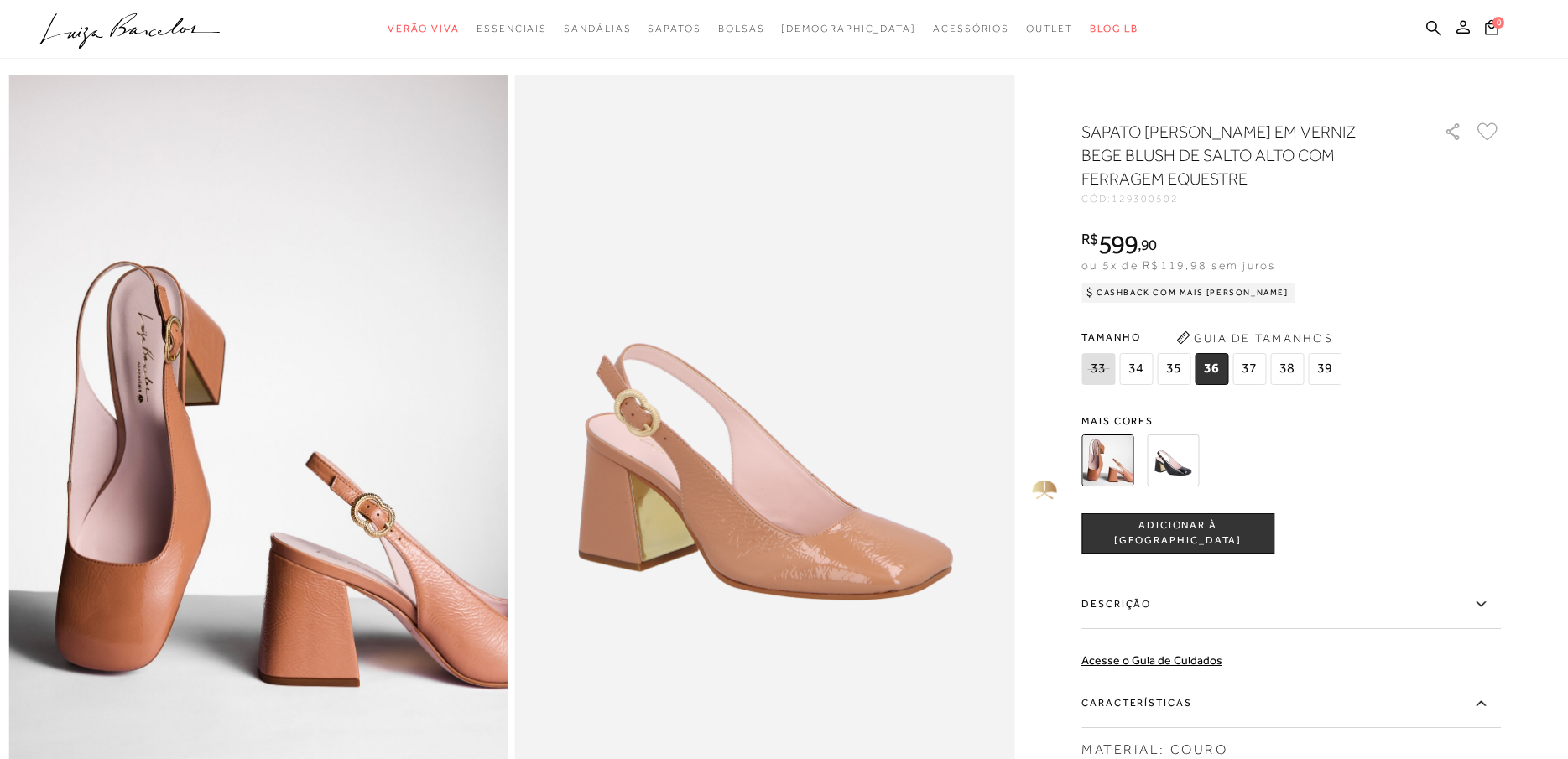
scroll to position [0, 0]
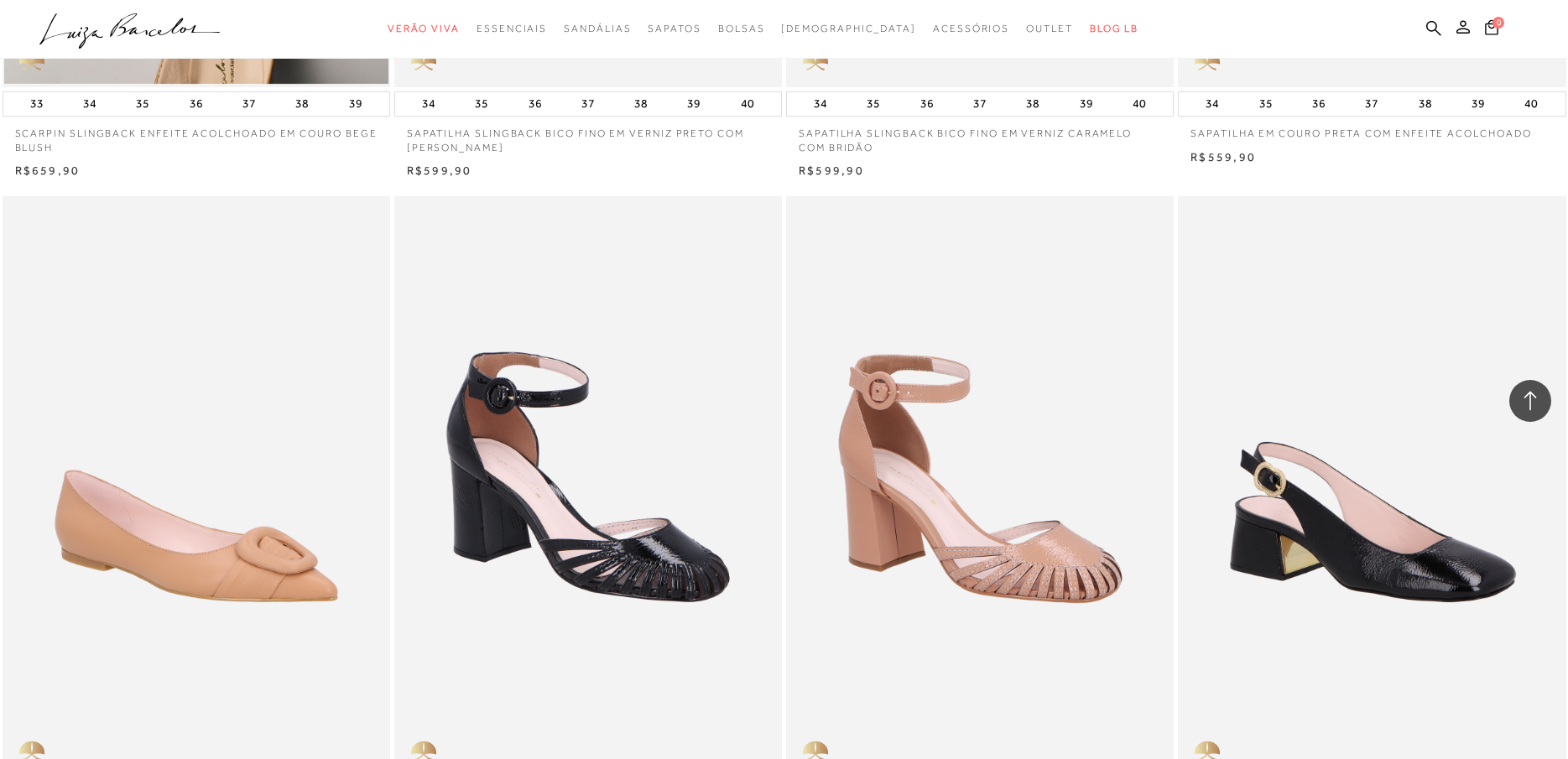
scroll to position [2222, 0]
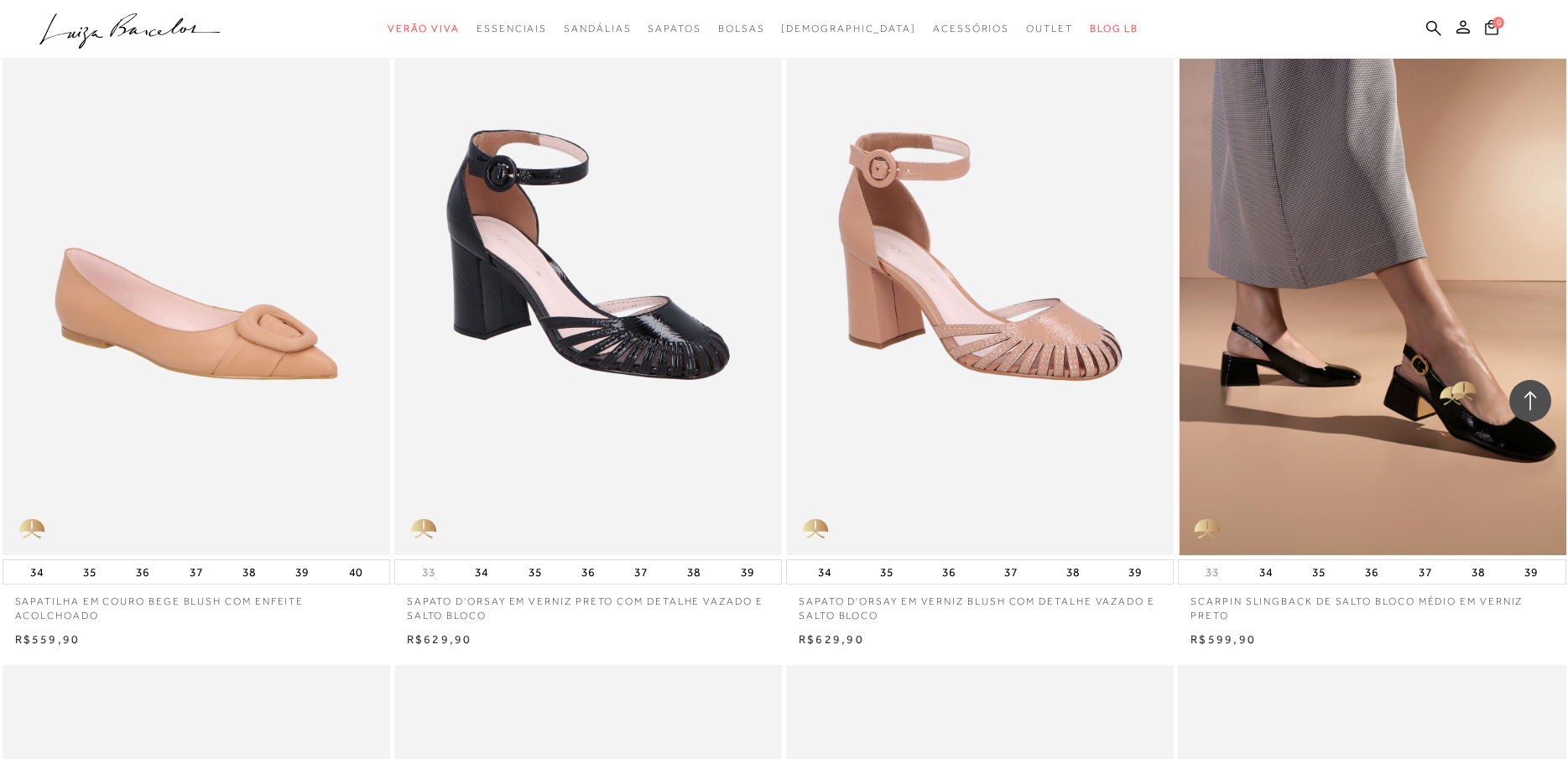
click at [1456, 387] on img at bounding box center [1372, 265] width 386 height 582
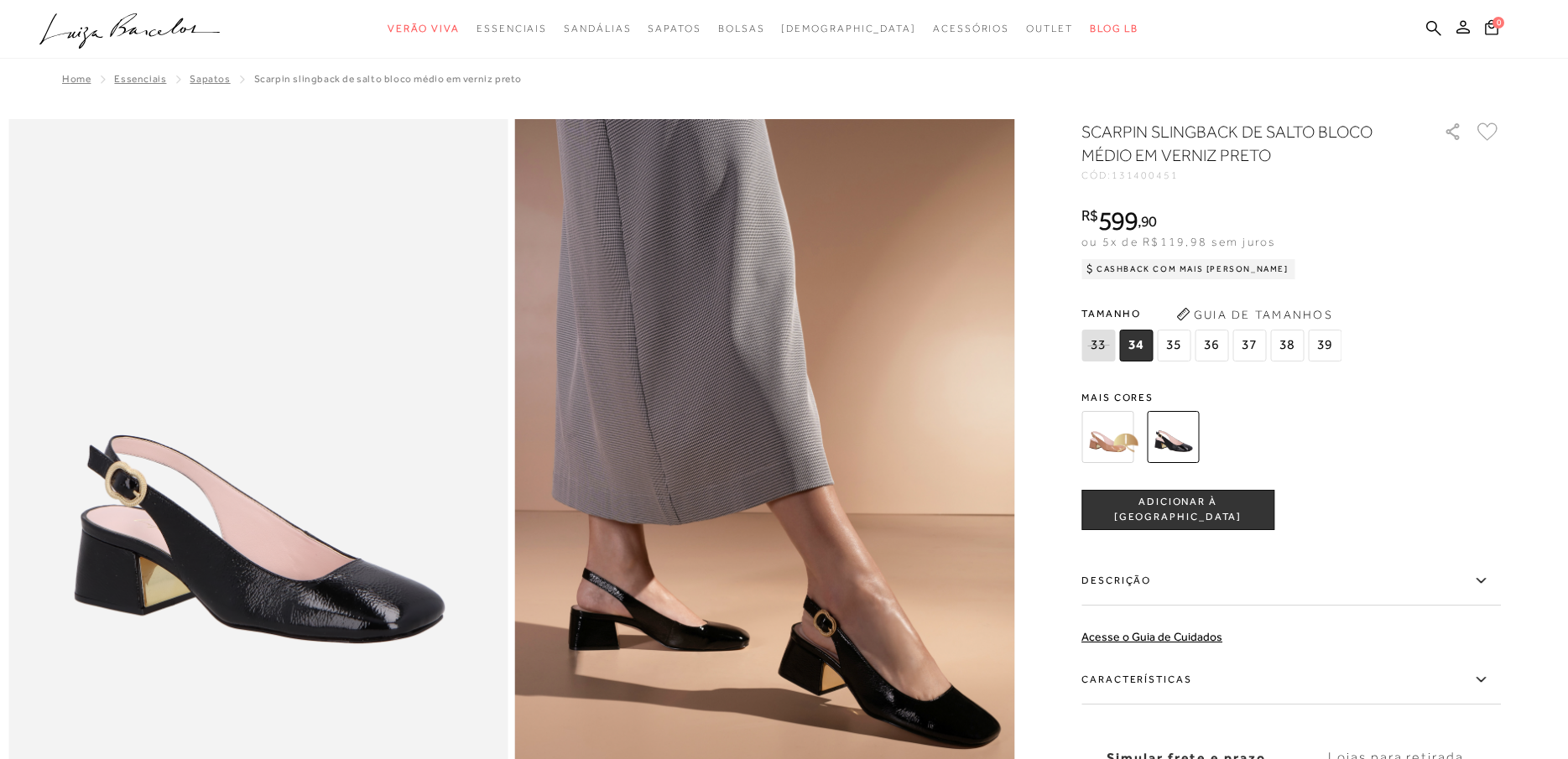
click at [1114, 445] on img at bounding box center [1107, 437] width 52 height 52
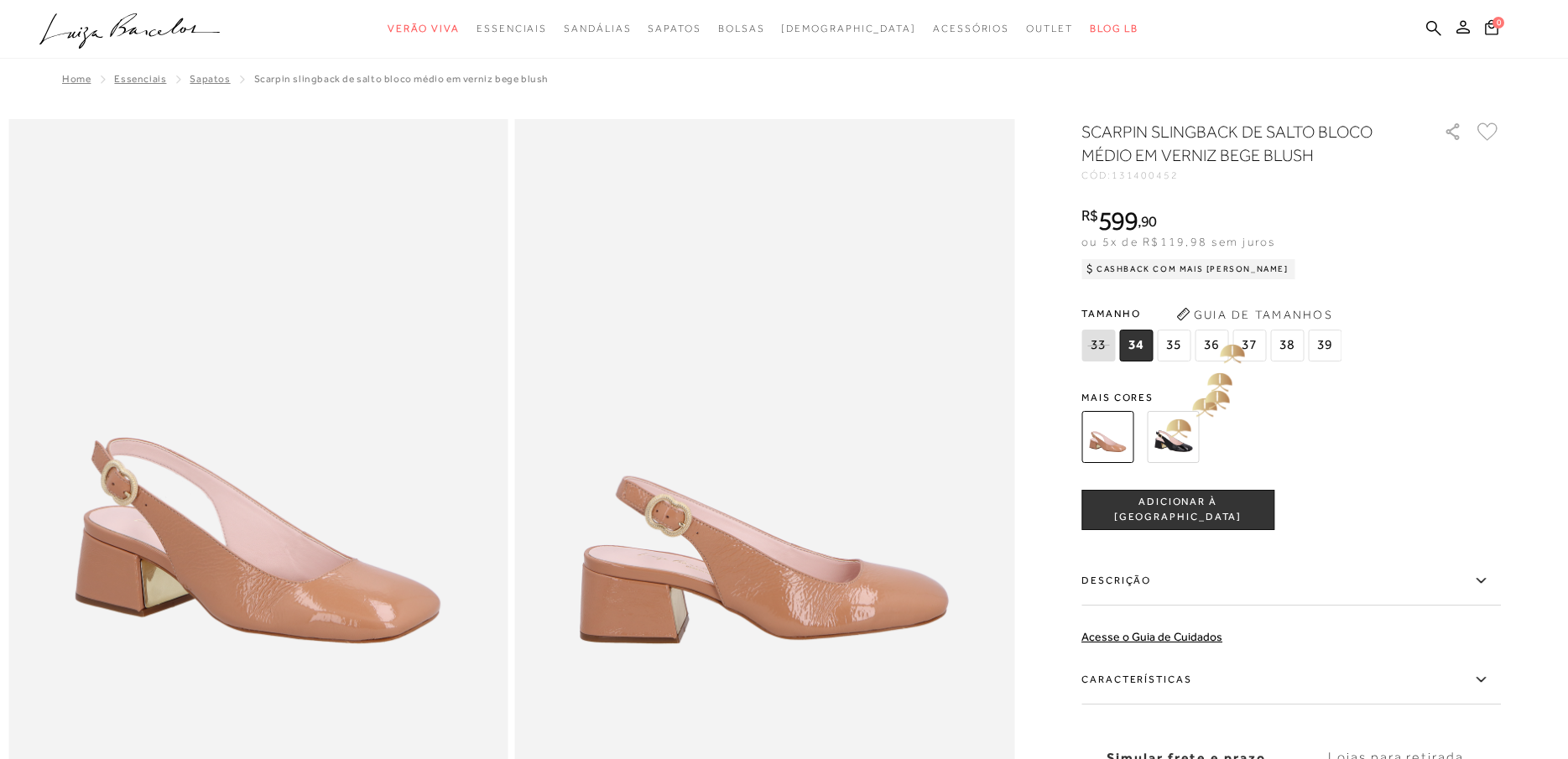
click at [1217, 344] on span "36" at bounding box center [1211, 346] width 34 height 32
click at [1188, 506] on span "ADICIONAR À [GEOGRAPHIC_DATA]" at bounding box center [1177, 509] width 191 height 29
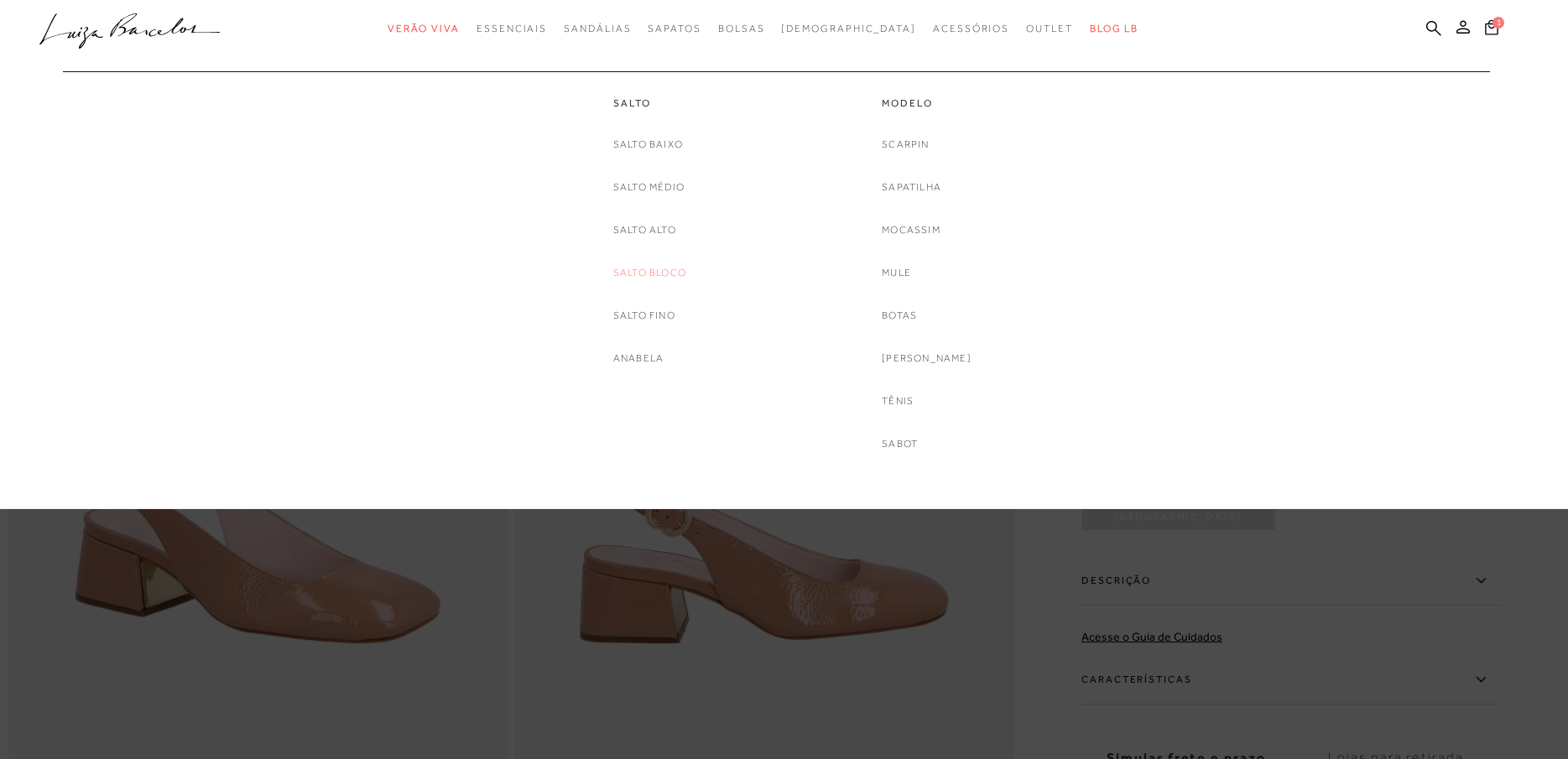
click at [669, 273] on link "Salto Bloco" at bounding box center [650, 273] width 73 height 18
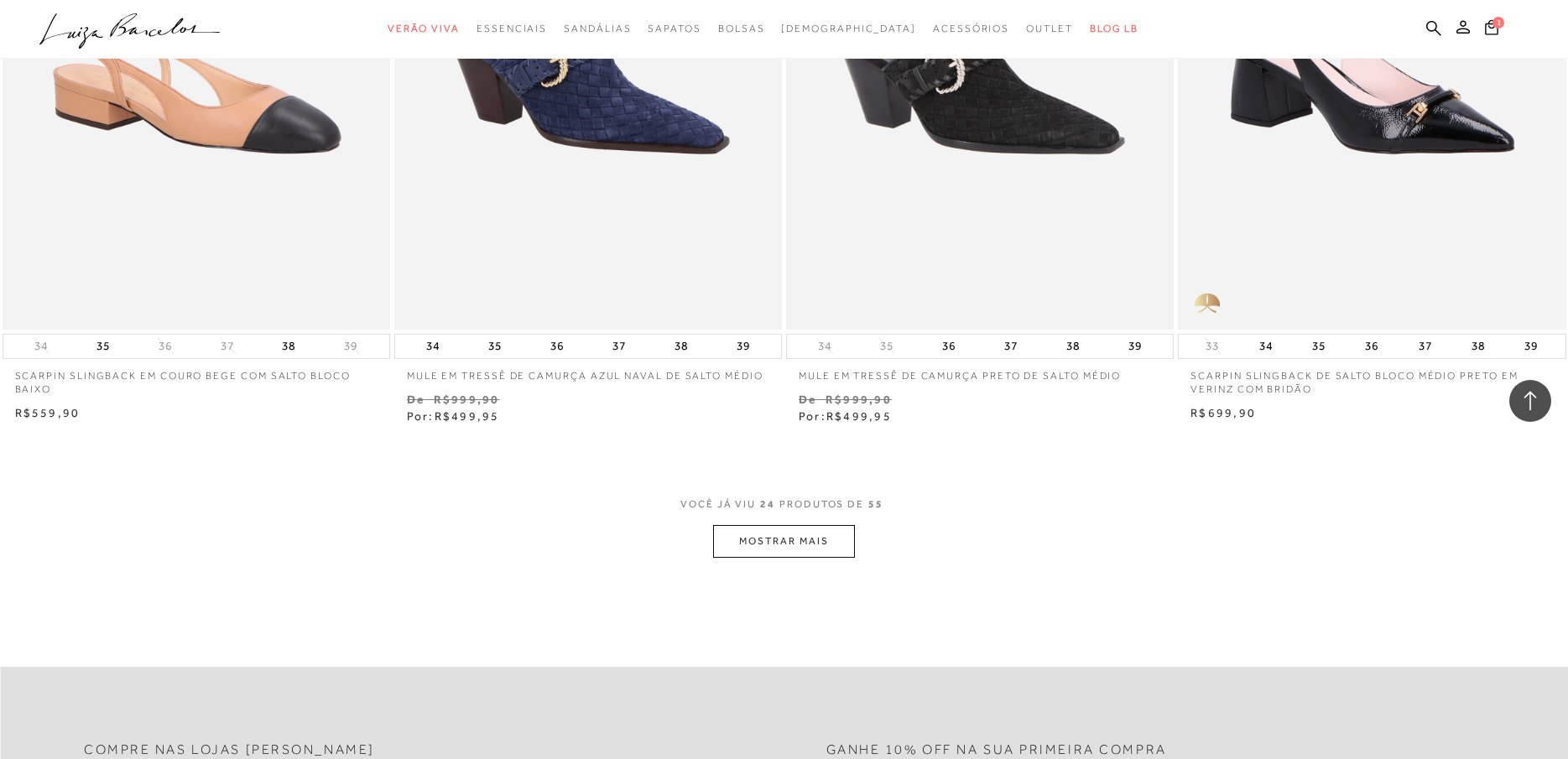
scroll to position [4027, 0]
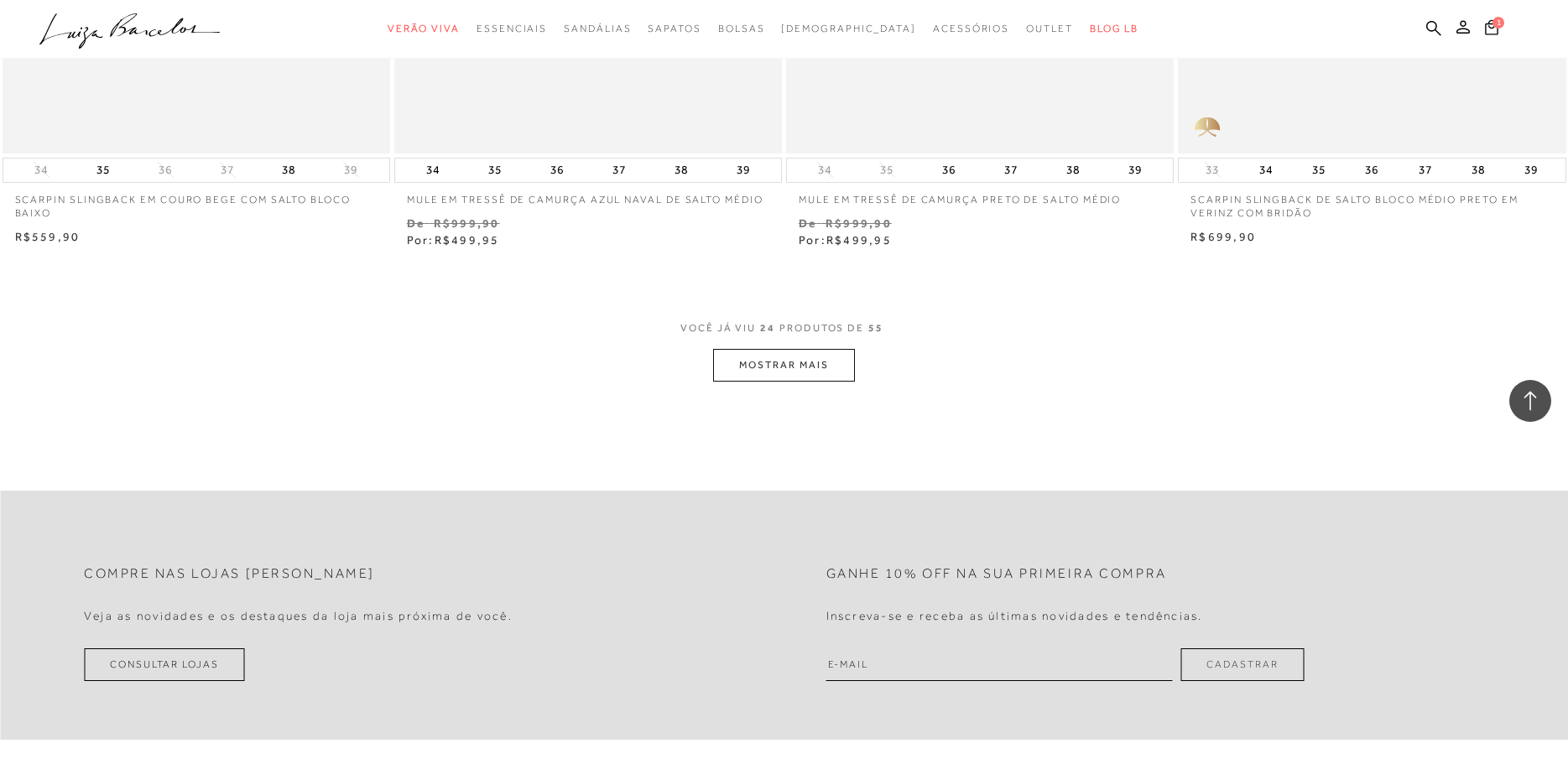
click at [788, 363] on button "MOSTRAR MAIS" at bounding box center [784, 365] width 141 height 33
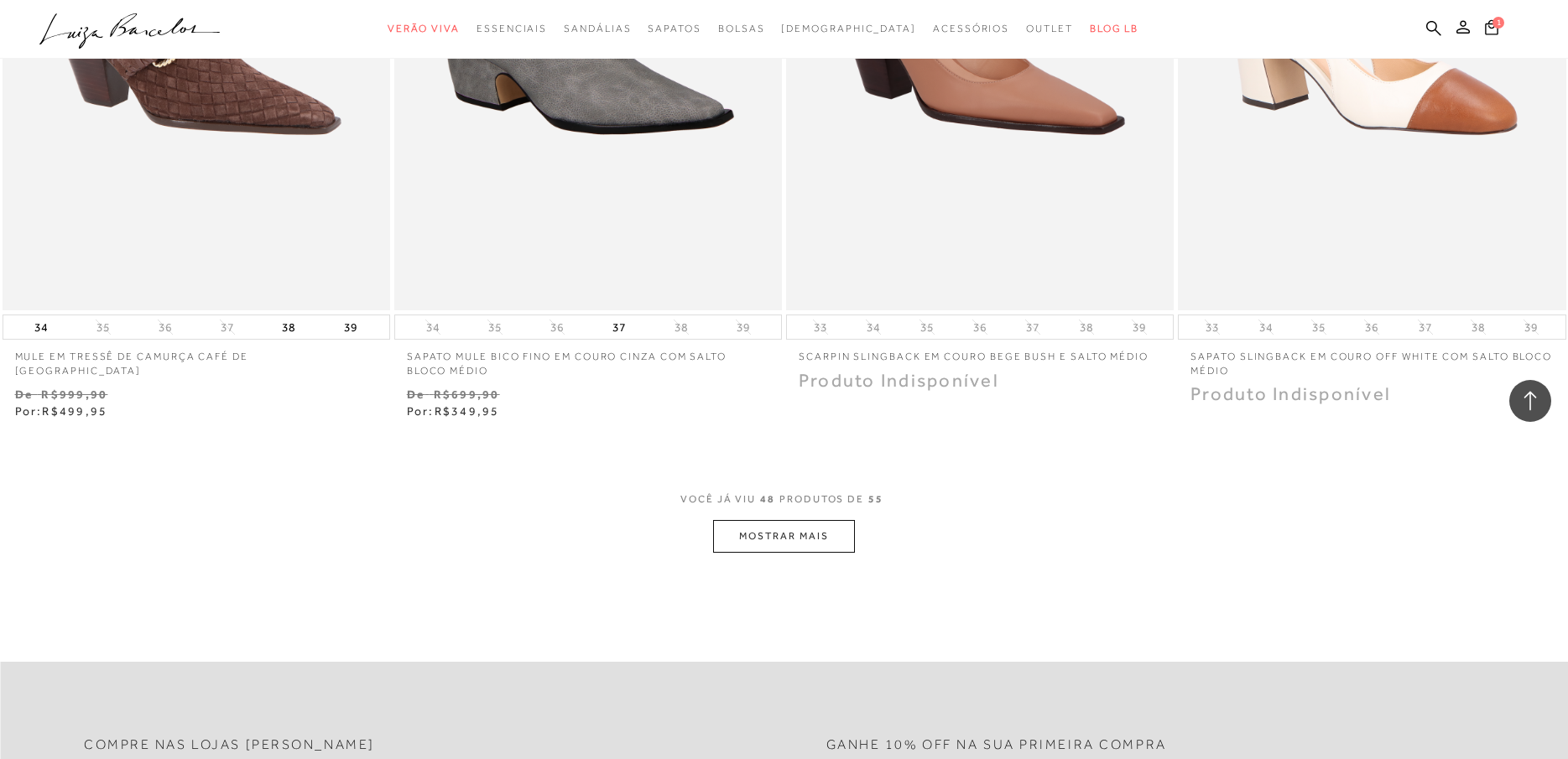
scroll to position [8221, 0]
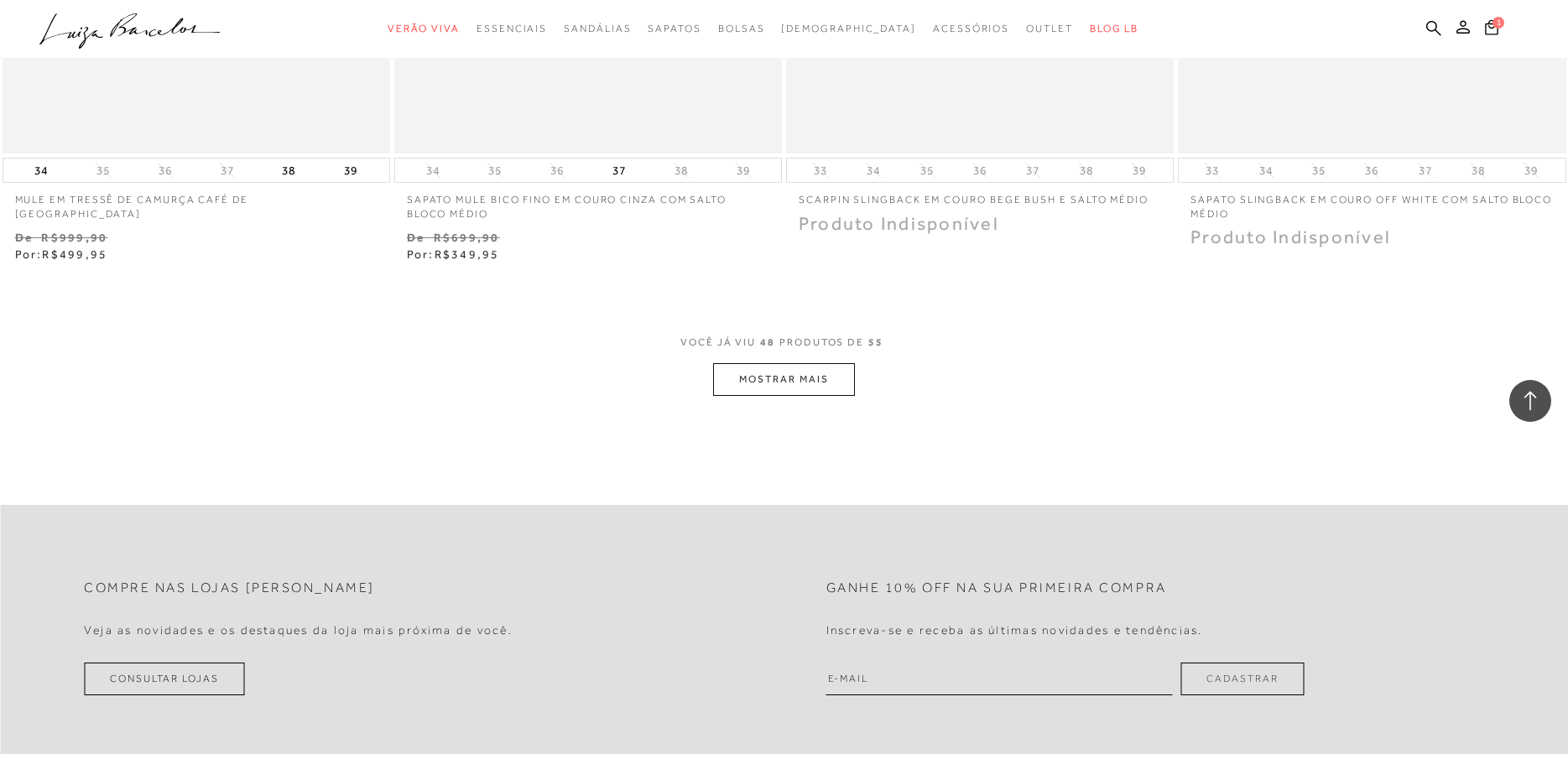
click at [792, 378] on button "MOSTRAR MAIS" at bounding box center [784, 379] width 141 height 33
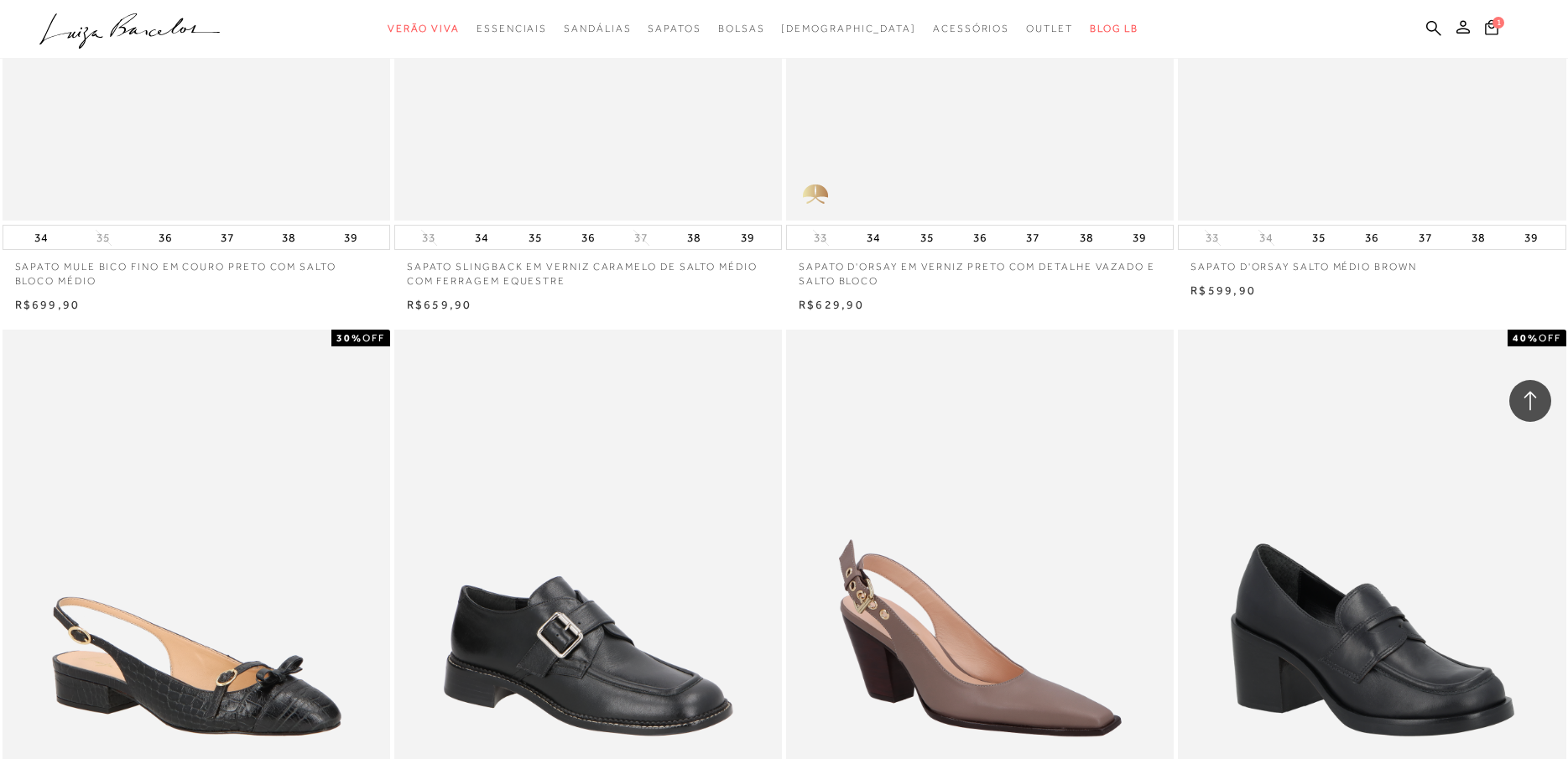
scroll to position [839, 0]
